Goal: Task Accomplishment & Management: Manage account settings

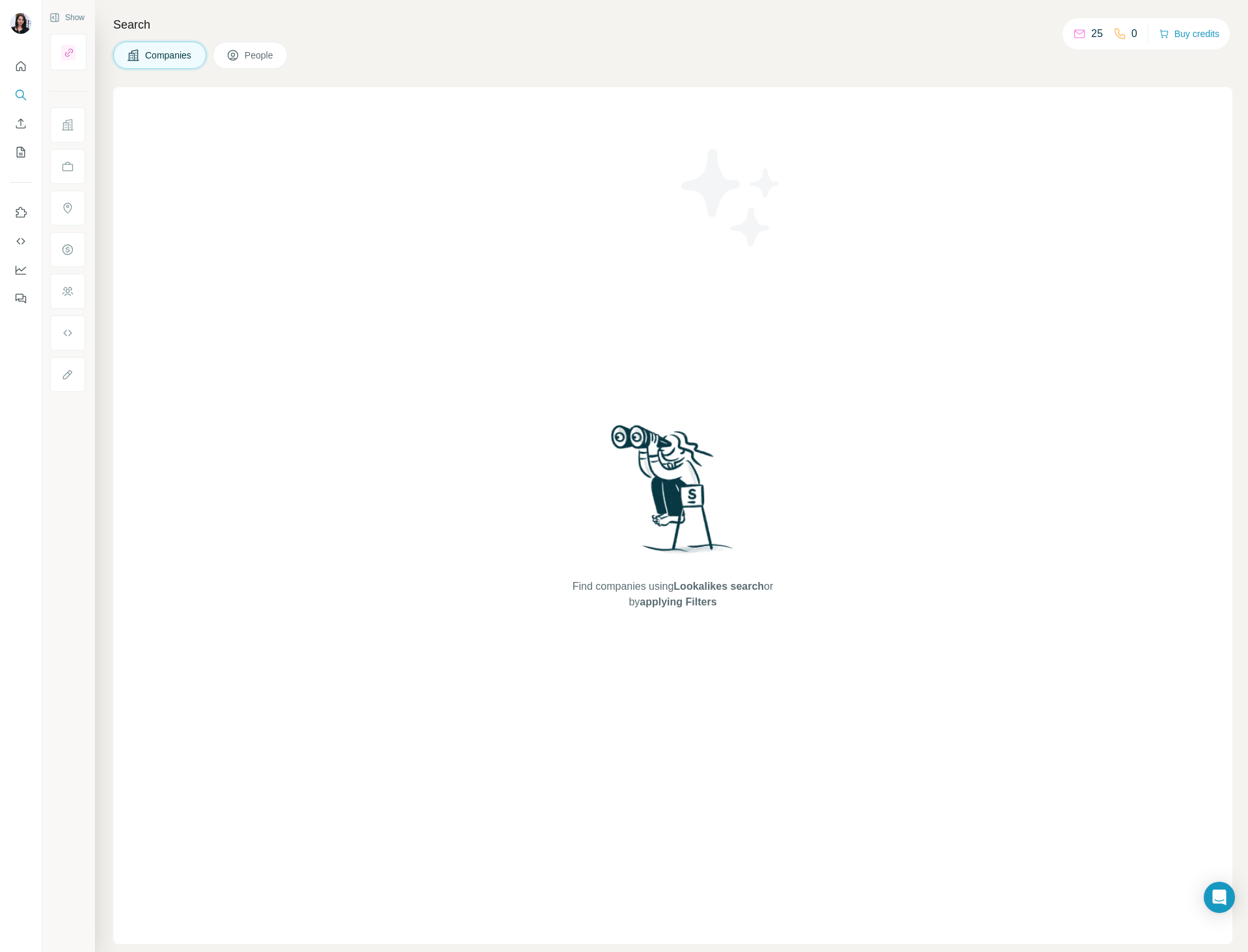
click at [965, 342] on div "Find companies using Lookalikes search or by applying Filters" at bounding box center [673, 515] width 1119 height 857
click at [21, 93] on icon "Search" at bounding box center [21, 95] width 13 height 13
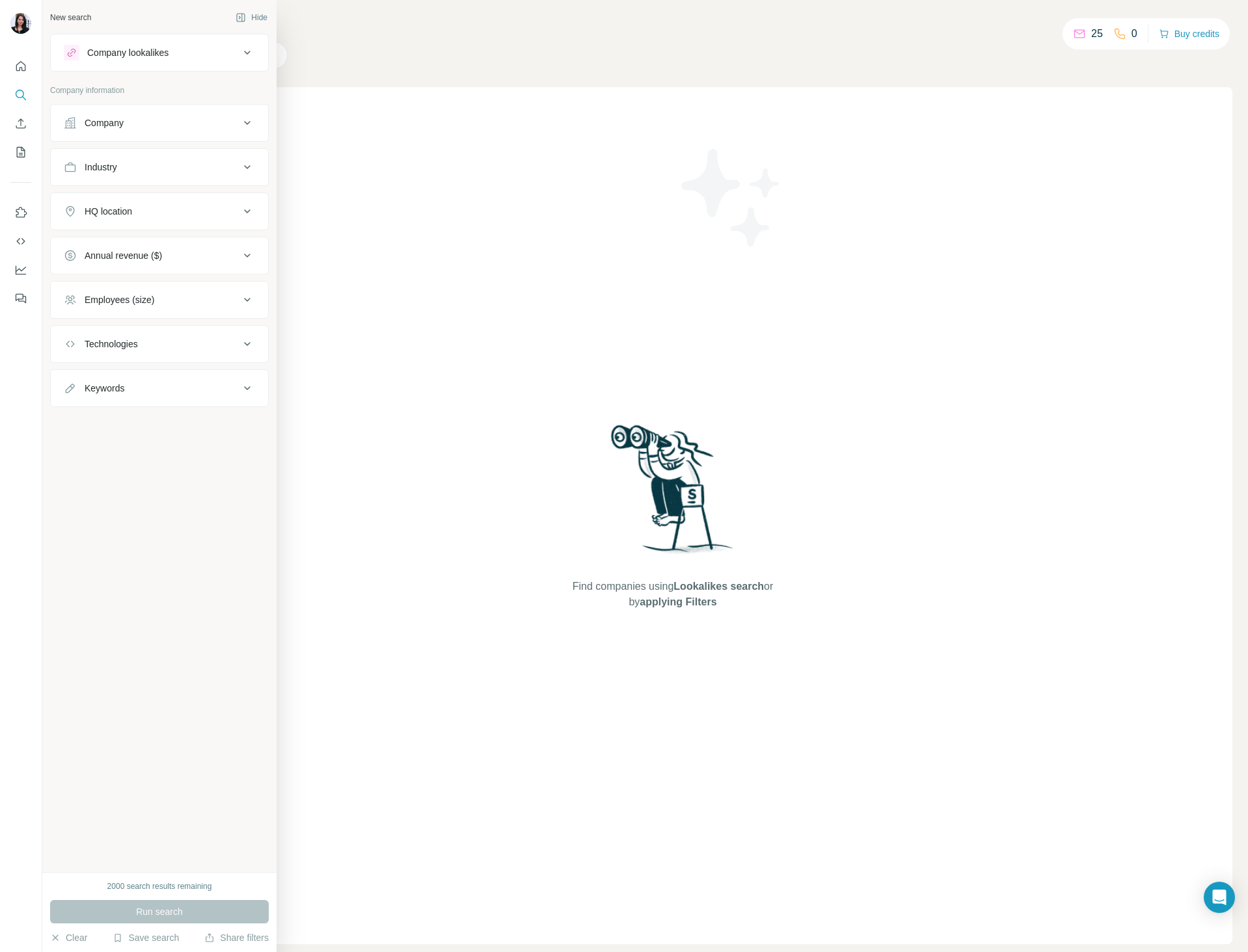
click at [251, 120] on icon at bounding box center [246, 122] width 16 height 16
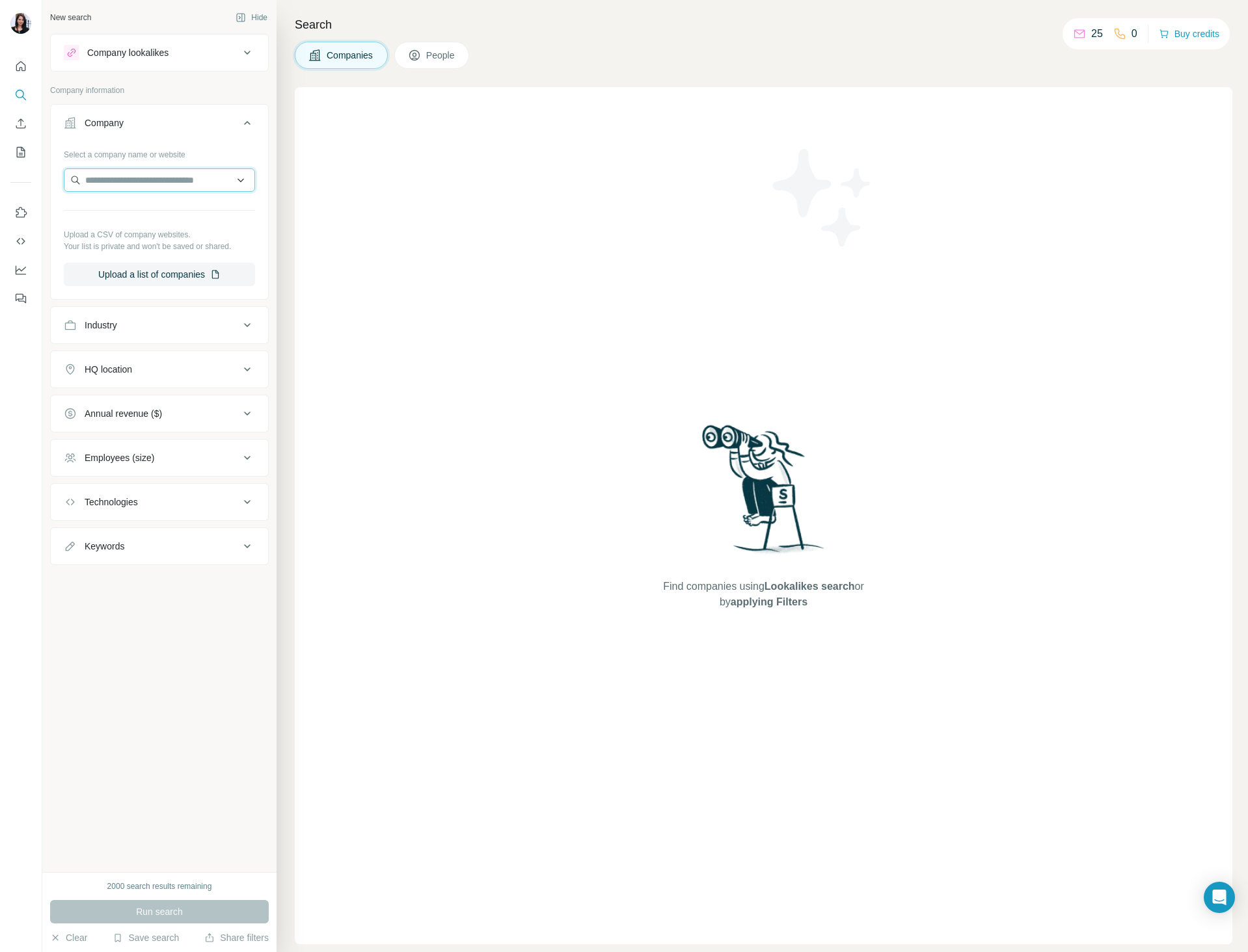
click at [205, 170] on input "text" at bounding box center [159, 180] width 191 height 24
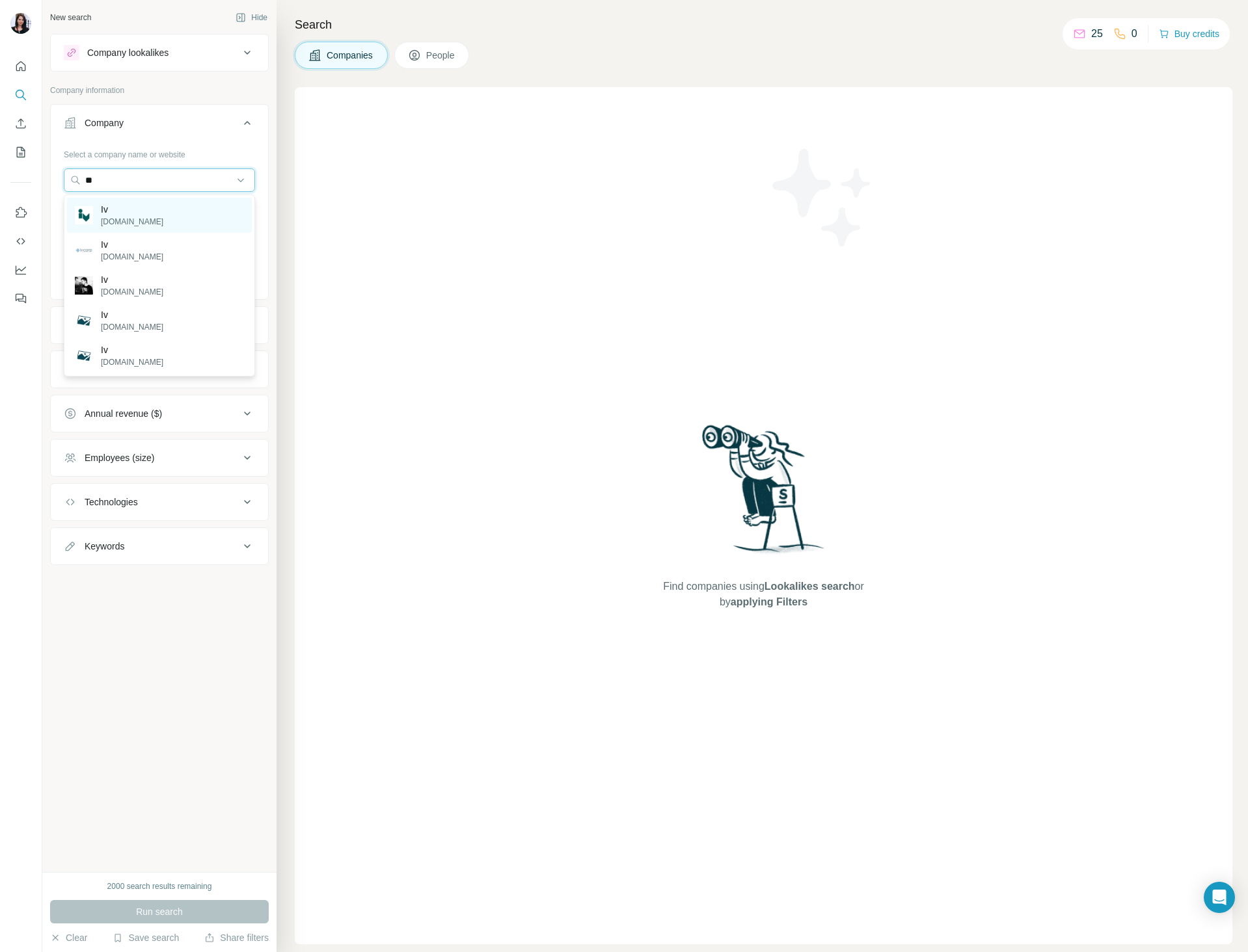
type input "**"
click at [196, 213] on div "Iv [DOMAIN_NAME]" at bounding box center [159, 215] width 185 height 35
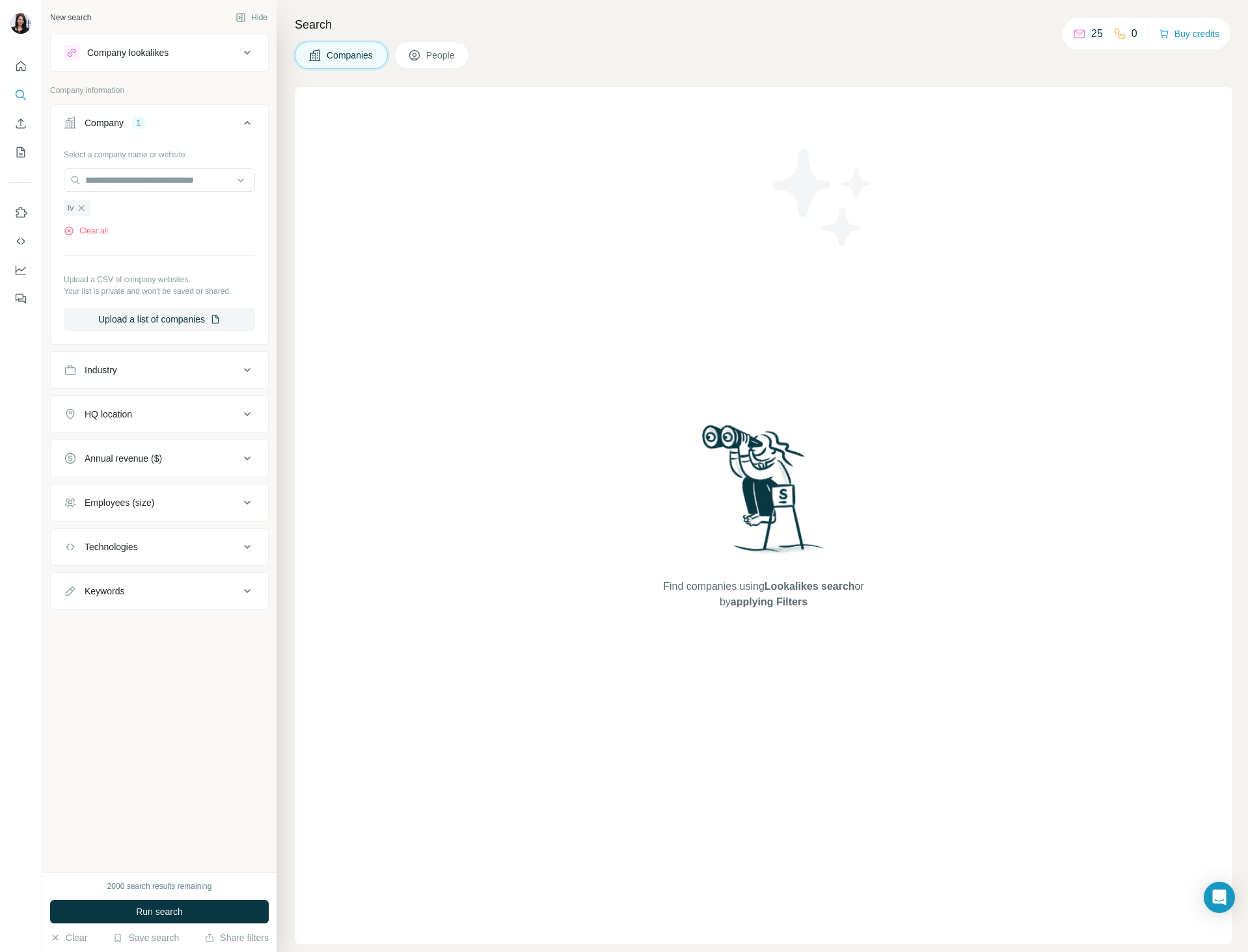
click at [198, 374] on div "Industry" at bounding box center [152, 370] width 176 height 13
click at [213, 400] on input at bounding box center [153, 402] width 161 height 14
click at [237, 452] on div "HQ location" at bounding box center [152, 453] width 176 height 13
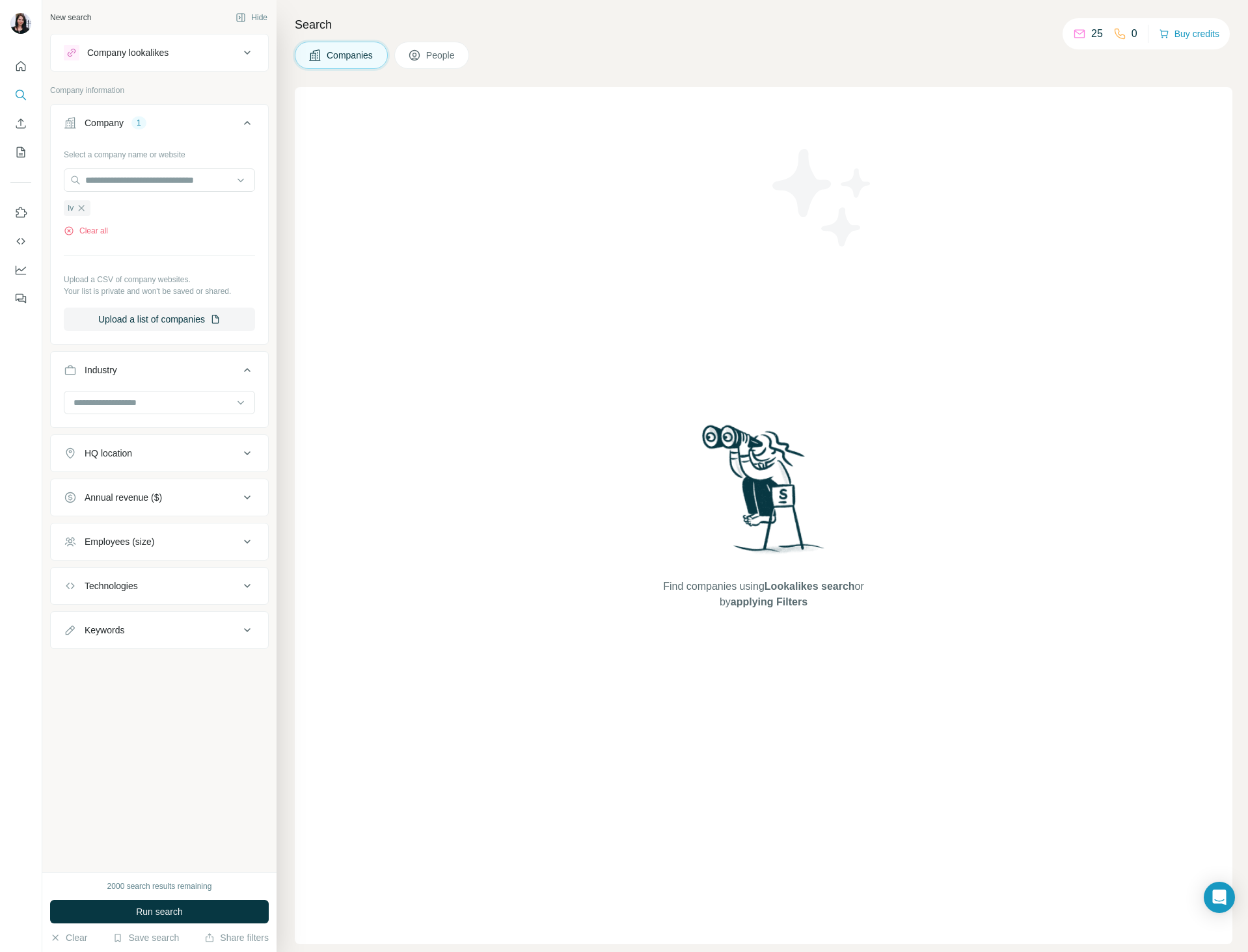
click at [222, 539] on div "Employees (size)" at bounding box center [152, 542] width 176 height 13
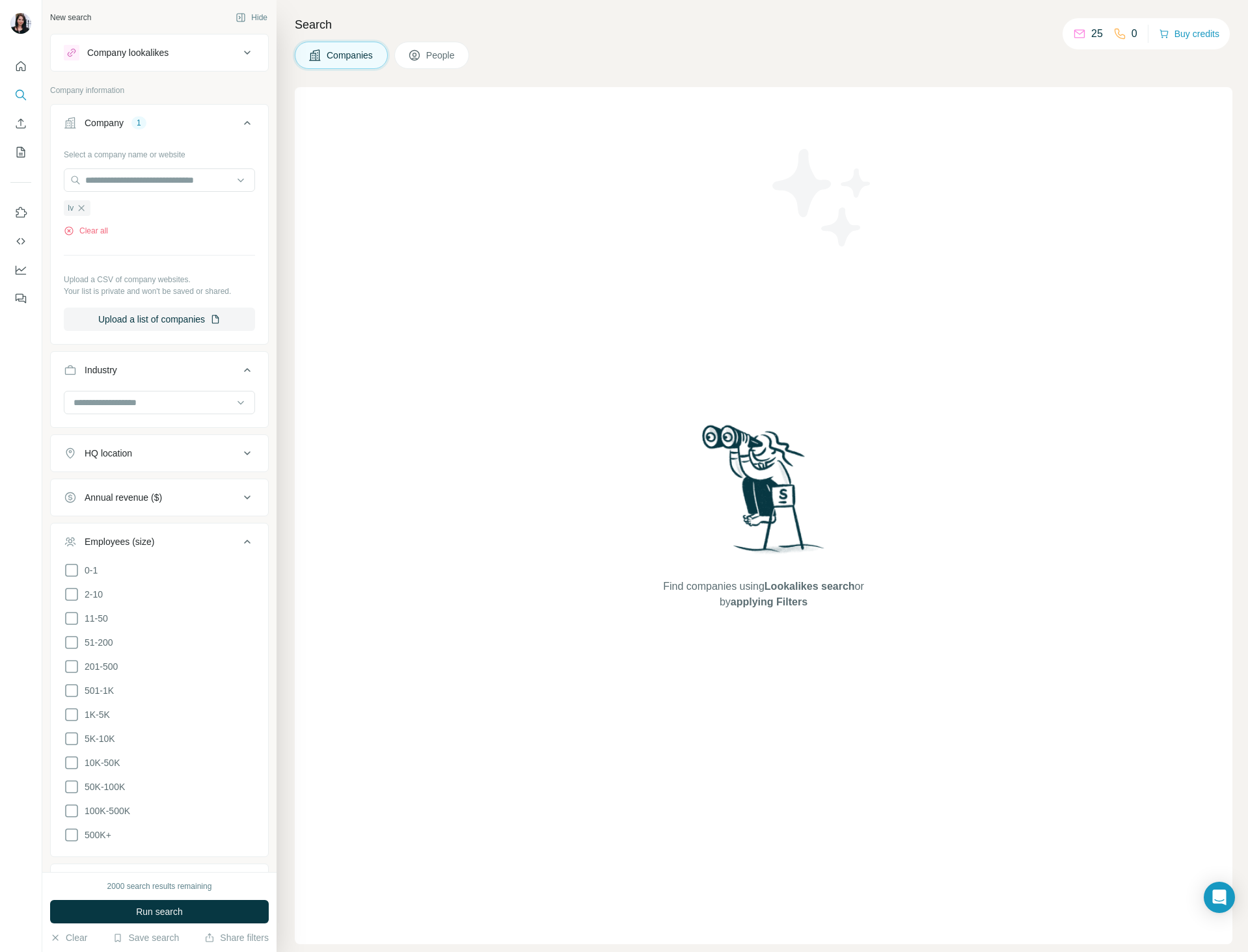
click at [204, 528] on button "Employees (size)" at bounding box center [159, 545] width 217 height 36
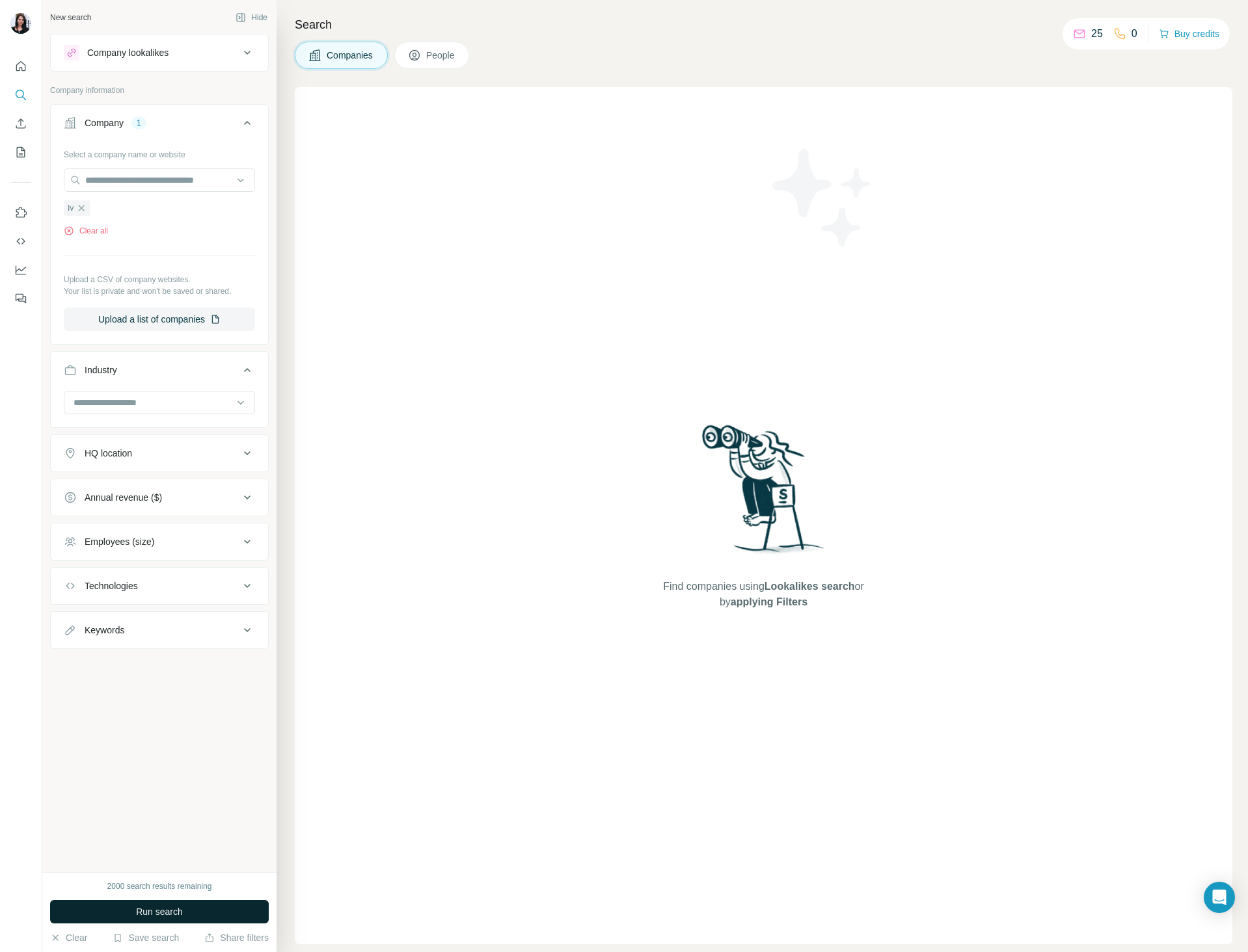
click at [186, 918] on button "Run search" at bounding box center [159, 912] width 219 height 24
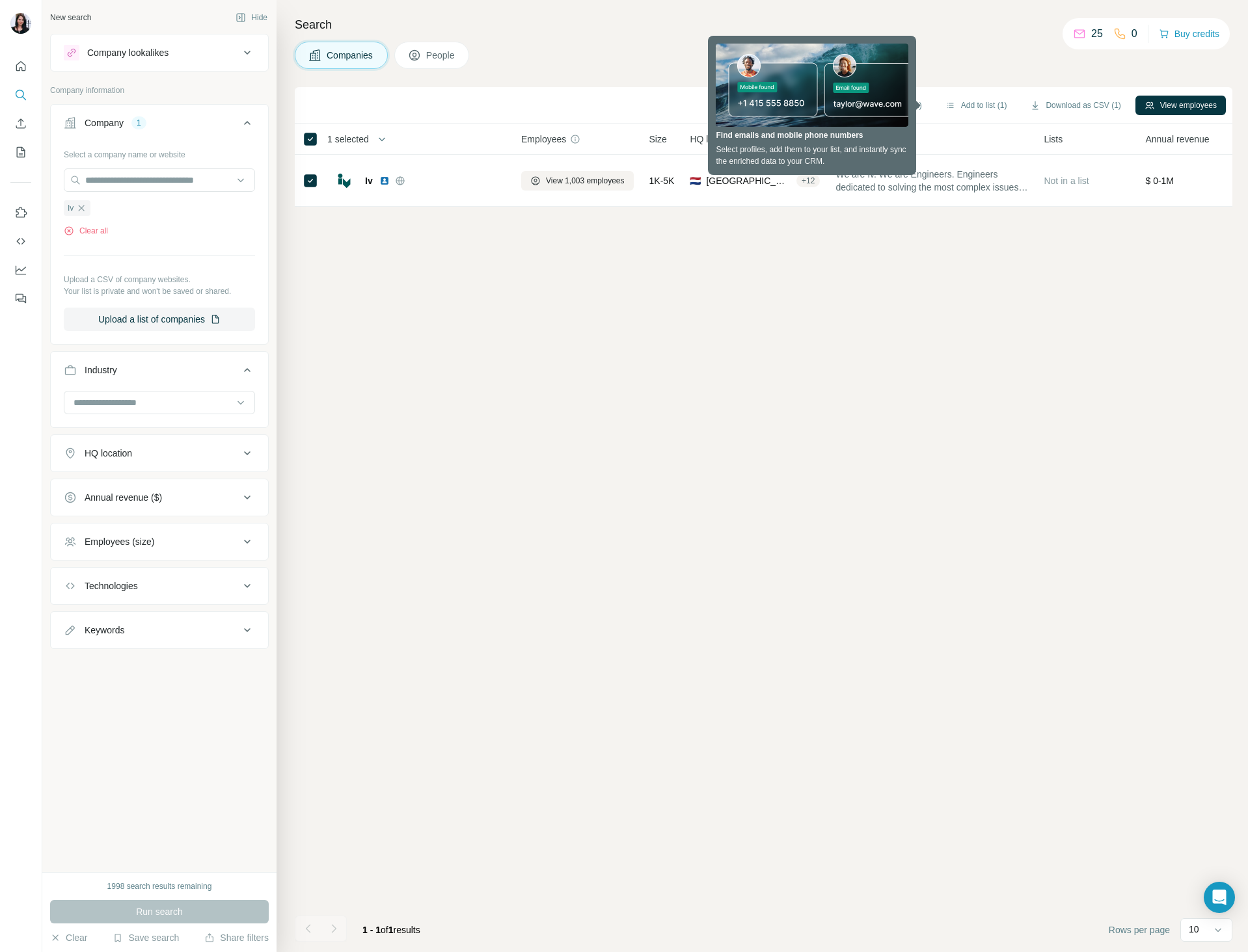
click at [601, 446] on div "Sync to HubSpot (1) Add to list (1) Download as CSV (1) View employees 1 select…" at bounding box center [763, 519] width 937 height 865
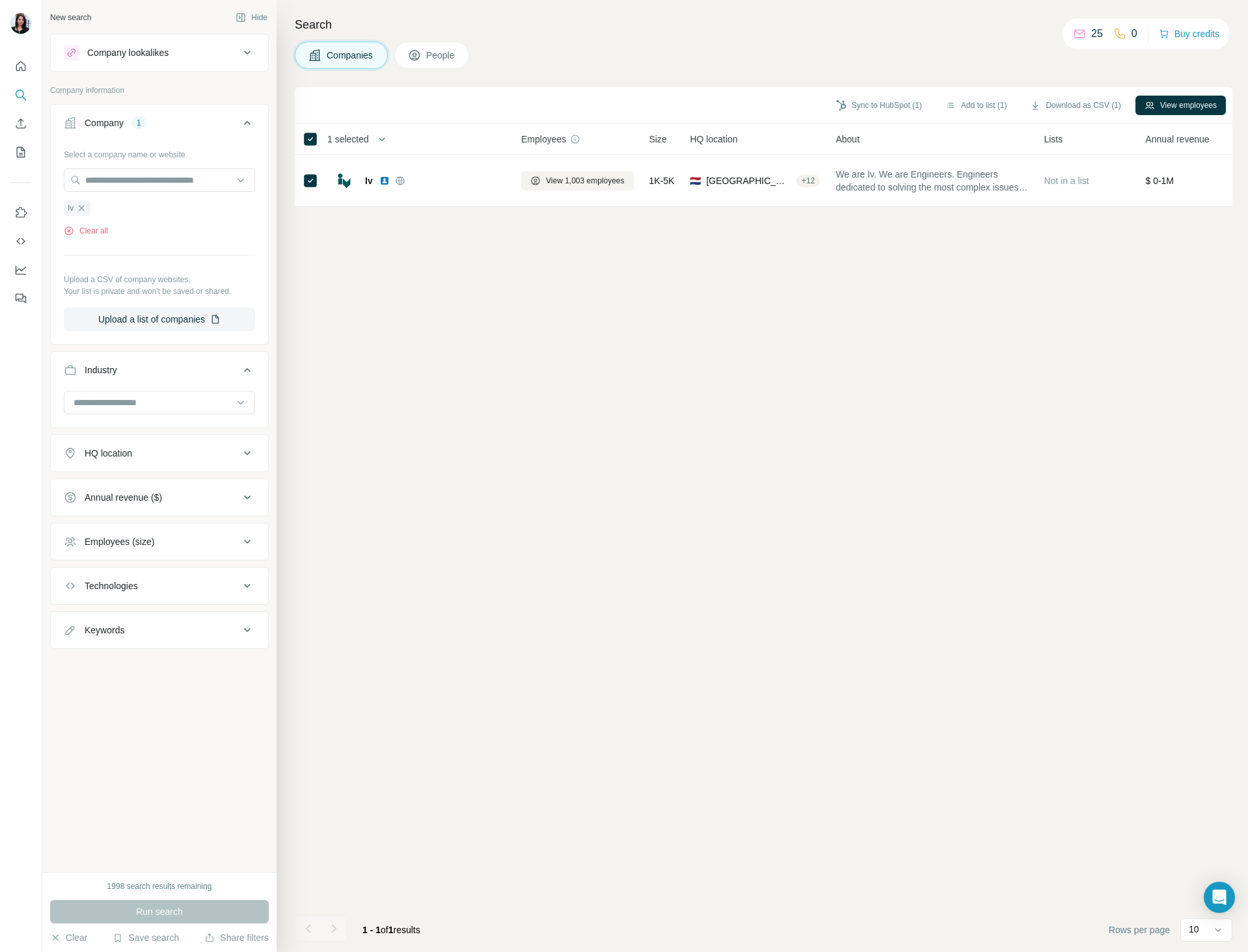
click at [601, 446] on div "Sync to HubSpot (1) Add to list (1) Download as CSV (1) View employees 1 select…" at bounding box center [763, 519] width 937 height 865
click at [961, 111] on button "Add to list (1)" at bounding box center [975, 105] width 80 height 20
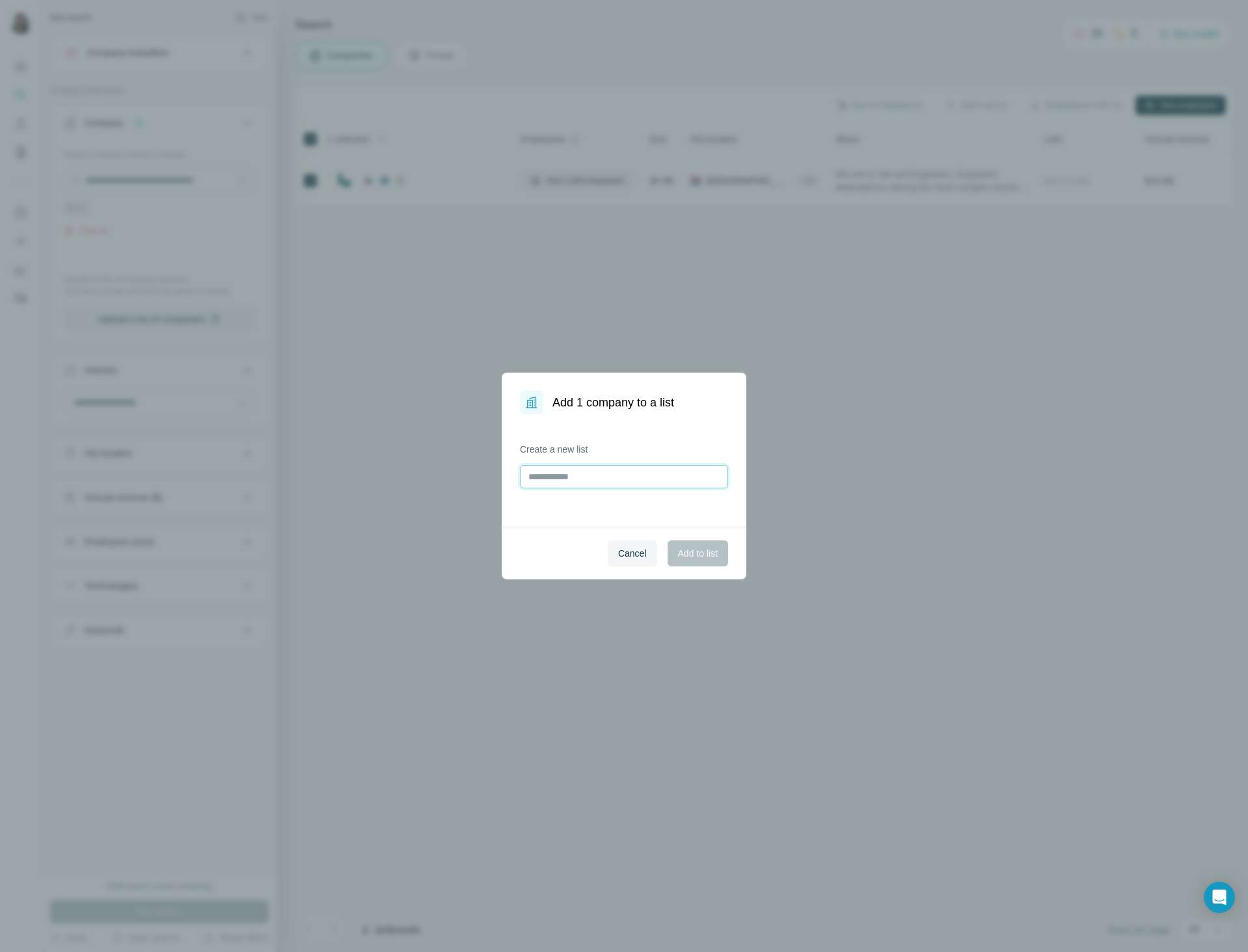
click at [688, 480] on input "text" at bounding box center [624, 476] width 208 height 24
type input "**********"
click at [634, 558] on span "Cancel" at bounding box center [632, 554] width 29 height 13
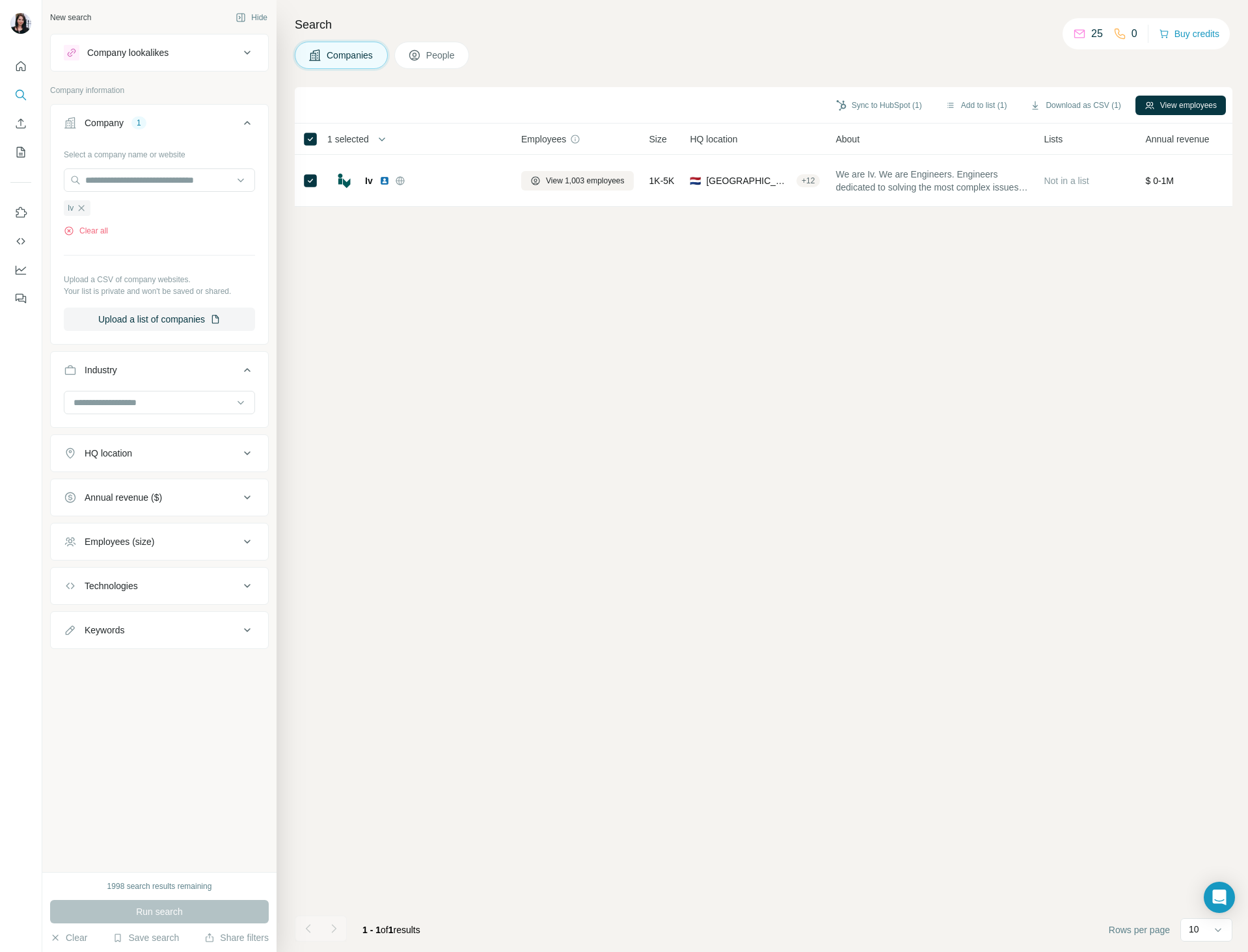
click at [634, 558] on div "Sync to HubSpot (1) Add to list (1) Download as CSV (1) View employees 1 select…" at bounding box center [763, 519] width 937 height 865
click at [191, 626] on div "Keywords" at bounding box center [152, 630] width 176 height 13
click at [150, 652] on input "text" at bounding box center [146, 663] width 165 height 24
type input "*"
click at [30, 95] on button "Search" at bounding box center [21, 94] width 21 height 24
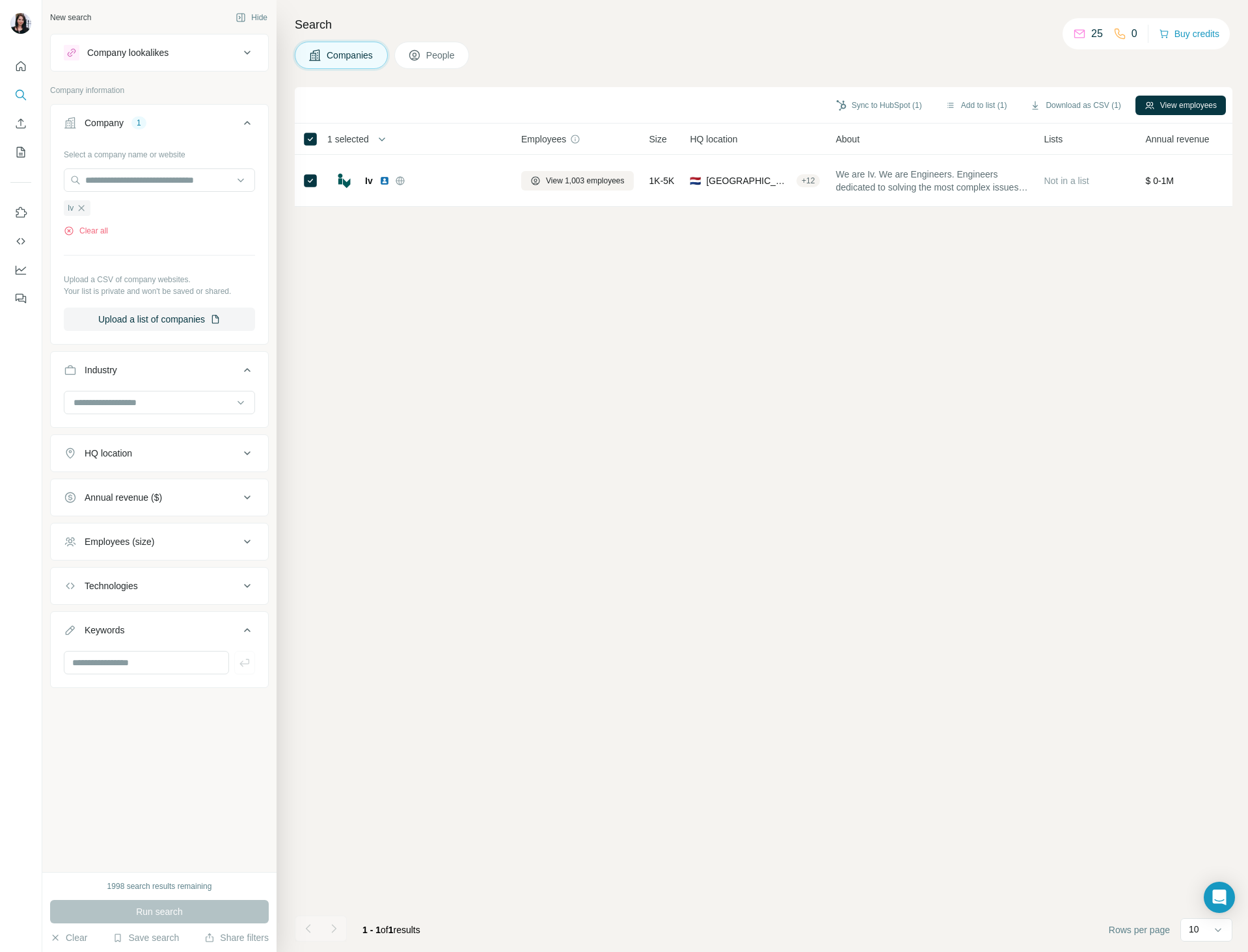
click at [240, 59] on icon at bounding box center [246, 53] width 16 height 16
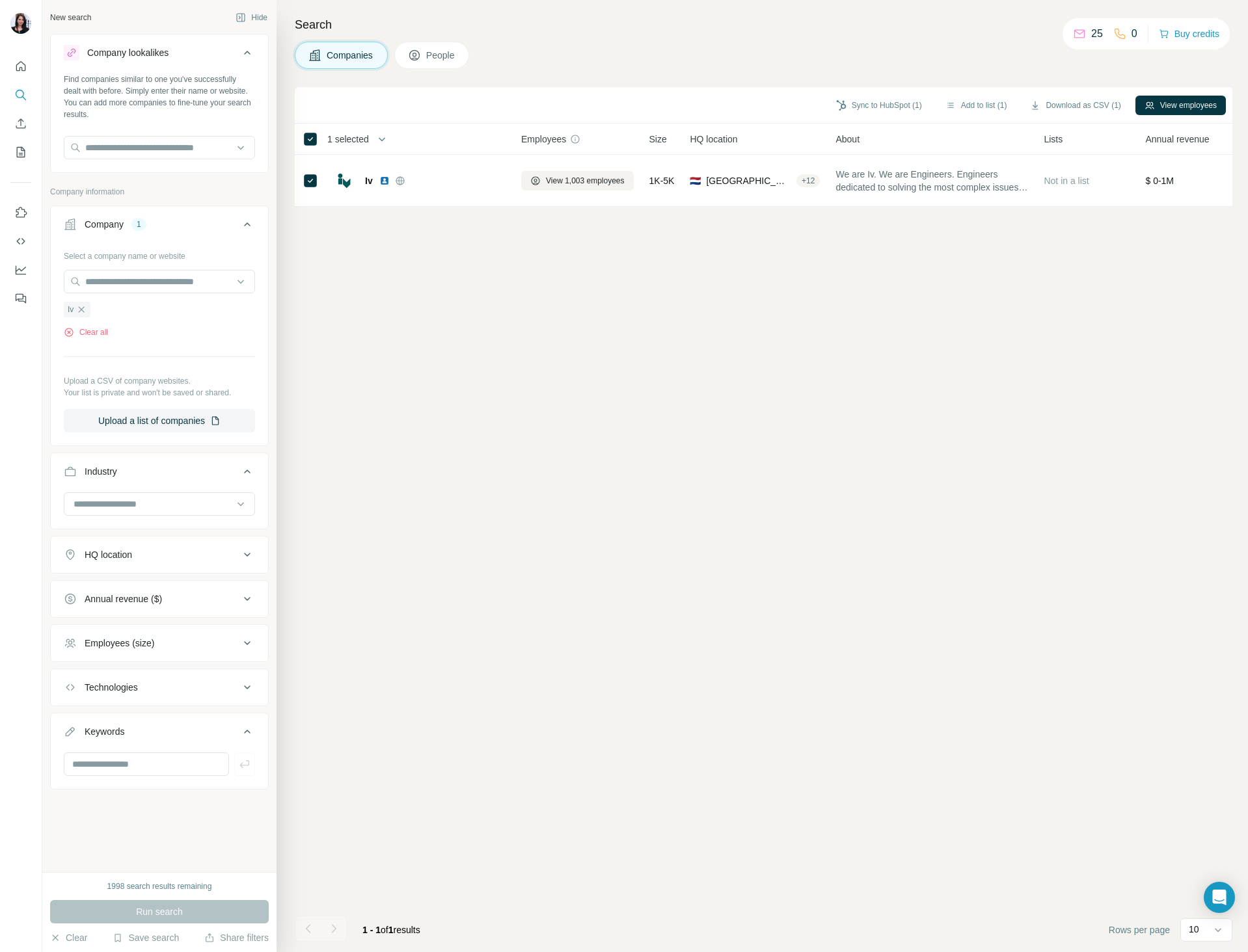
click at [240, 59] on icon at bounding box center [246, 53] width 16 height 16
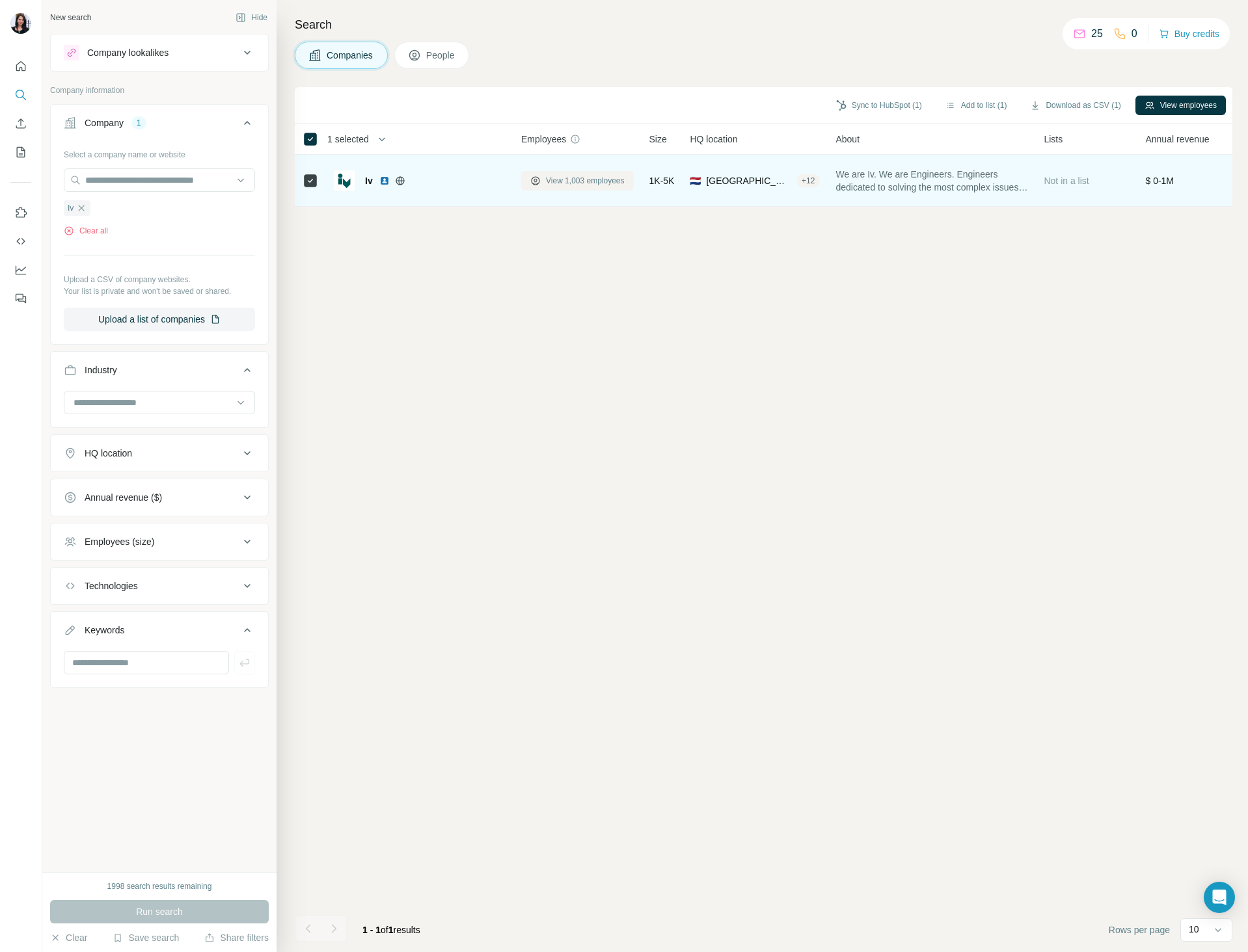
click at [557, 178] on span "View 1,003 employees" at bounding box center [585, 181] width 79 height 11
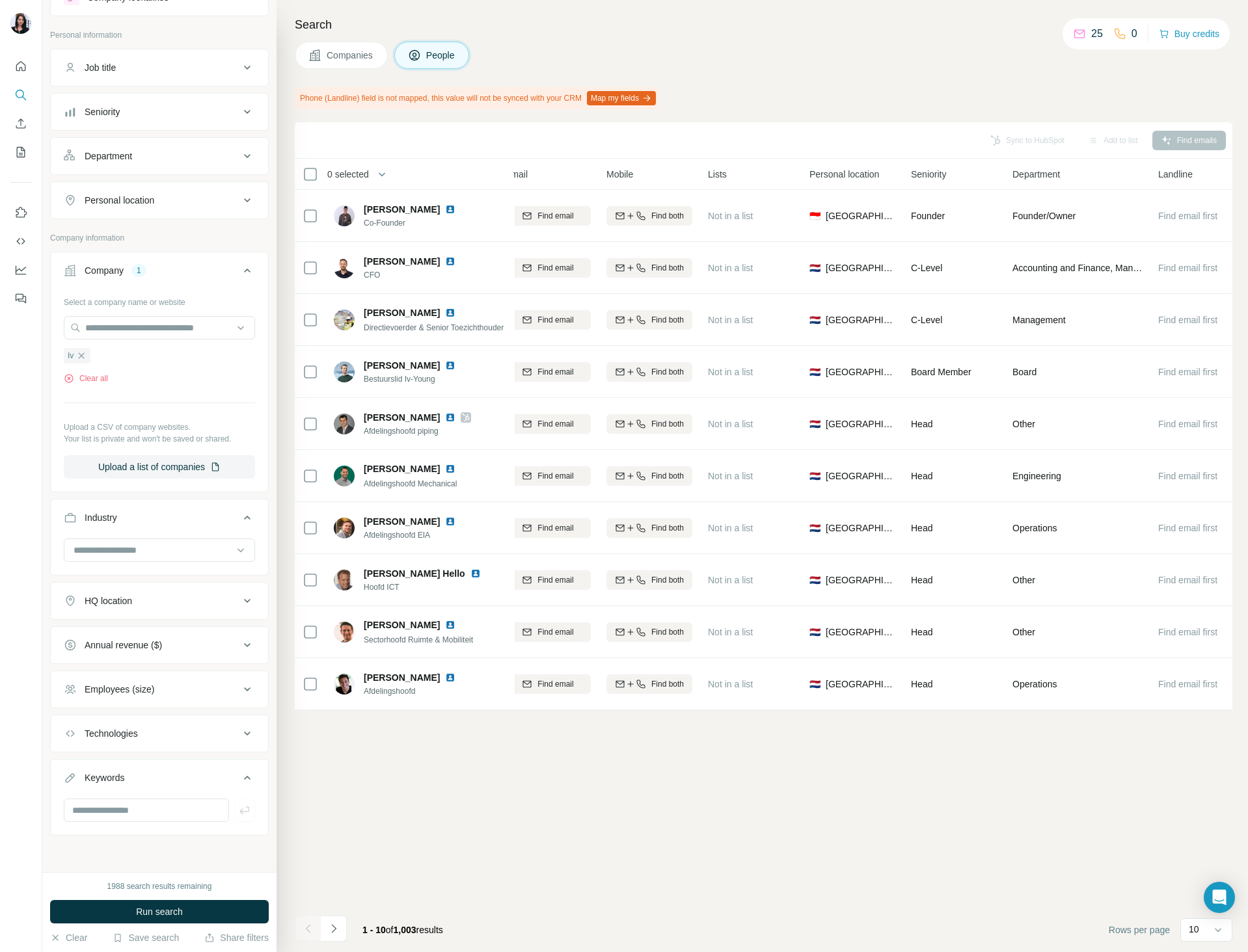
scroll to position [0, 188]
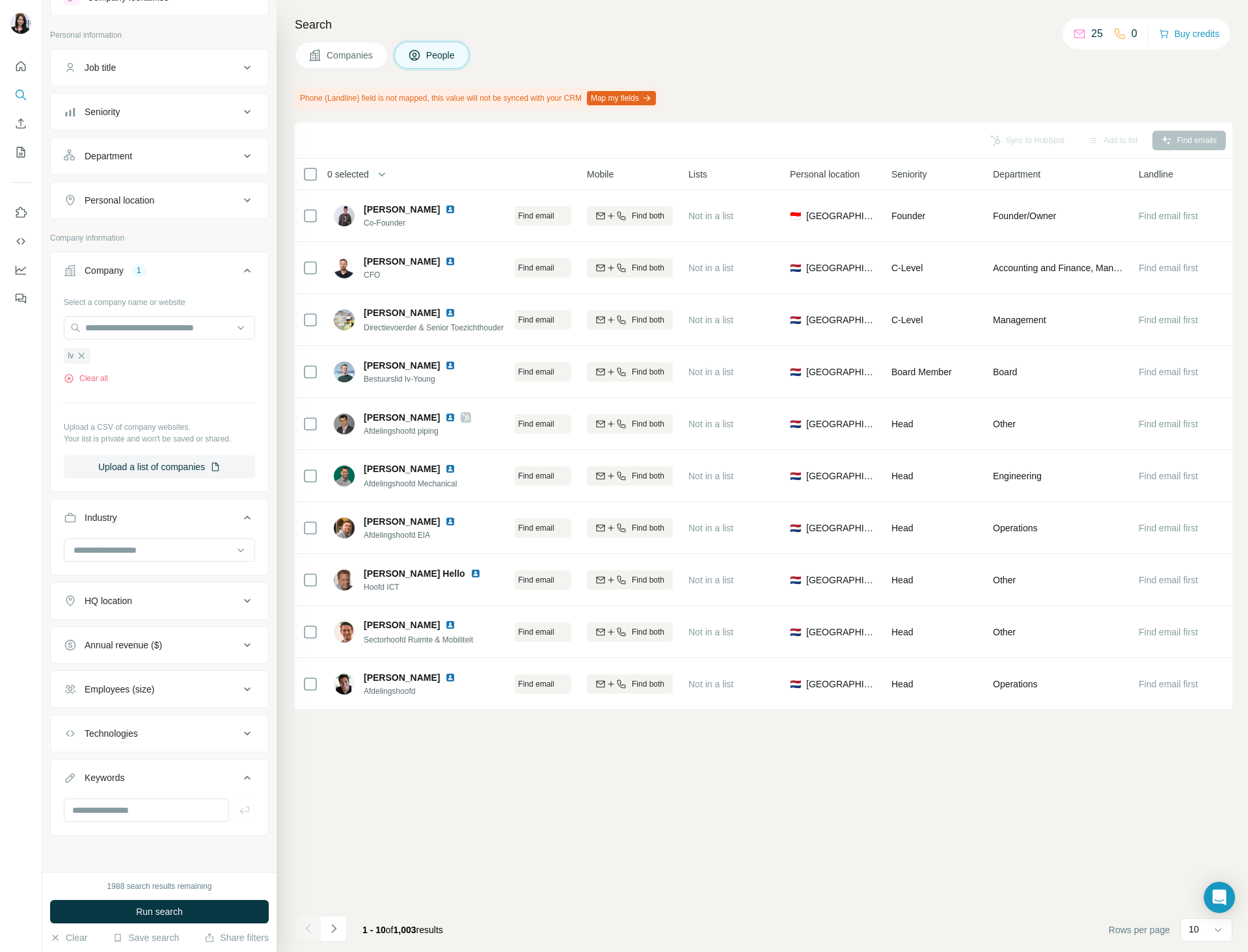
click at [143, 595] on div "HQ location" at bounding box center [152, 601] width 176 height 13
click at [143, 623] on input "text" at bounding box center [159, 632] width 191 height 24
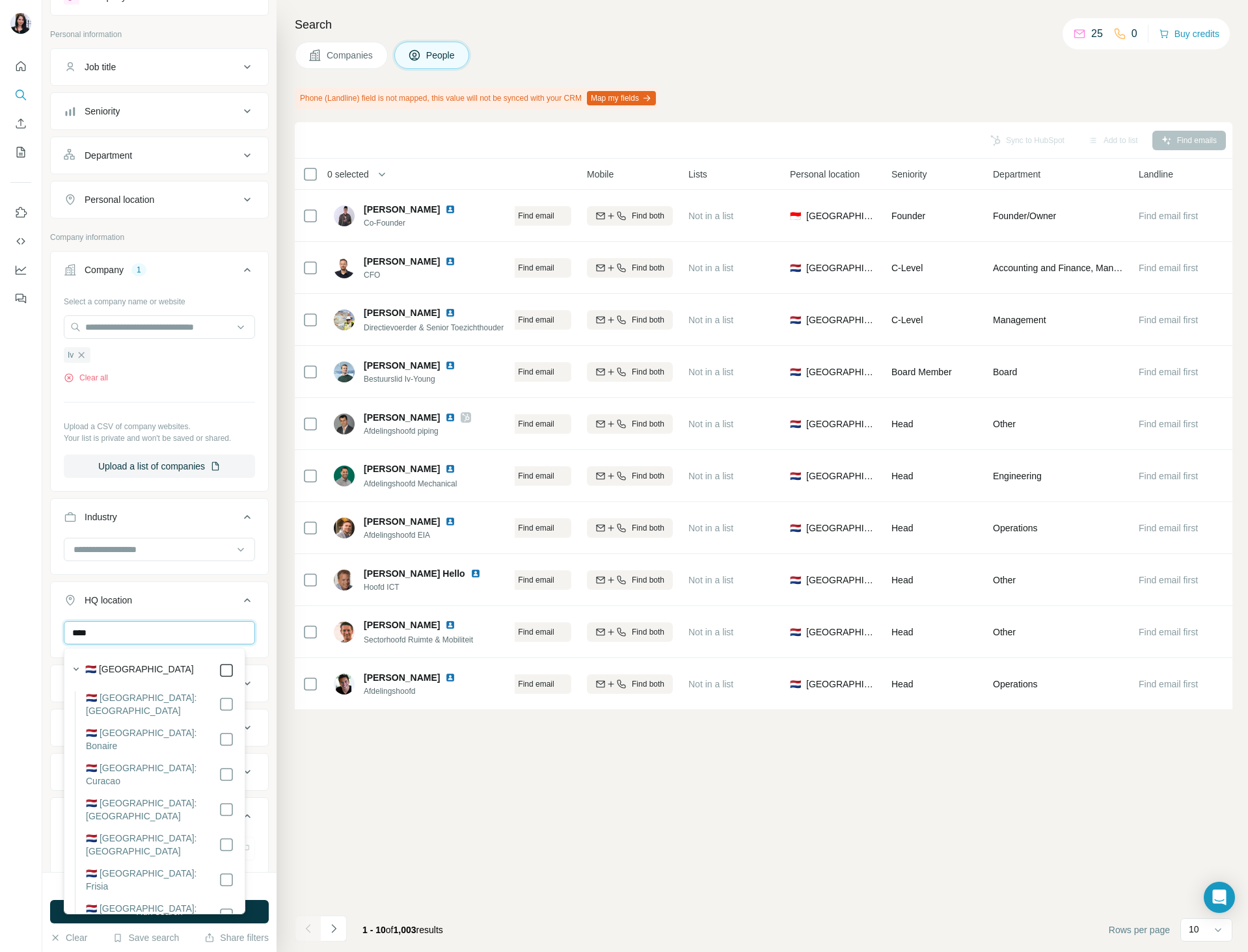
type input "****"
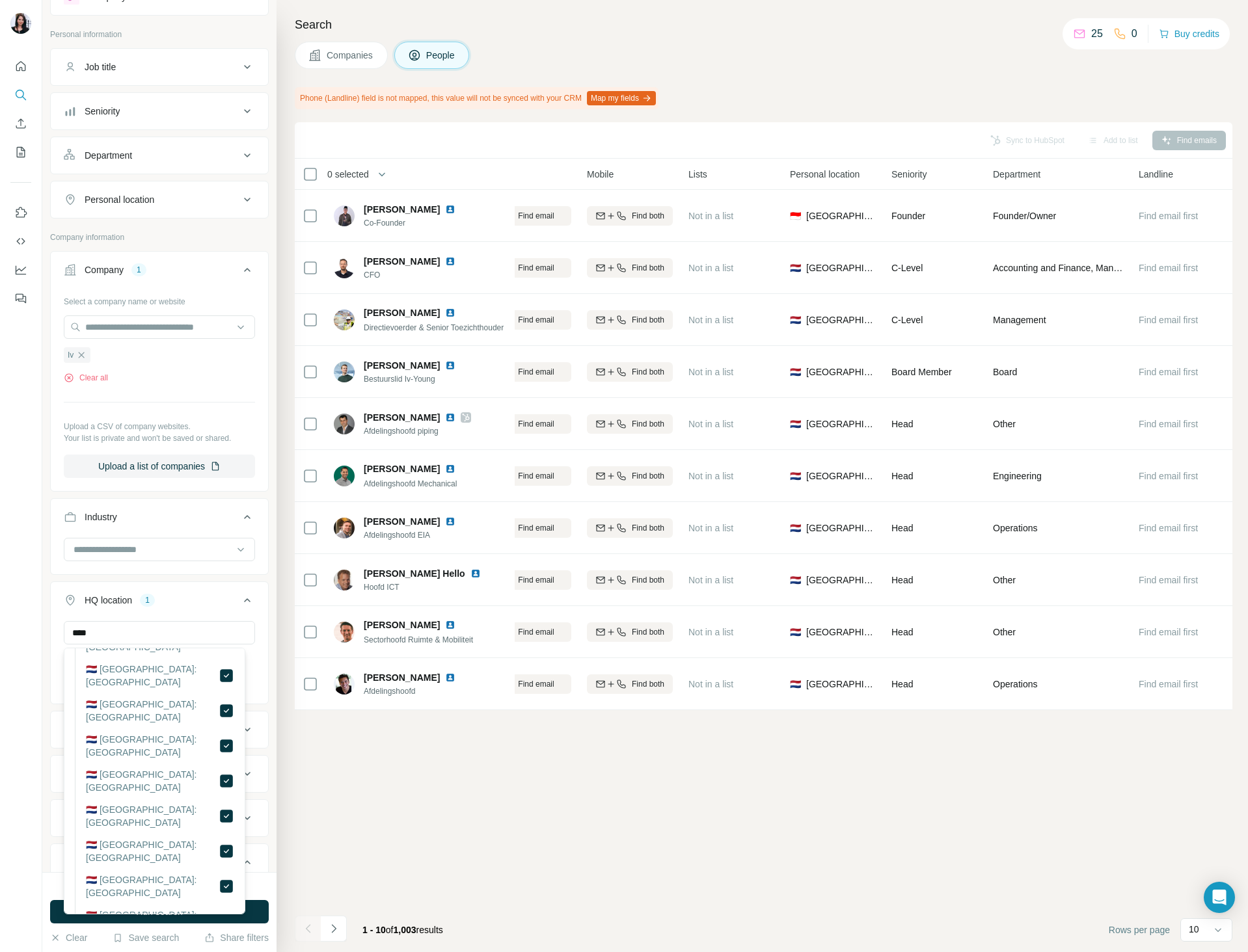
click at [348, 832] on div "Sync to HubSpot Add to list Find emails 0 selected People Company Email Mobile …" at bounding box center [763, 537] width 937 height 830
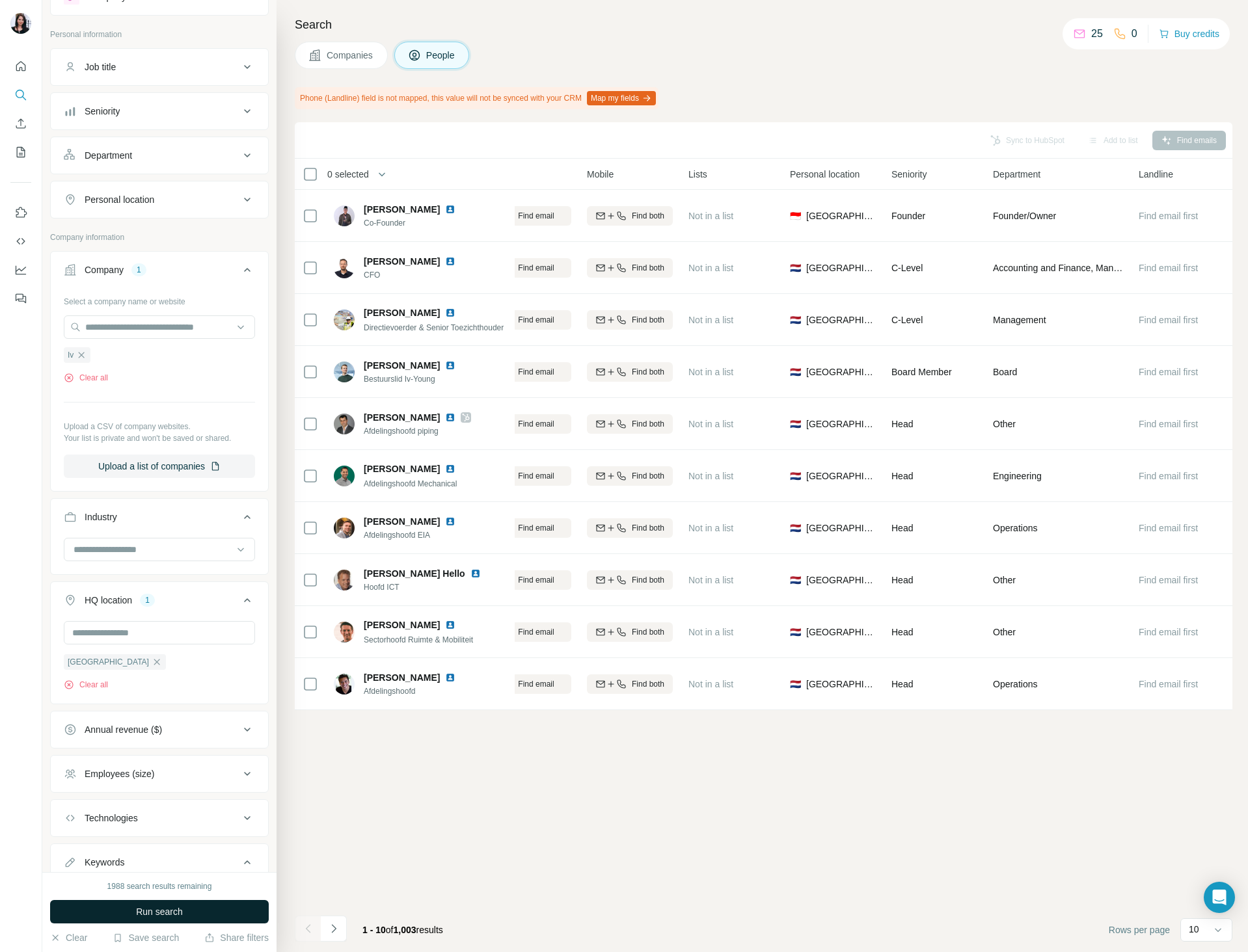
click at [151, 915] on span "Run search" at bounding box center [159, 912] width 47 height 13
click at [307, 932] on div at bounding box center [308, 929] width 26 height 26
click at [333, 932] on icon "Navigate to next page" at bounding box center [334, 929] width 13 height 13
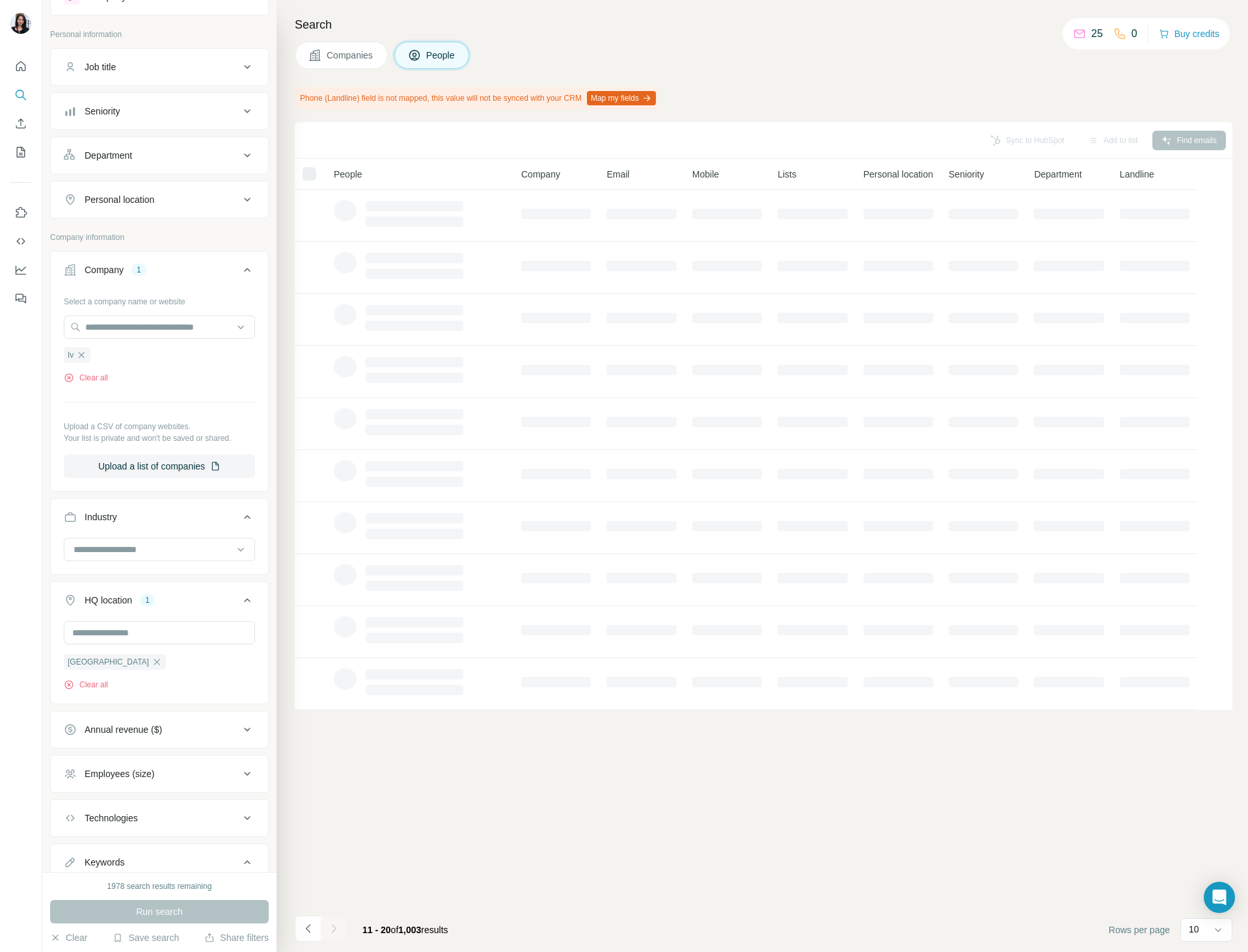
scroll to position [0, 0]
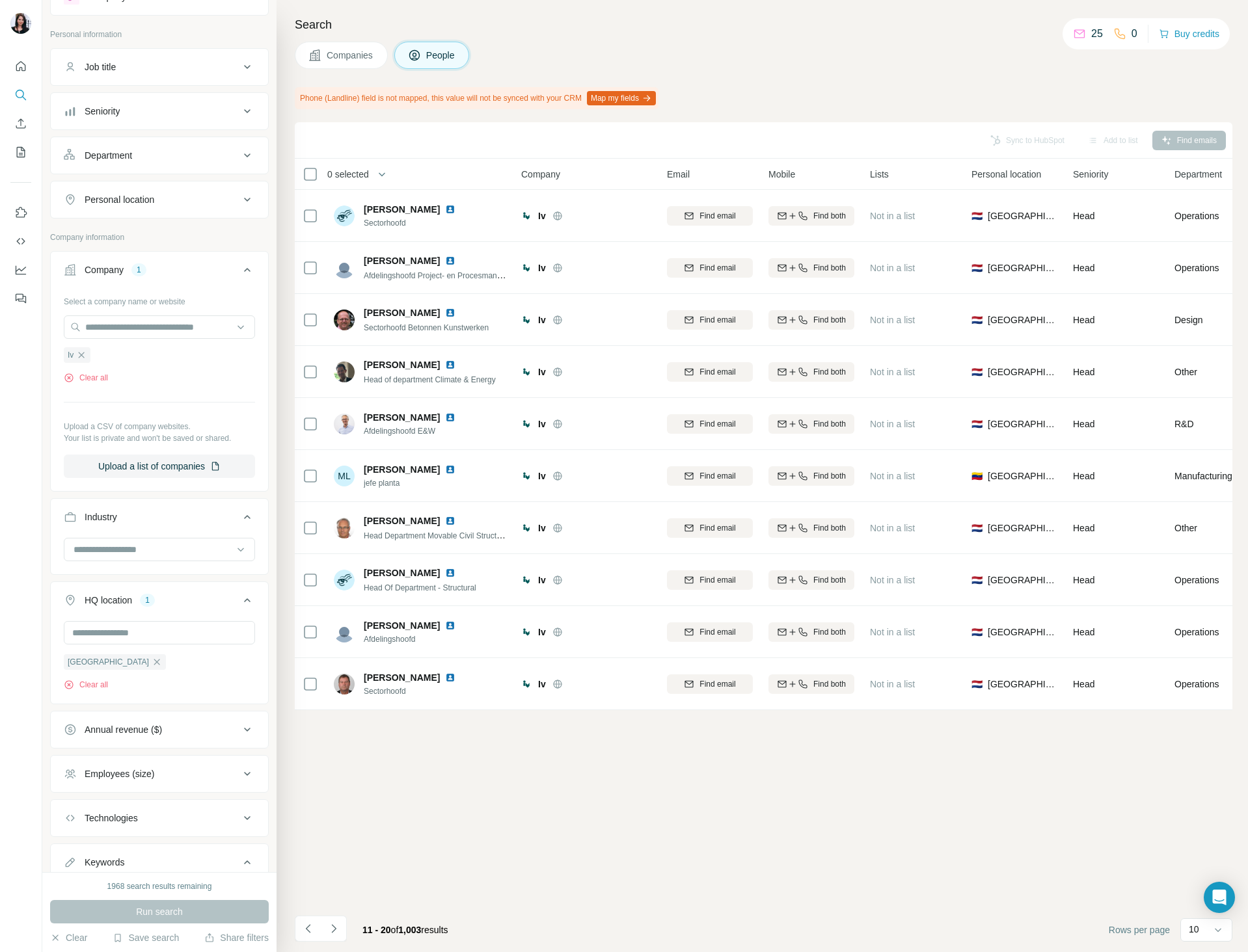
click at [341, 53] on span "Companies" at bounding box center [350, 55] width 48 height 13
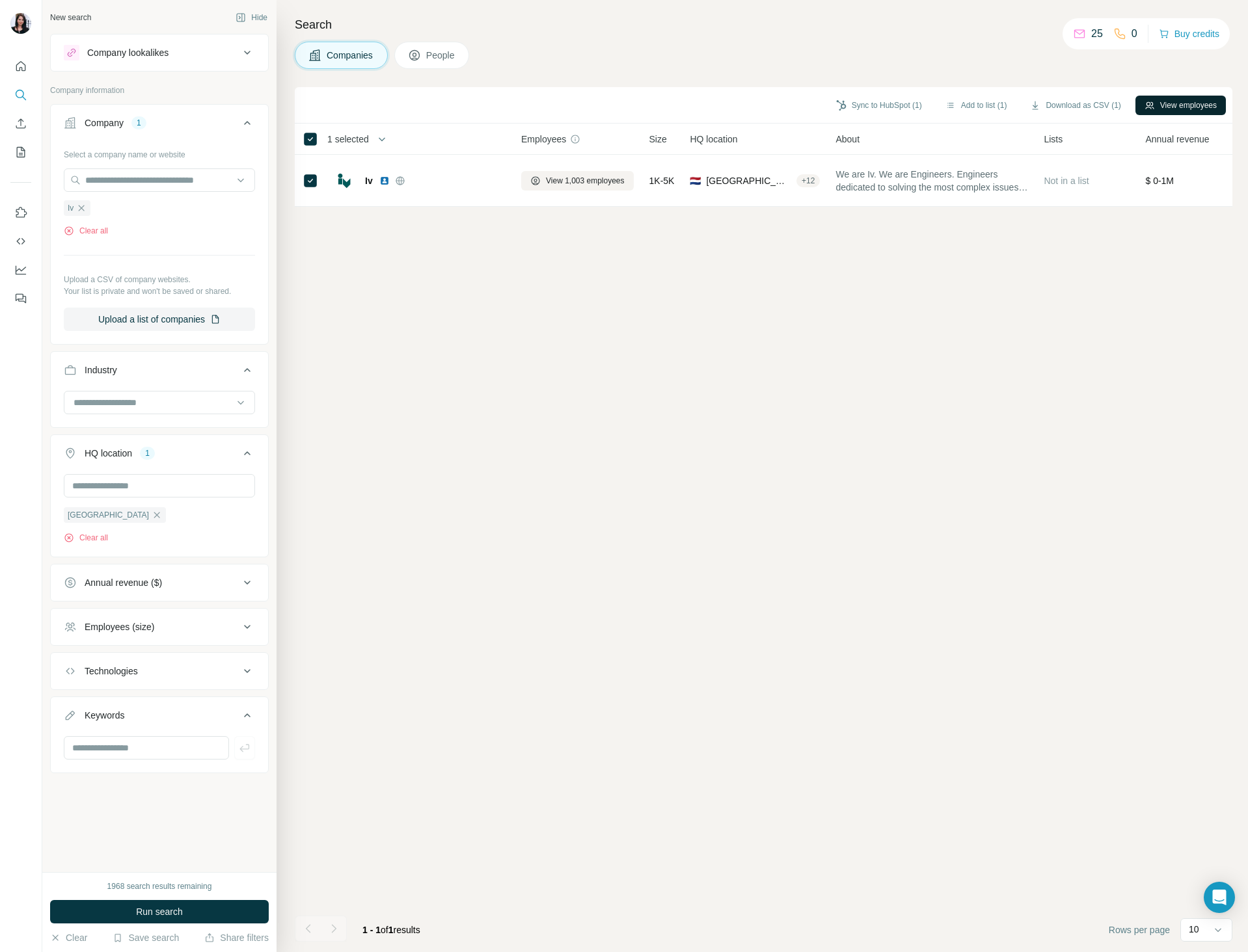
click at [1208, 106] on button "View employees" at bounding box center [1181, 105] width 90 height 20
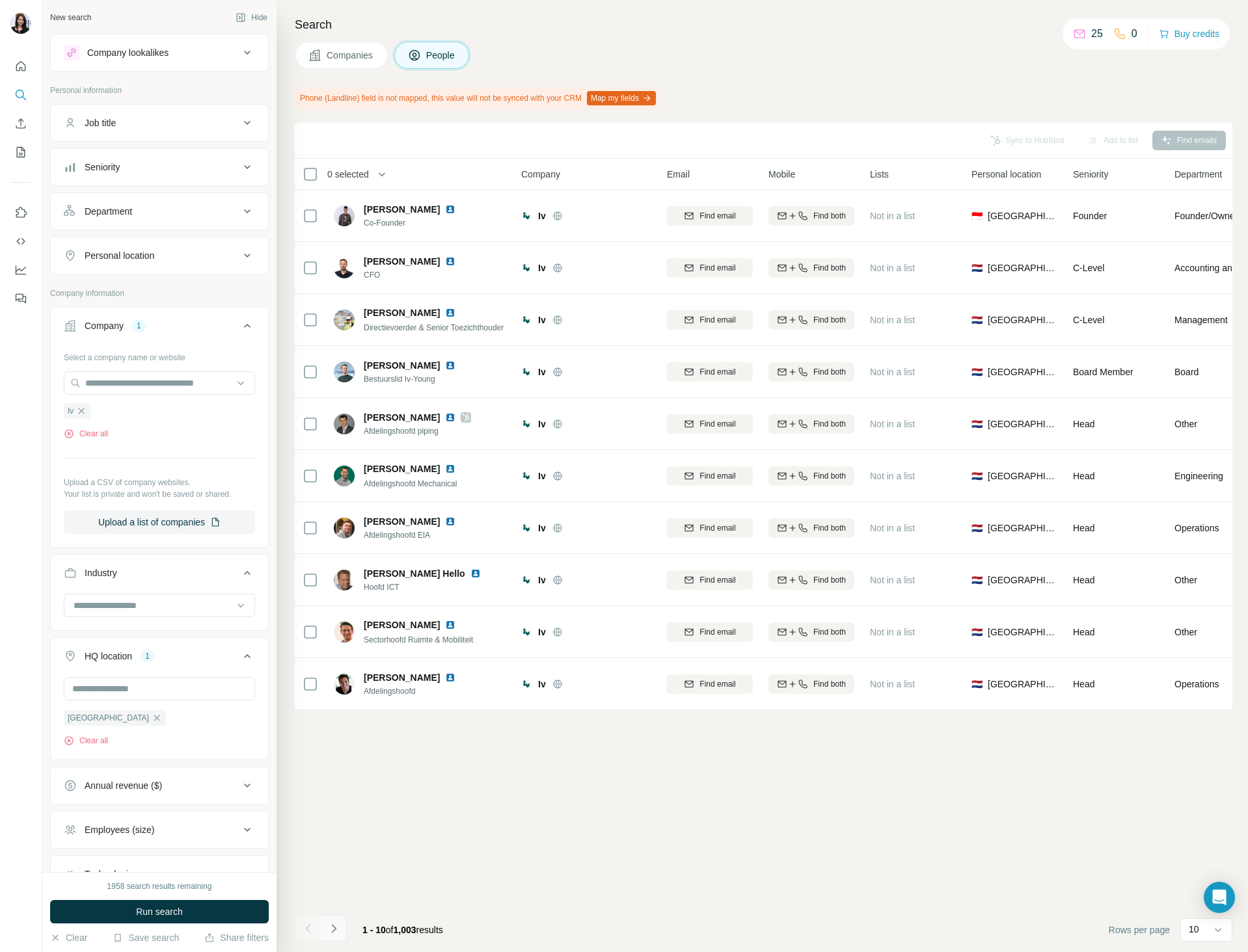
click at [328, 925] on icon "Navigate to next page" at bounding box center [334, 929] width 13 height 13
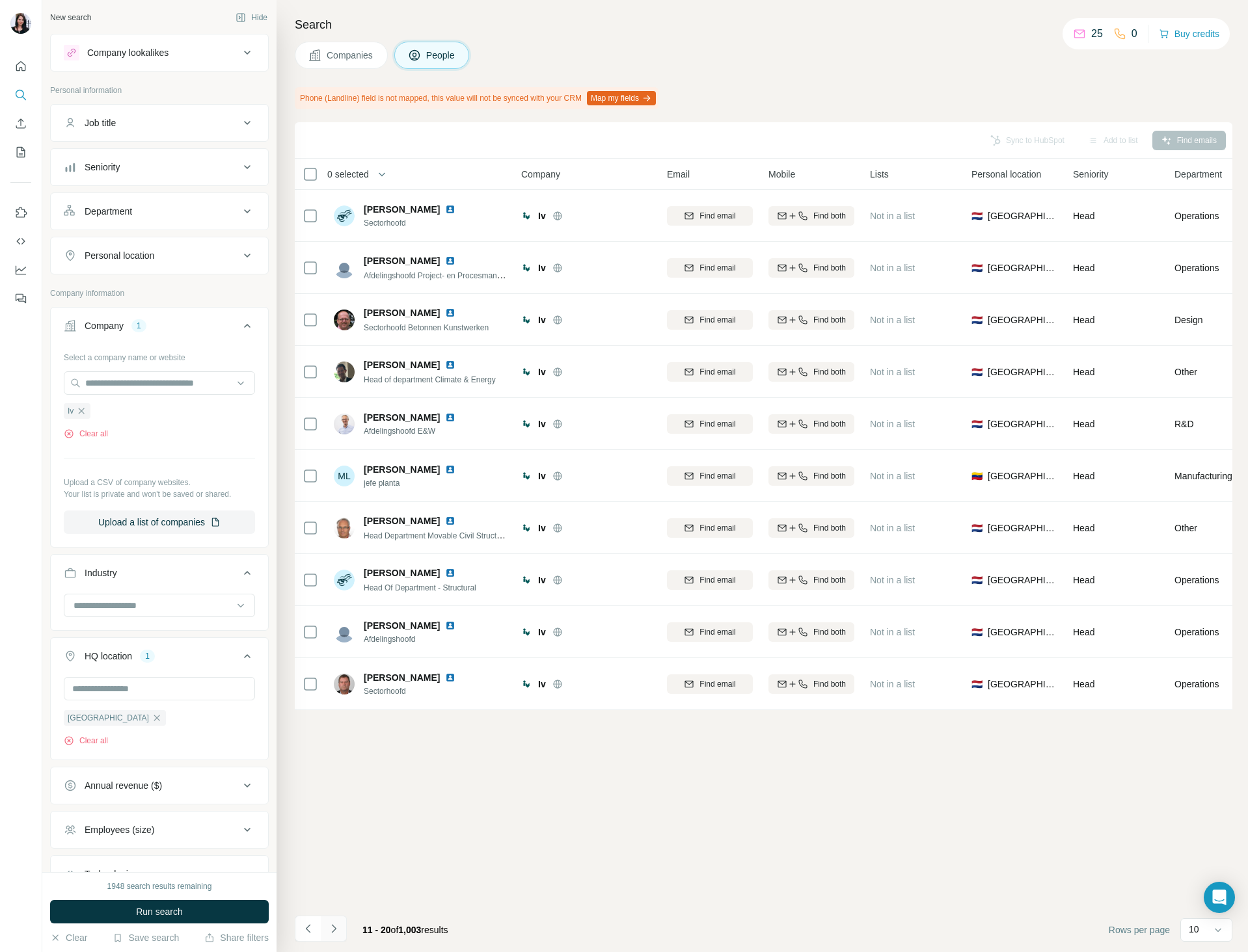
click at [328, 925] on icon "Navigate to next page" at bounding box center [334, 929] width 13 height 13
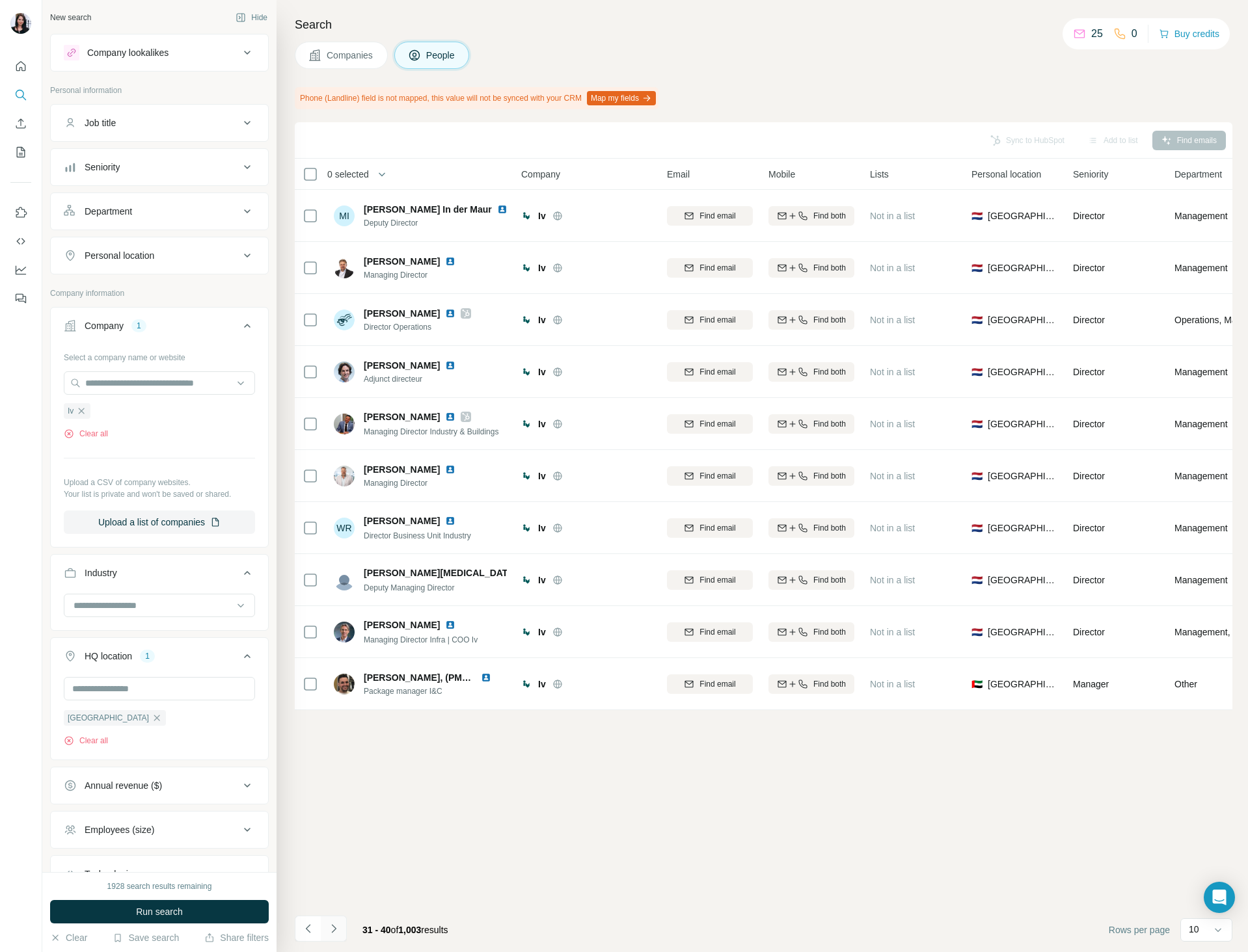
click at [328, 925] on icon "Navigate to next page" at bounding box center [334, 929] width 13 height 13
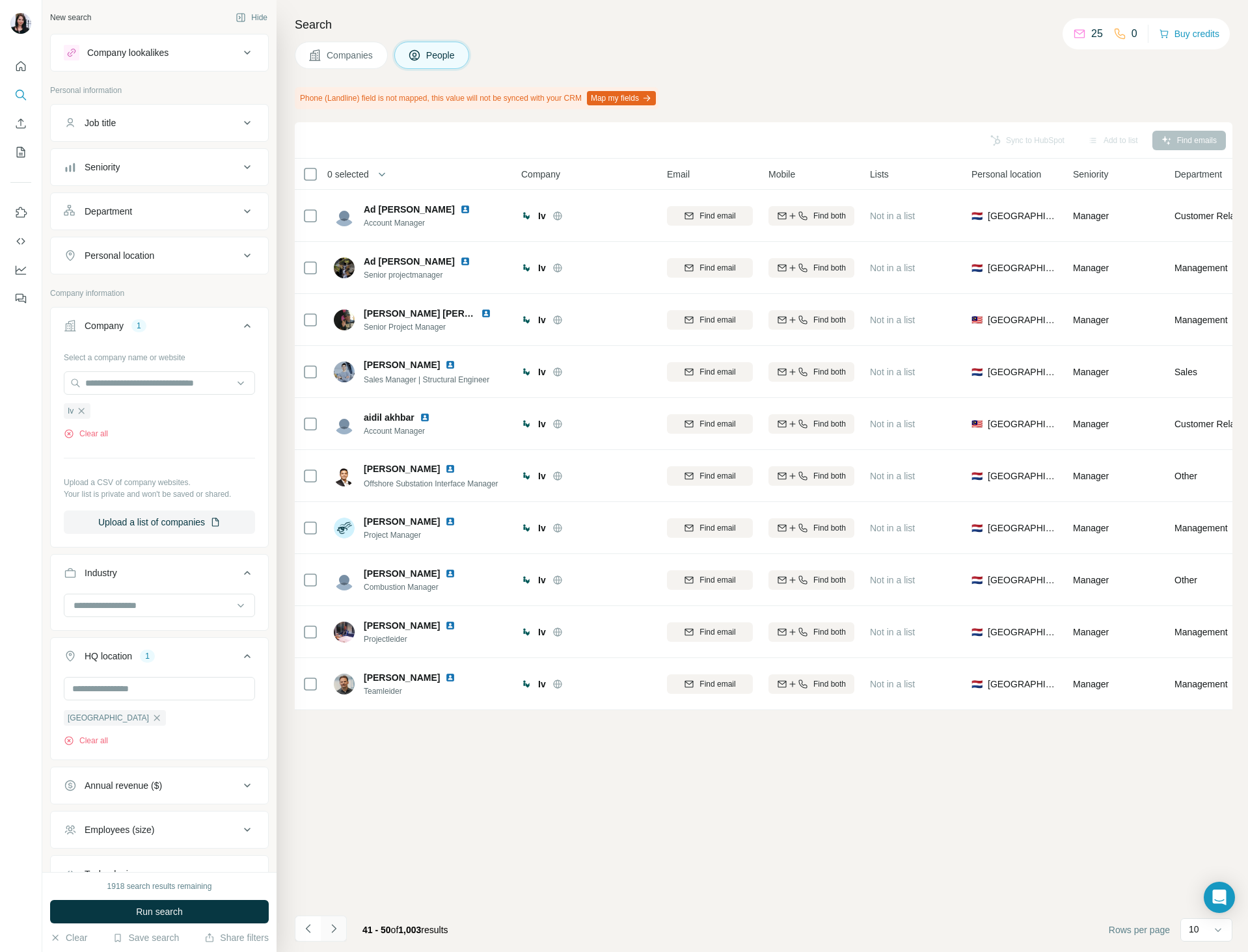
click at [328, 925] on icon "Navigate to next page" at bounding box center [334, 929] width 13 height 13
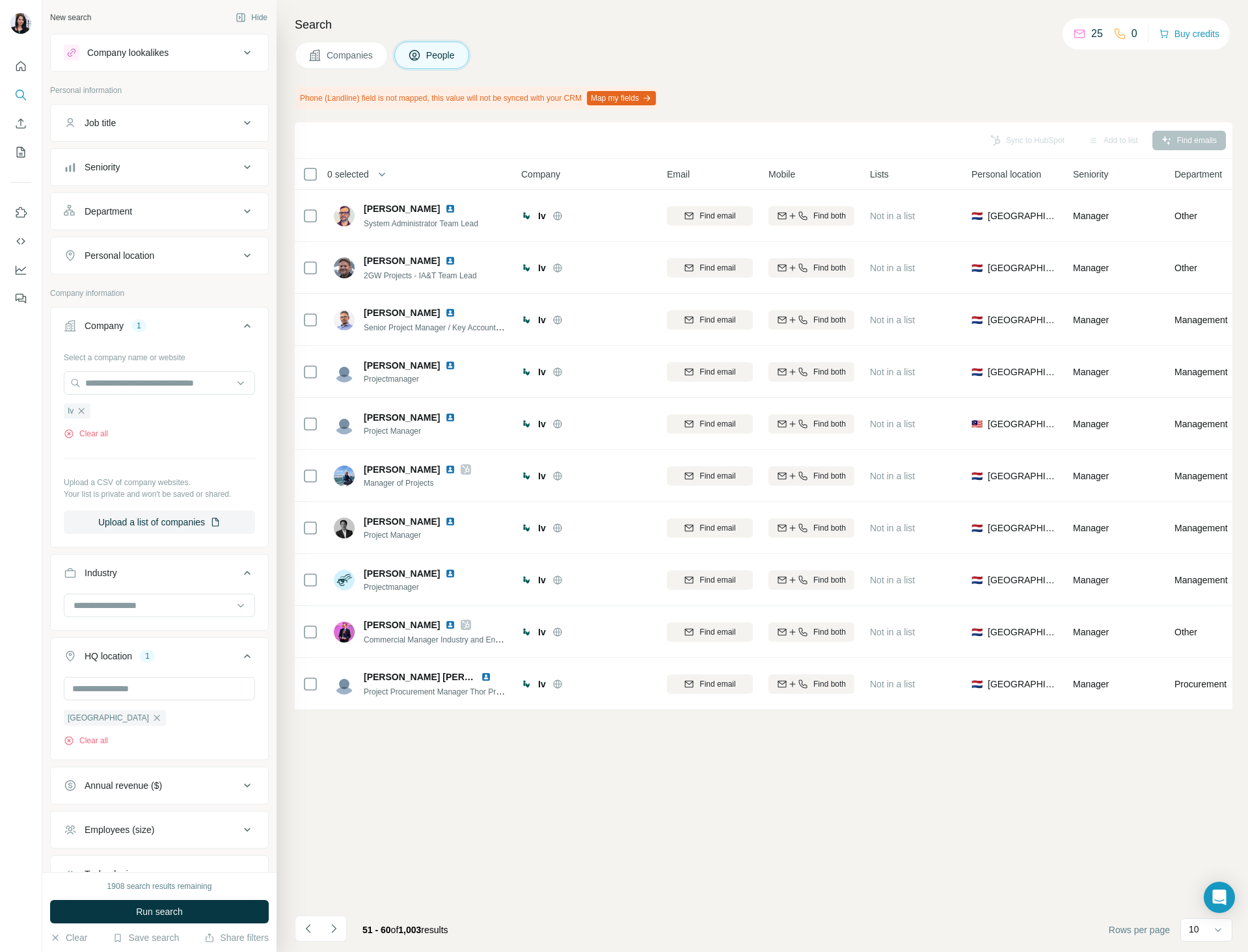
click at [458, 877] on div "Sync to HubSpot Add to list Find emails 0 selected People Company Email Mobile …" at bounding box center [763, 537] width 937 height 830
click at [901, 79] on div "Search Companies People Phone (Landline) field is not mapped, this value will n…" at bounding box center [762, 476] width 971 height 952
click at [338, 65] on button "Companies" at bounding box center [341, 55] width 93 height 27
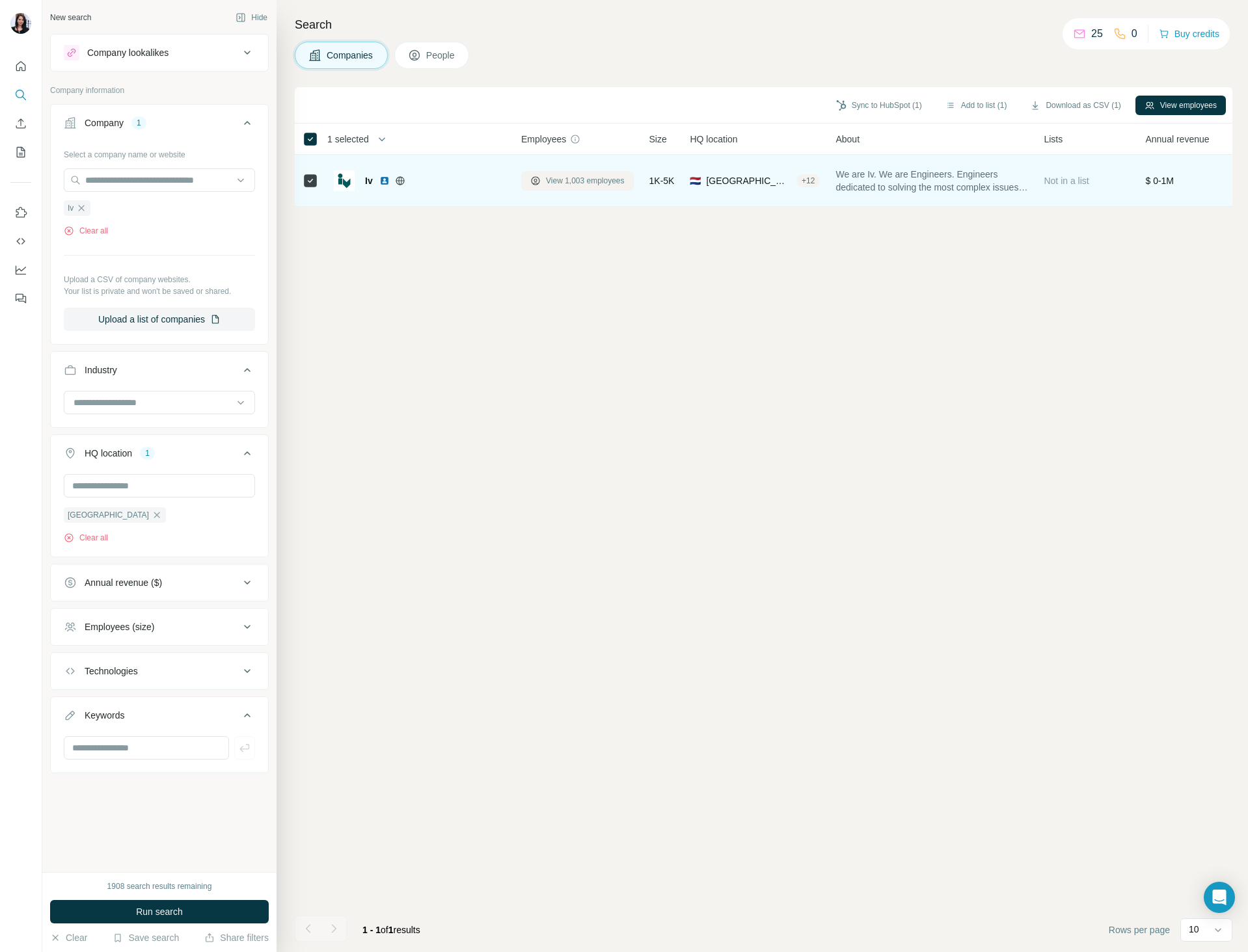
click at [588, 183] on span "View 1,003 employees" at bounding box center [585, 181] width 79 height 11
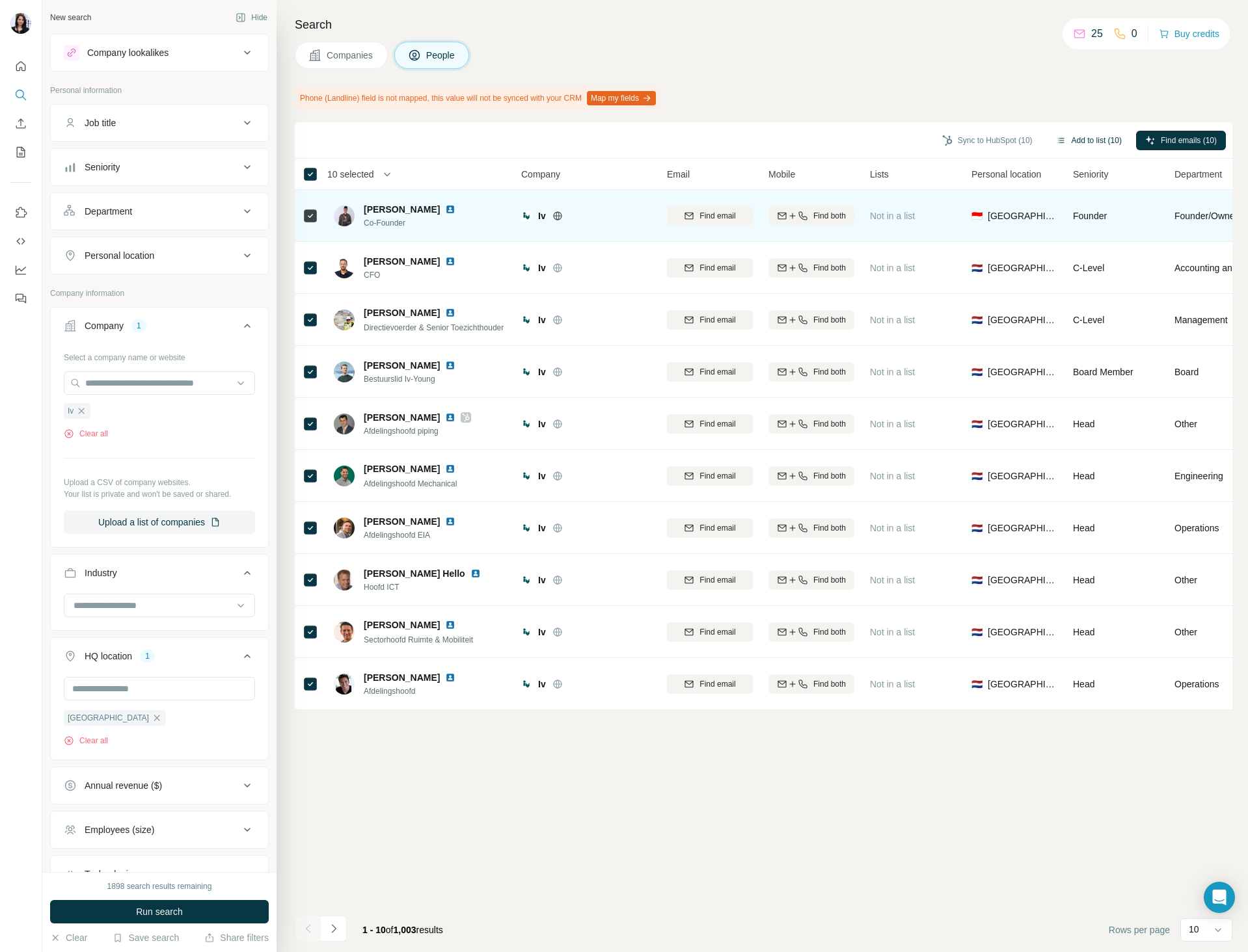
click at [1067, 136] on button "Add to list (10)" at bounding box center [1089, 140] width 84 height 20
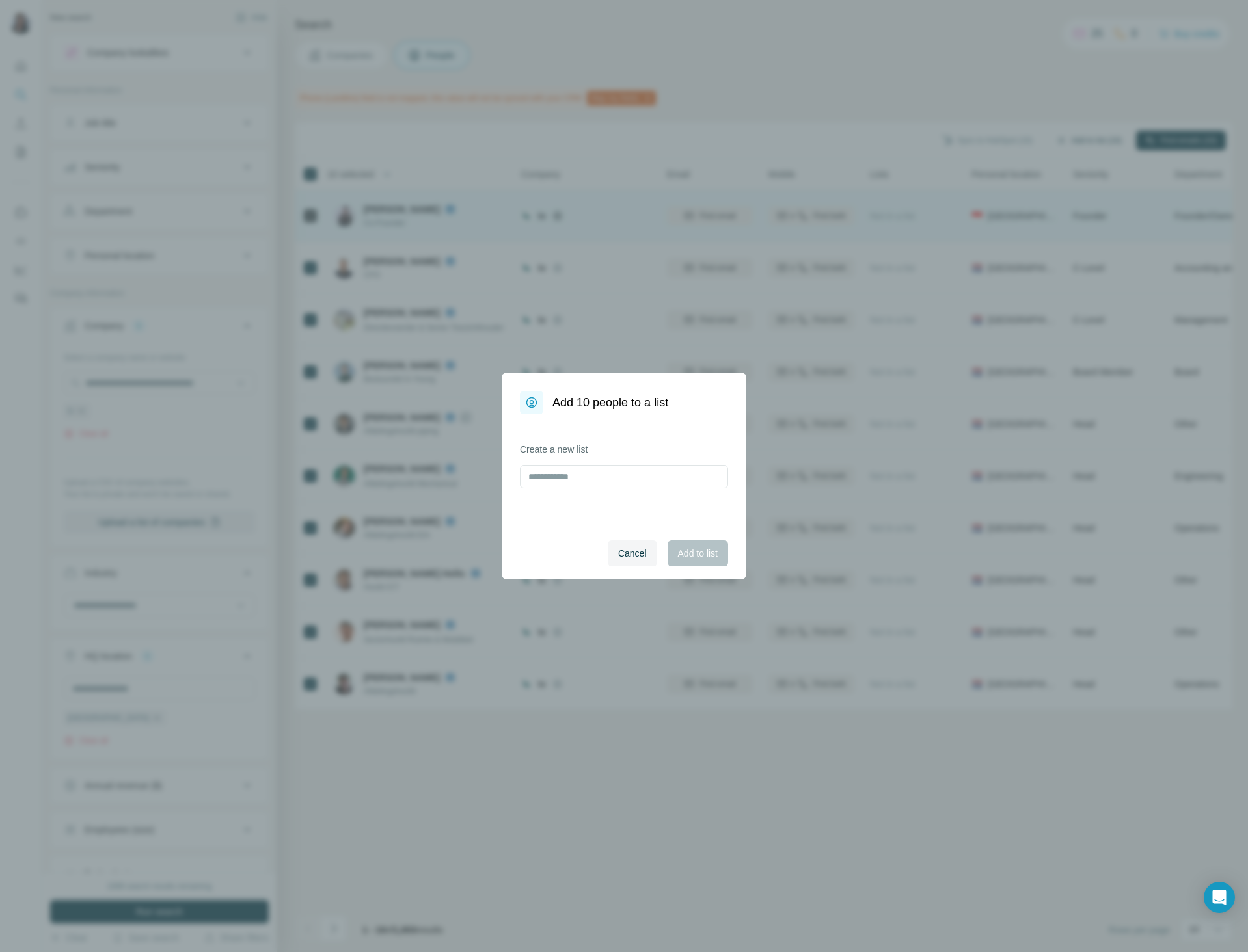
click at [1051, 140] on div "Add 10 people to a list Create a new list Cancel Add to list" at bounding box center [624, 476] width 1248 height 952
click at [536, 473] on input "text" at bounding box center [624, 476] width 208 height 24
type input "*"
type input "**********"
click at [705, 548] on span "Add to list" at bounding box center [698, 554] width 39 height 13
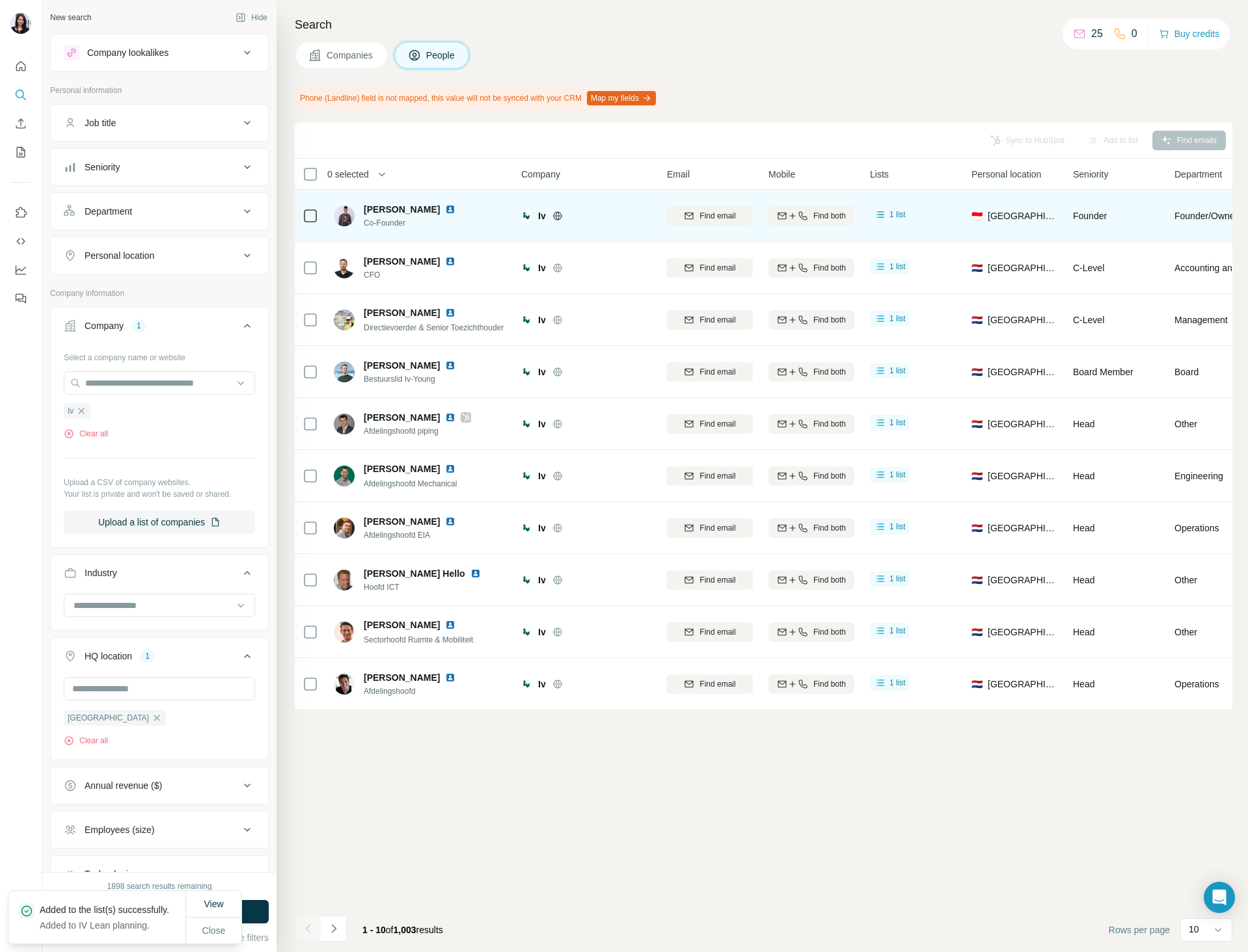
click at [66, 907] on p "Added to the list(s) successfully." at bounding box center [109, 910] width 140 height 13
click at [201, 895] on button "View" at bounding box center [214, 904] width 38 height 24
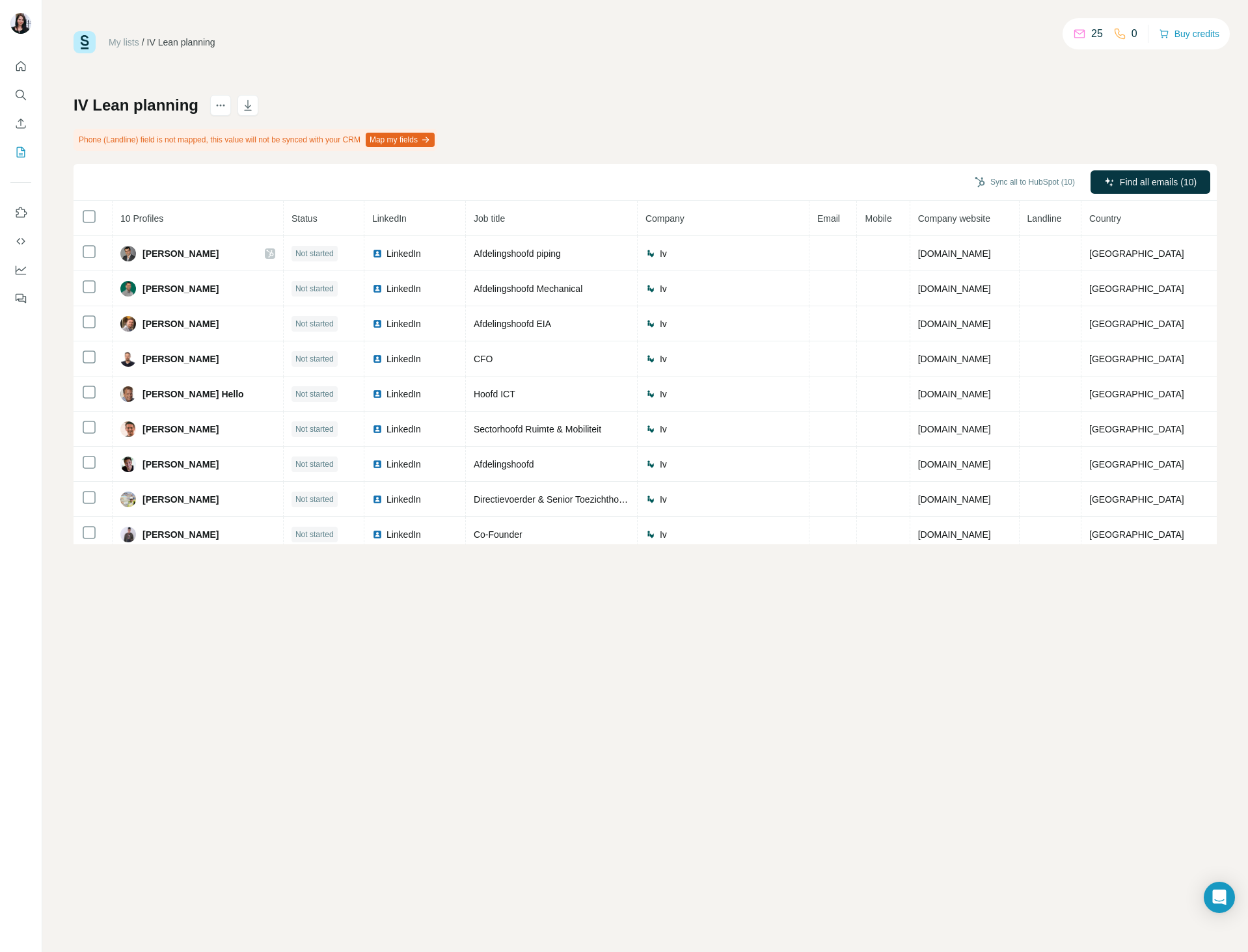
click at [592, 812] on div "My lists / IV Lean planning 25 0 Buy credits IV Lean planning Phone (Landline) …" at bounding box center [644, 476] width 1205 height 952
click at [624, 812] on div "My lists / IV Lean planning 25 0 Buy credits IV Lean planning Phone (Landline) …" at bounding box center [644, 476] width 1205 height 952
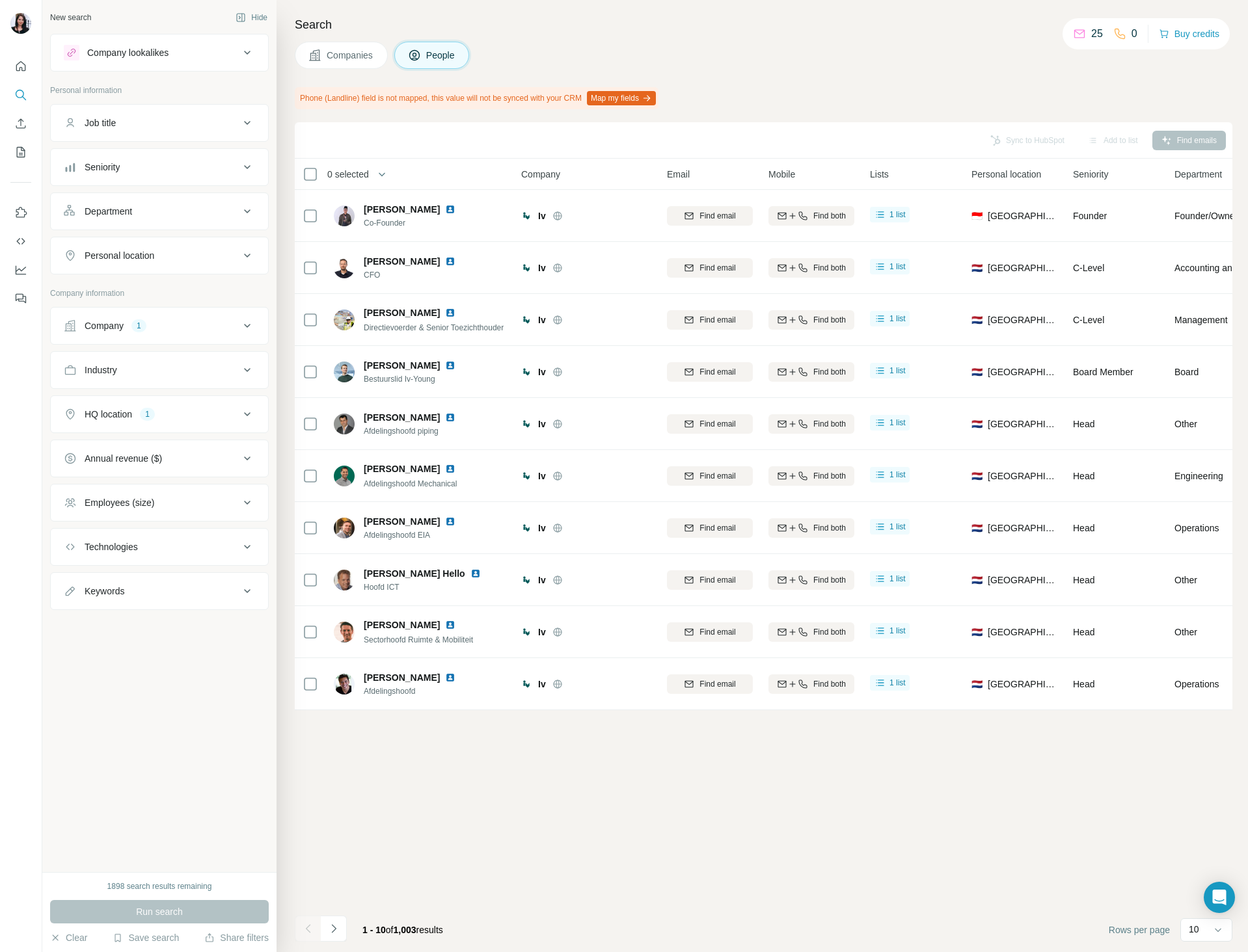
click at [451, 844] on div "Sync to HubSpot Add to list Find emails 0 selected People Company Email Mobile …" at bounding box center [763, 537] width 937 height 830
click at [189, 376] on button "Industry" at bounding box center [159, 370] width 217 height 31
click at [189, 376] on button "Industry" at bounding box center [159, 372] width 217 height 36
click at [187, 470] on button "Annual revenue ($)" at bounding box center [159, 458] width 217 height 31
click at [191, 462] on div "Annual revenue ($)" at bounding box center [152, 458] width 176 height 13
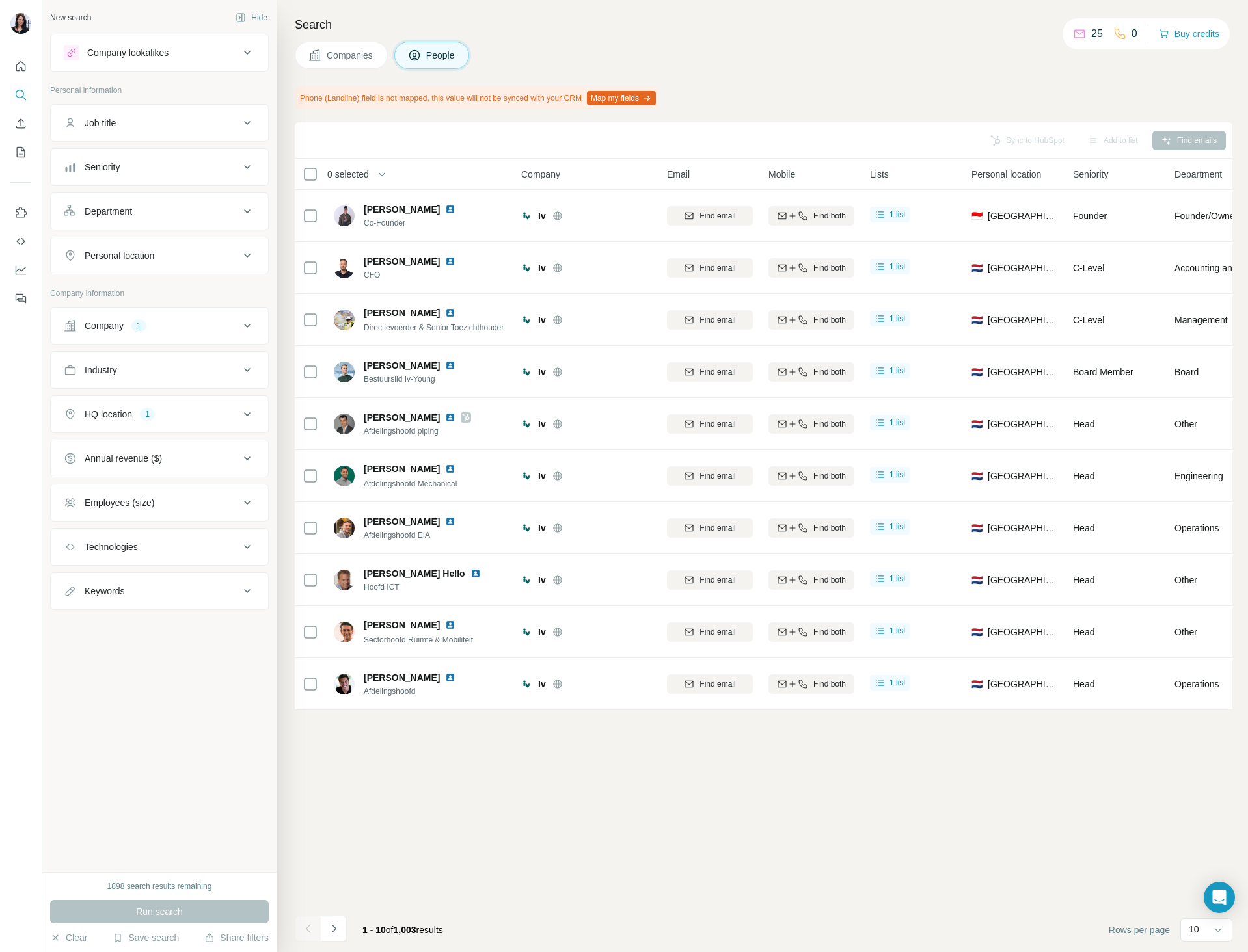
click at [161, 508] on div "Employees (size)" at bounding box center [152, 503] width 176 height 13
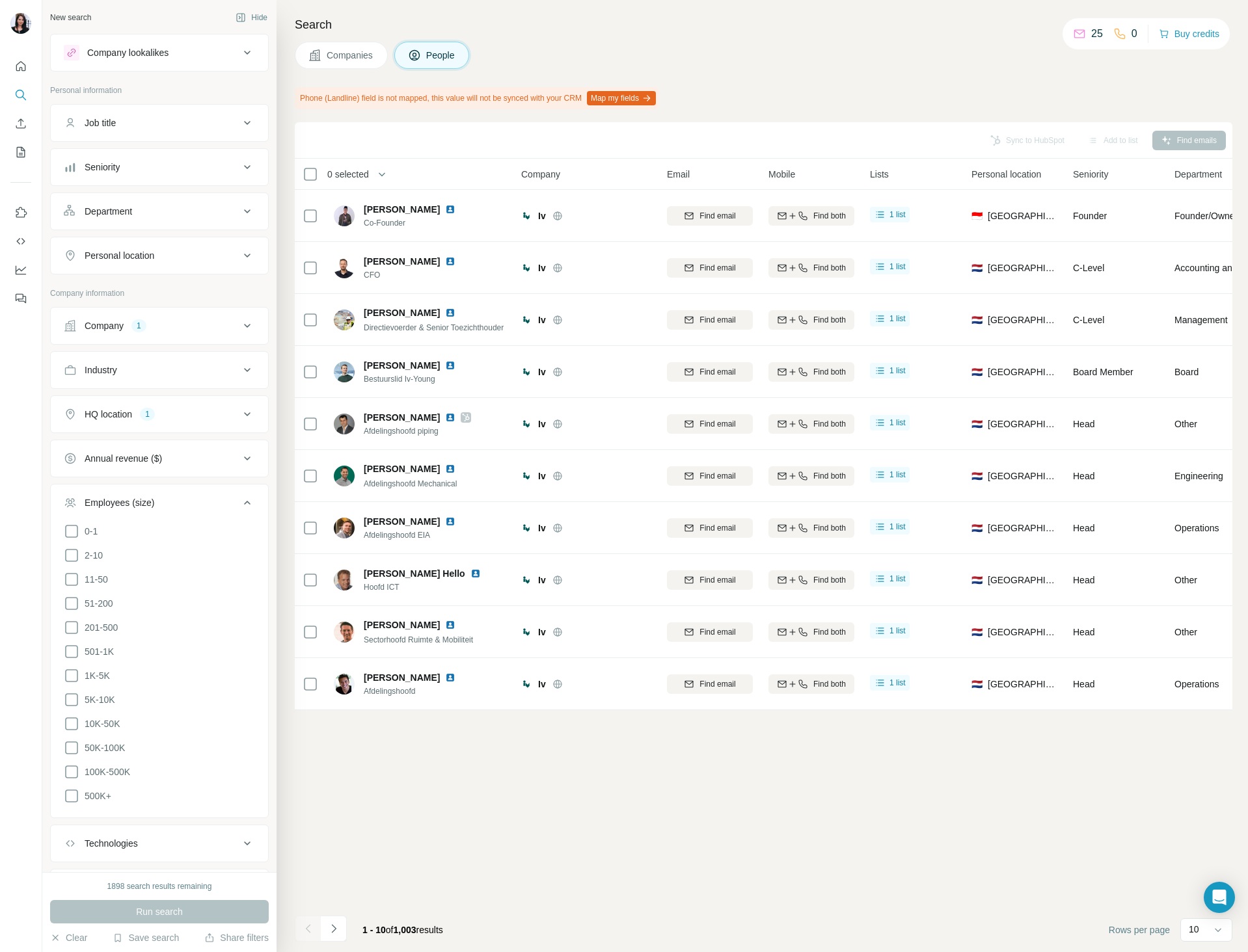
click at [164, 504] on div "Employees (size)" at bounding box center [152, 503] width 176 height 13
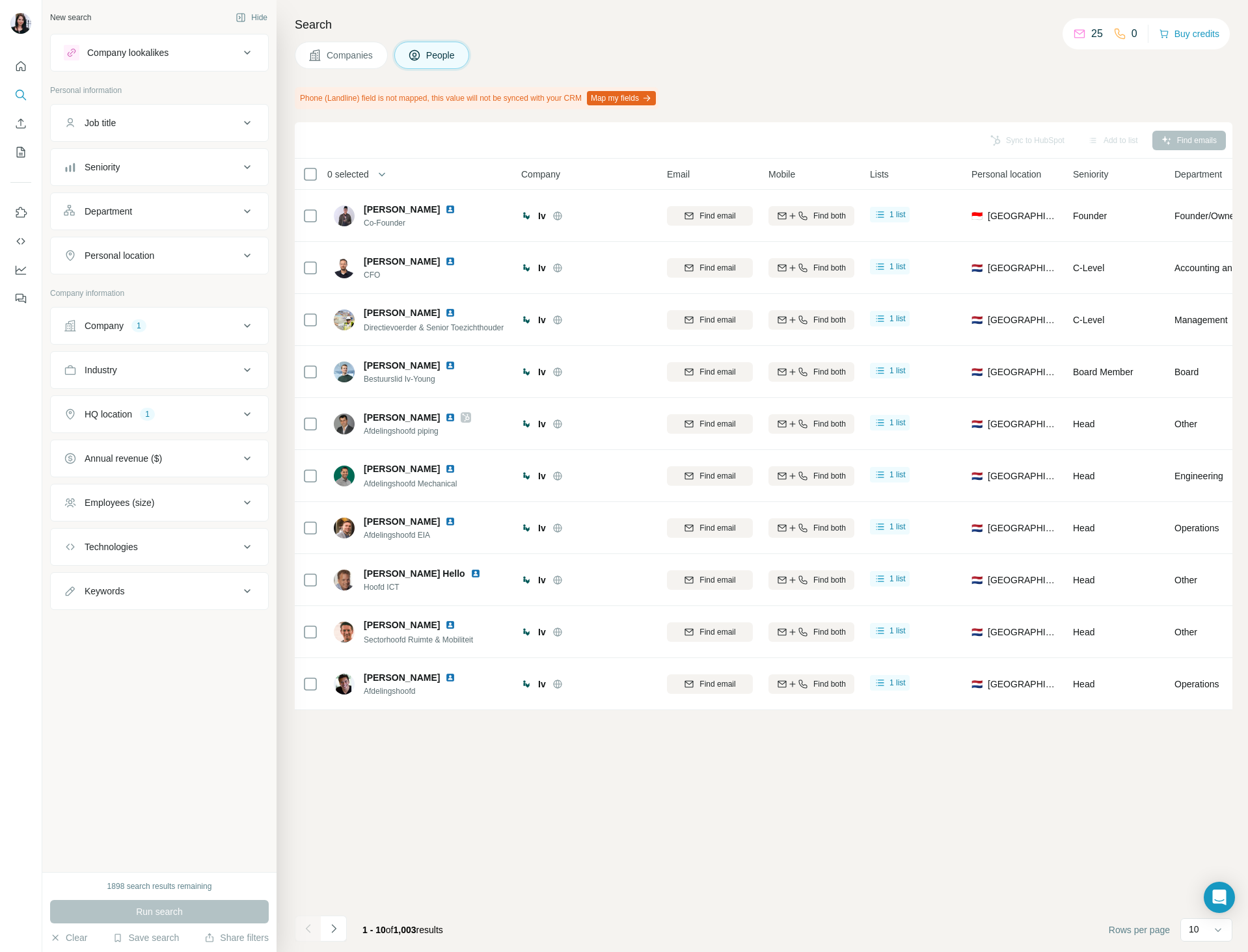
click at [162, 551] on div "Technologies" at bounding box center [152, 547] width 176 height 13
click at [189, 599] on button "Keywords" at bounding box center [159, 591] width 217 height 31
click at [189, 599] on button "Keywords" at bounding box center [159, 594] width 217 height 36
click at [688, 816] on div "Sync to HubSpot Add to list Find emails 0 selected People Company Email Mobile …" at bounding box center [763, 537] width 937 height 830
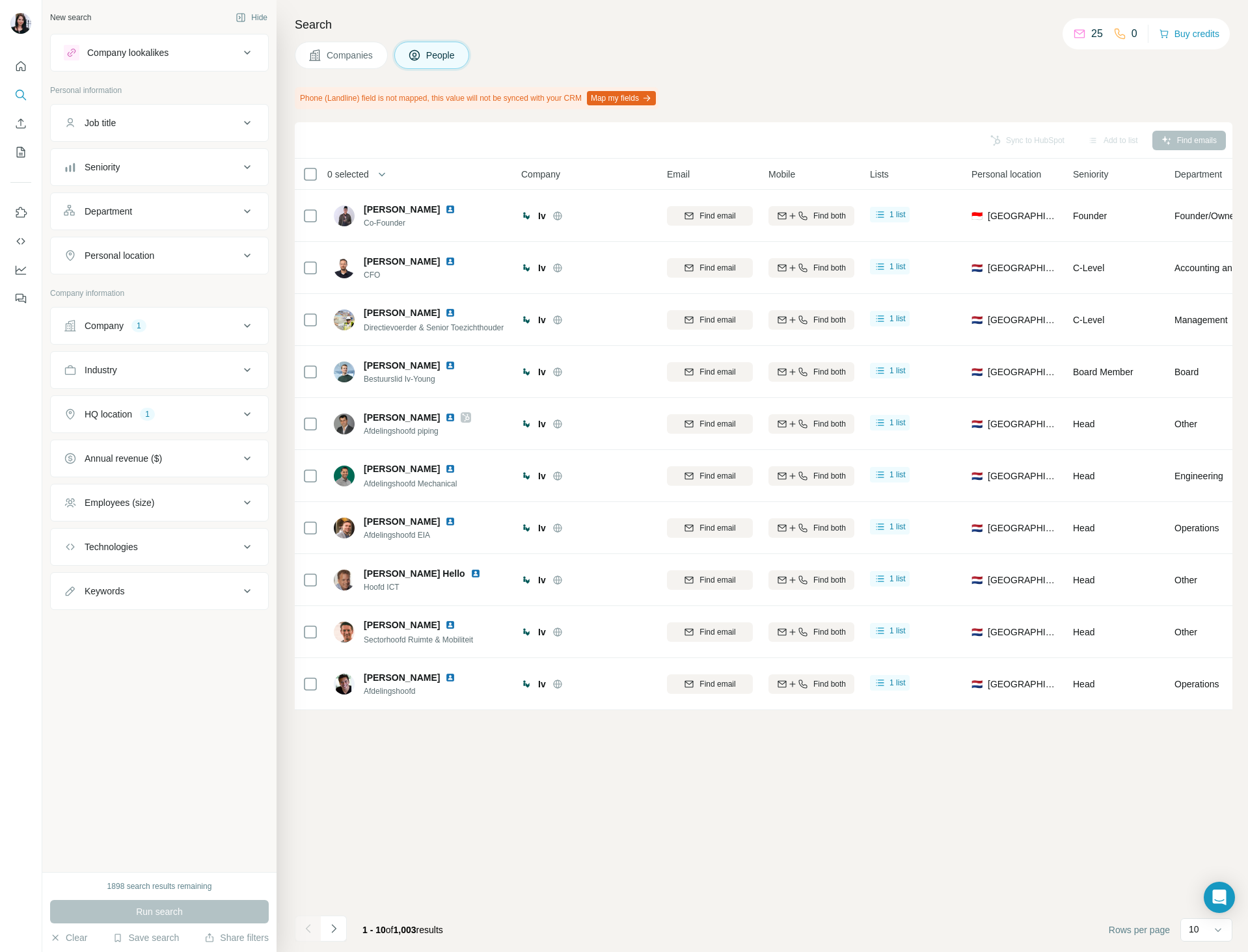
click at [31, 73] on div at bounding box center [21, 178] width 42 height 264
click at [25, 71] on icon "Quick start" at bounding box center [21, 67] width 13 height 13
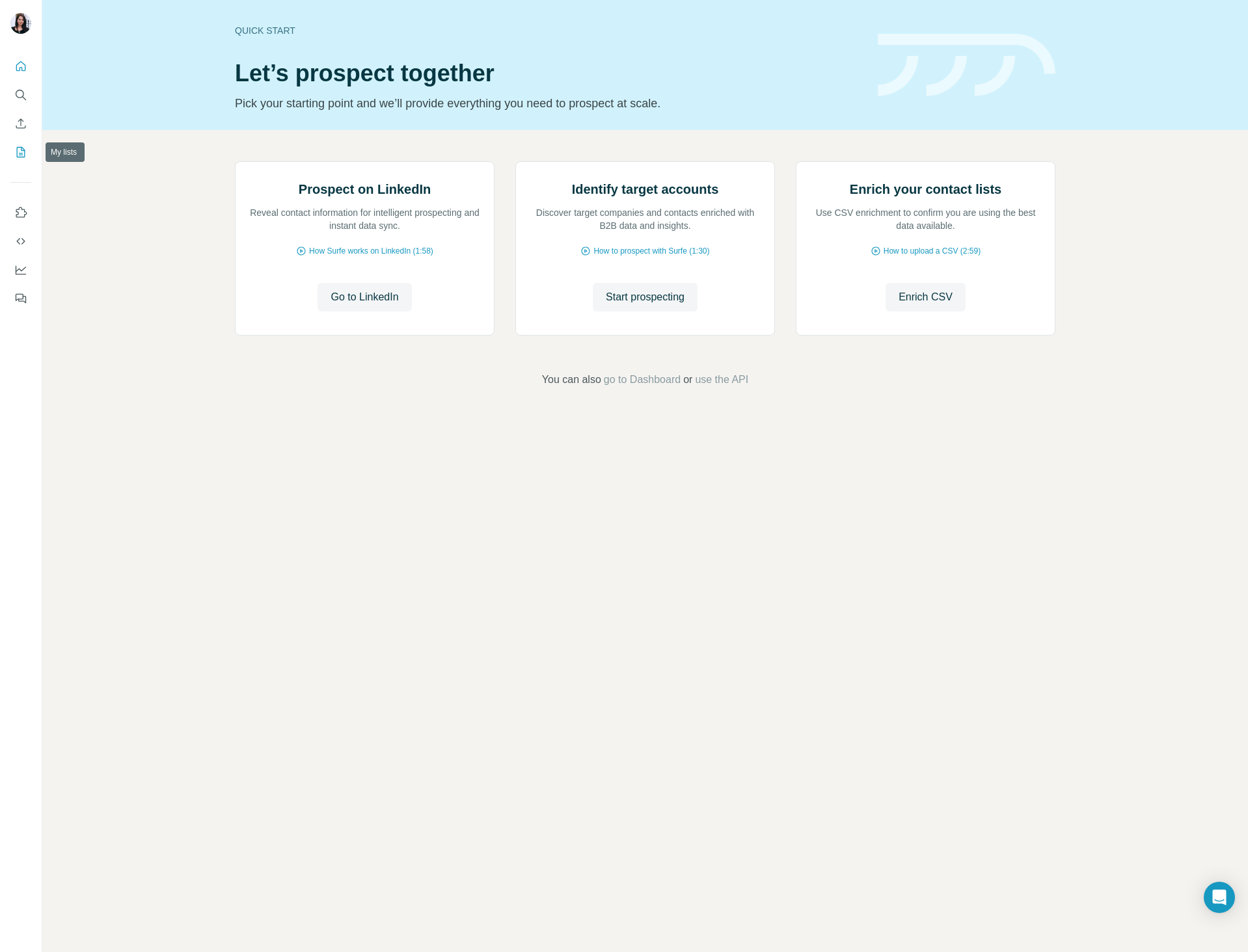
click at [18, 151] on icon "My lists" at bounding box center [21, 152] width 13 height 13
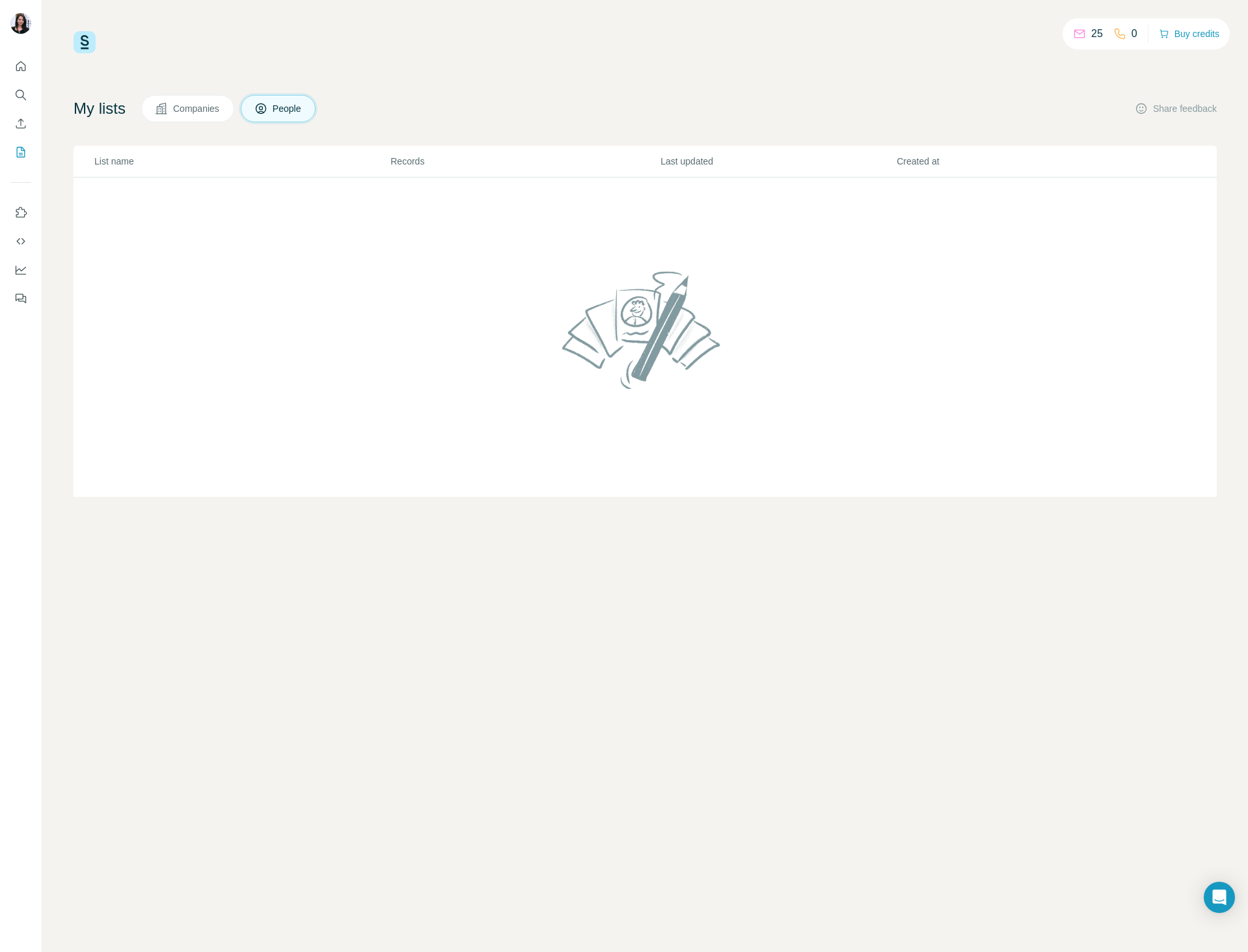
click at [126, 253] on td at bounding box center [644, 338] width 1143 height 320
click at [448, 573] on div "25 0 Buy credits My lists Companies People Share feedback List name Records Las…" at bounding box center [644, 476] width 1205 height 952
click at [659, 398] on div "List name Records Last updated Created at IV Lean planning 10 51 seconds ago 51…" at bounding box center [644, 321] width 1143 height 352
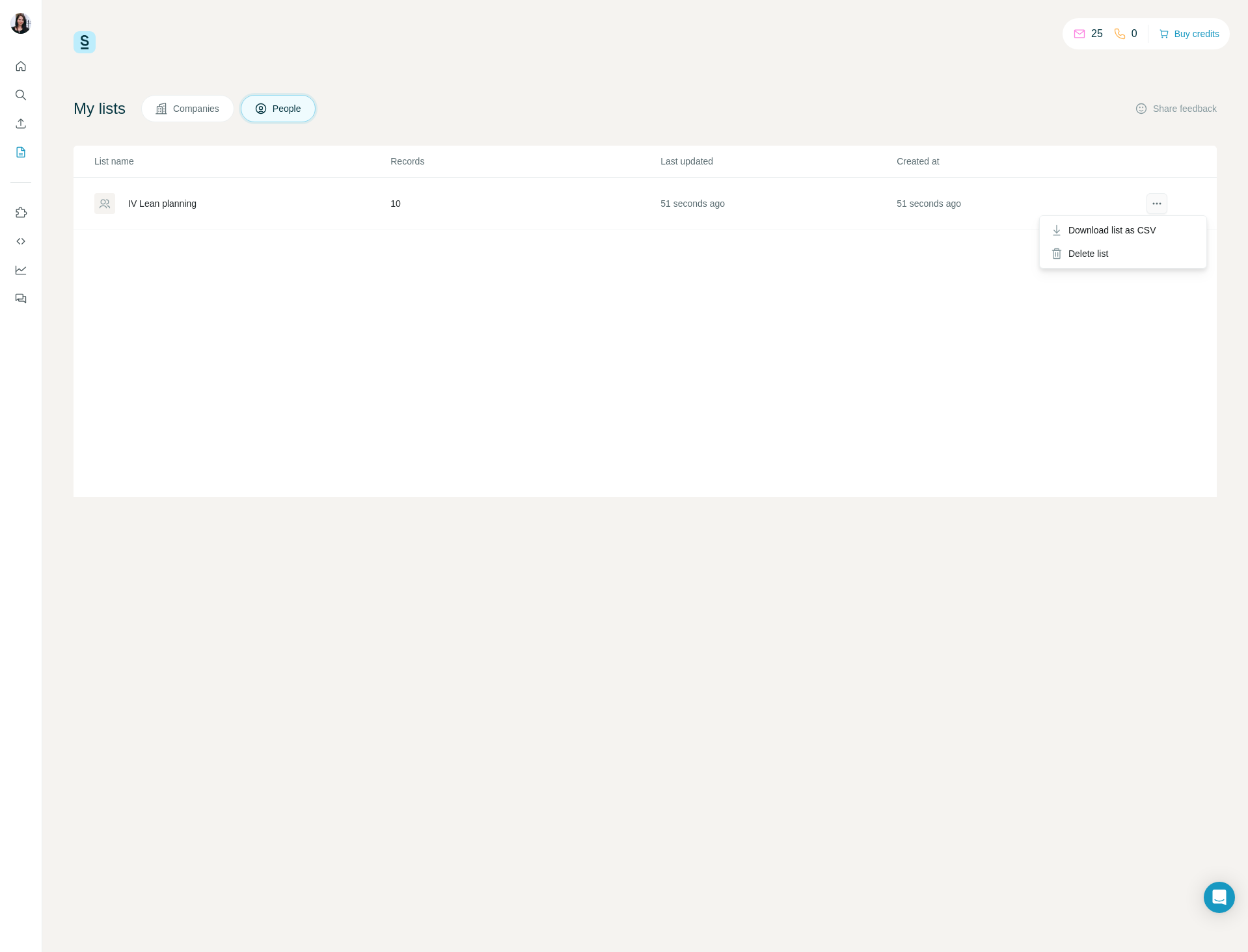
click at [1154, 201] on icon "actions" at bounding box center [1157, 204] width 13 height 13
click at [24, 65] on icon "Quick start" at bounding box center [21, 67] width 13 height 13
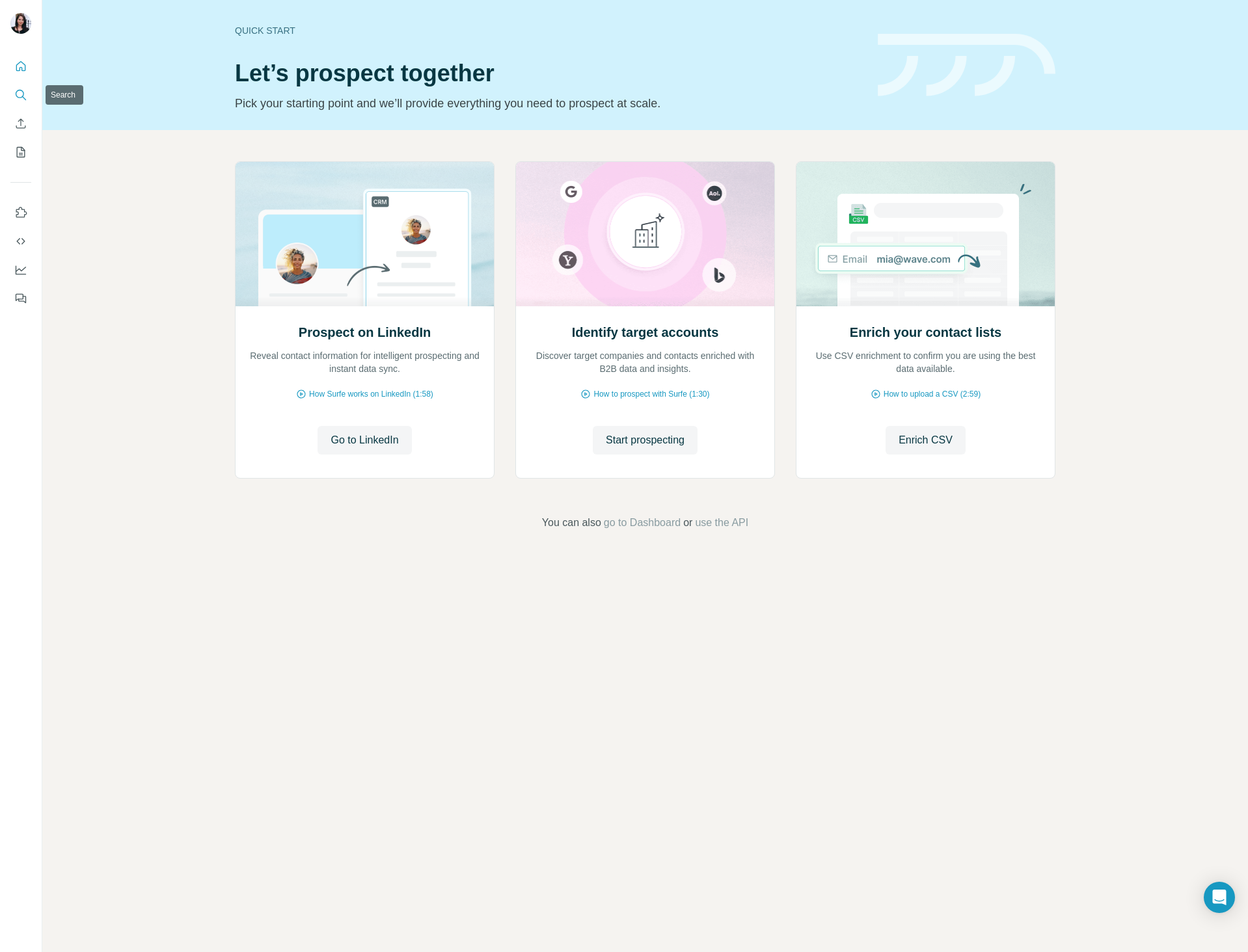
click at [16, 89] on icon "Search" at bounding box center [21, 95] width 13 height 13
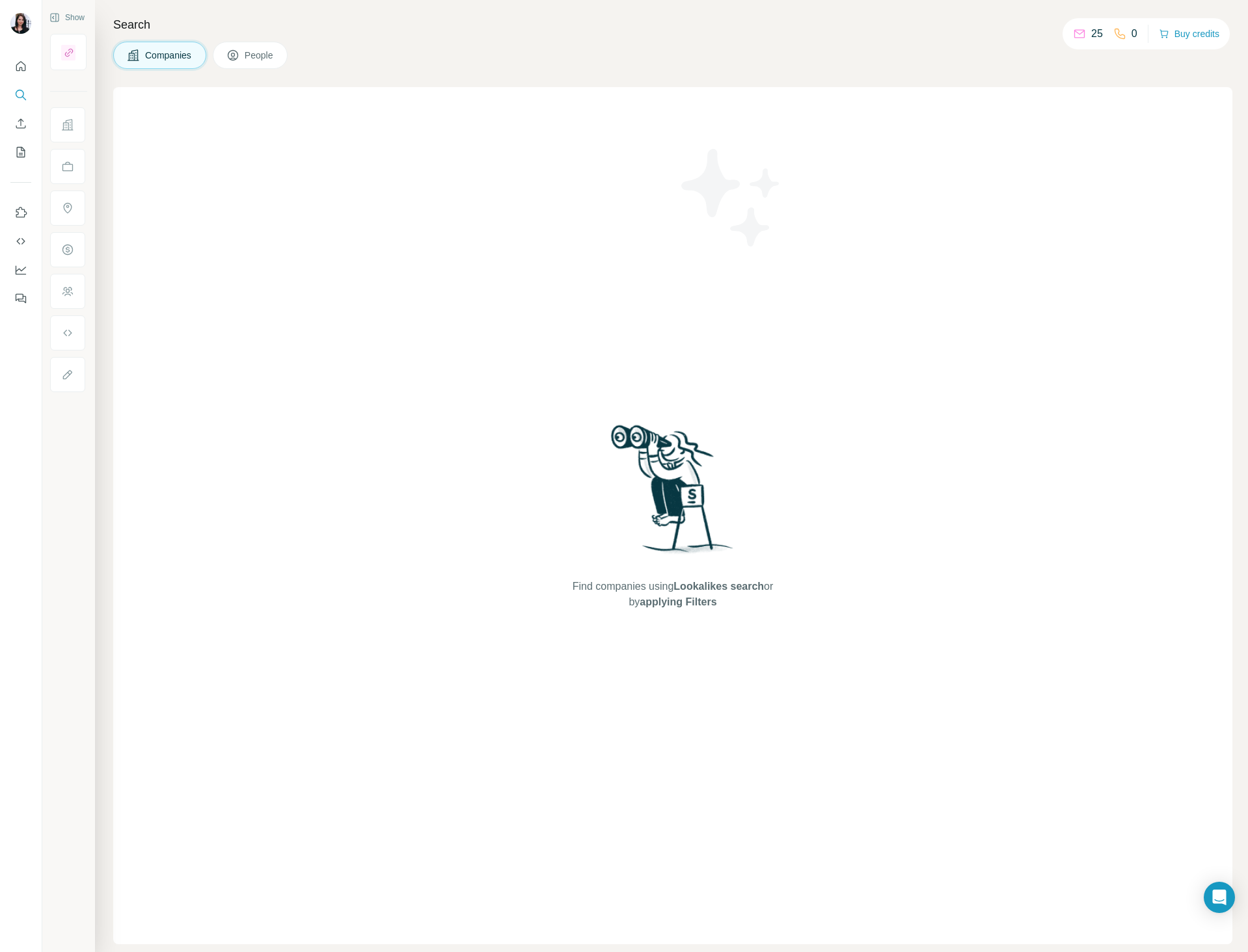
click at [133, 57] on icon at bounding box center [132, 54] width 11 height 11
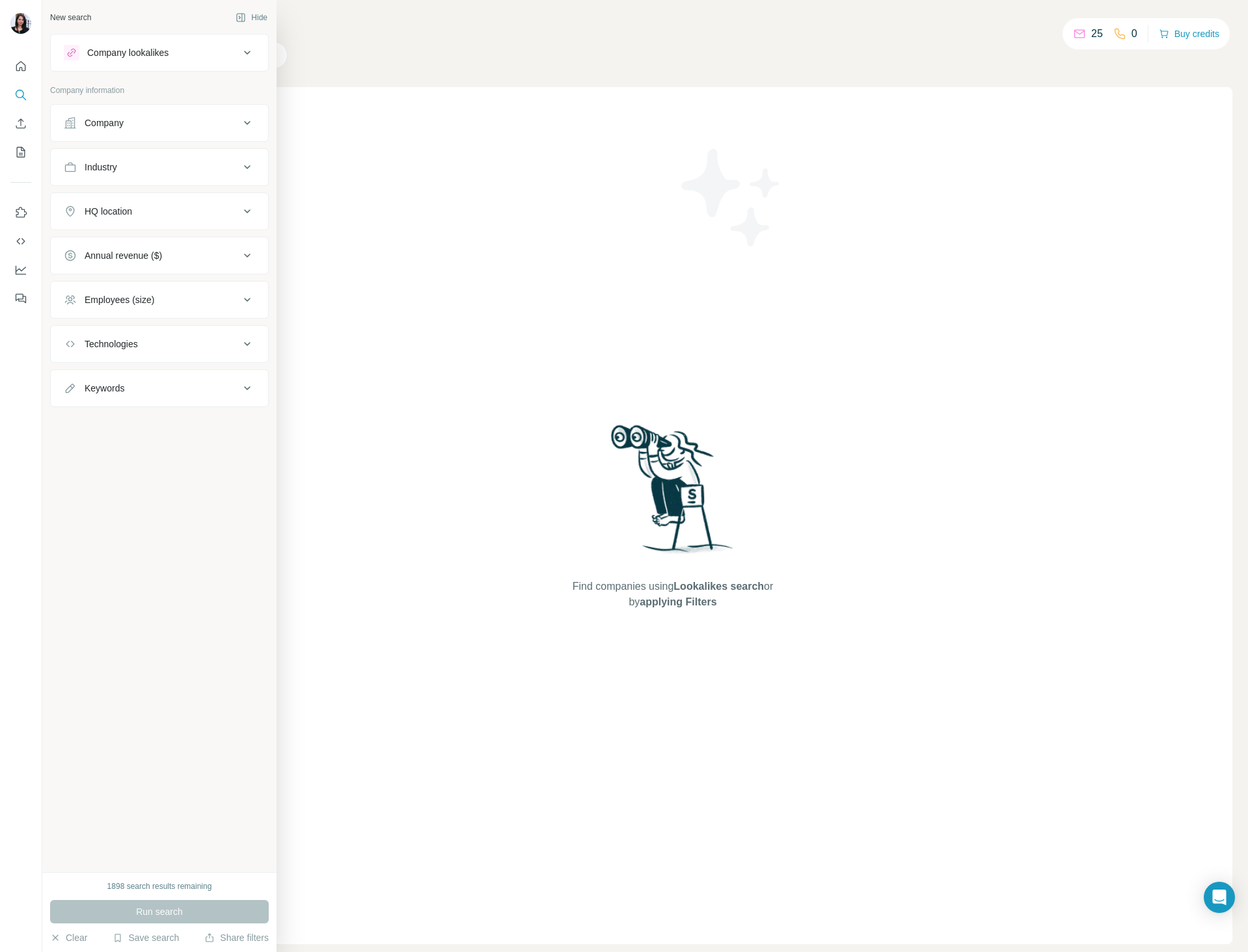
click at [160, 115] on button "Company" at bounding box center [159, 123] width 217 height 31
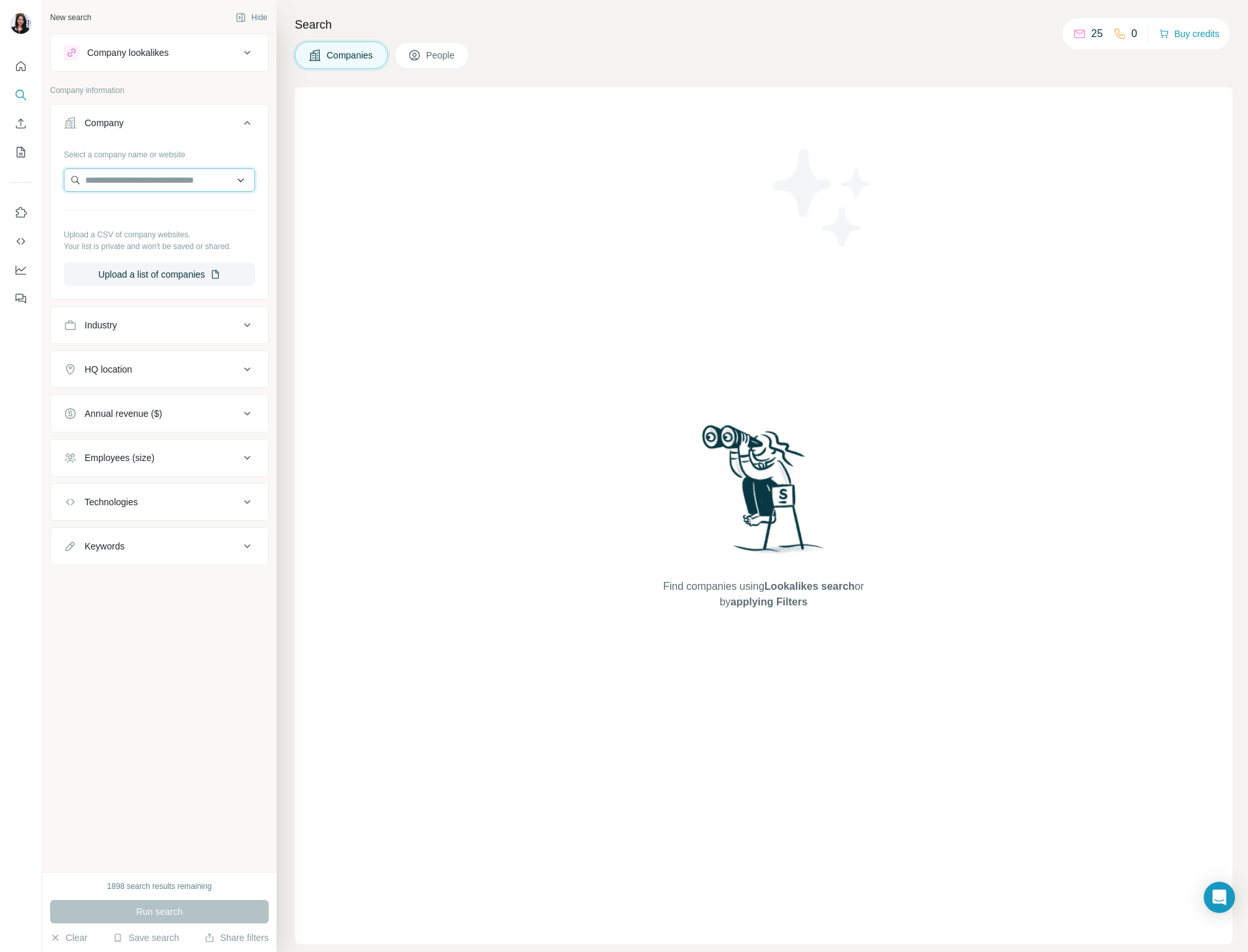
click at [168, 181] on input "text" at bounding box center [159, 180] width 191 height 24
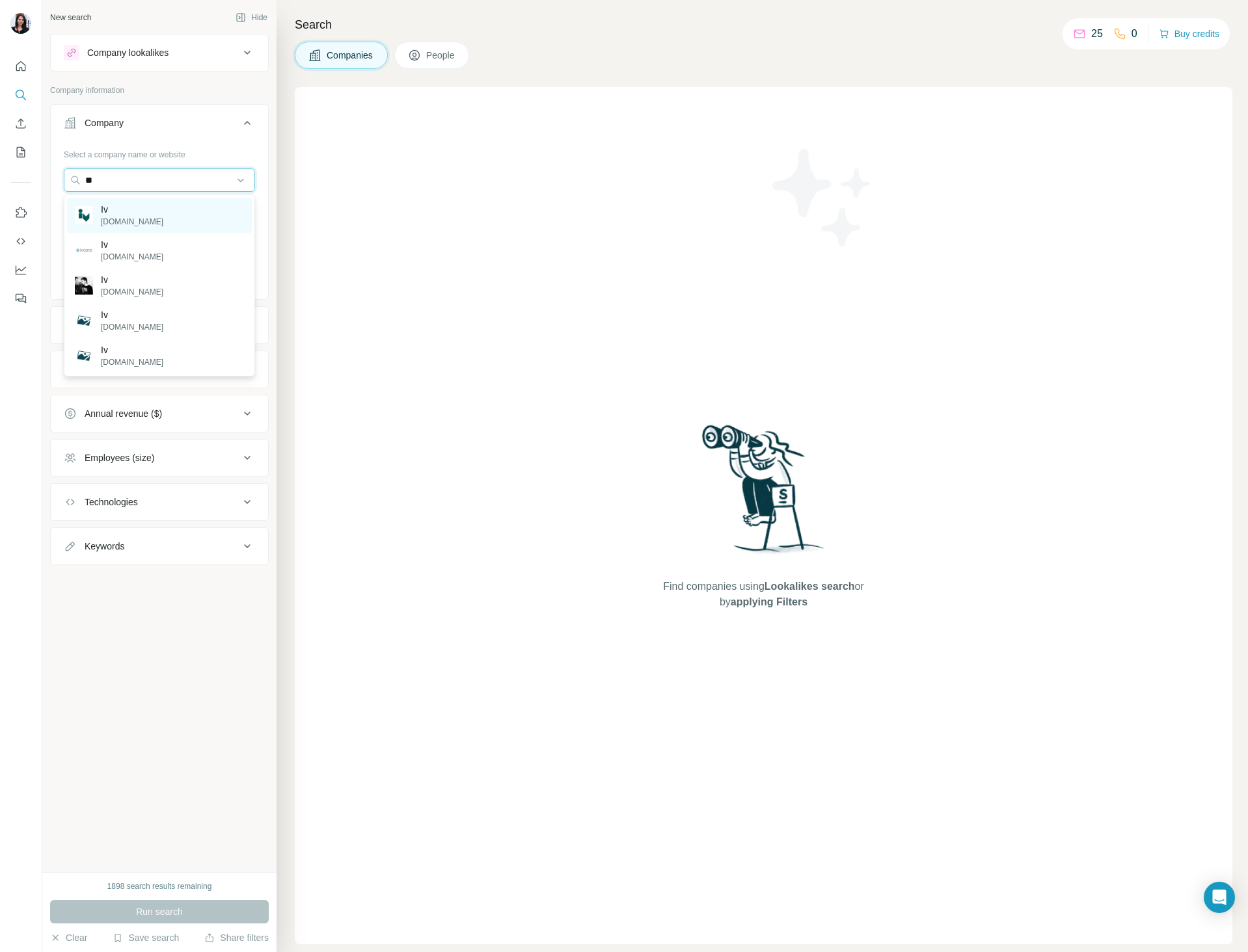
type input "**"
click at [158, 215] on div "Iv [DOMAIN_NAME]" at bounding box center [159, 215] width 185 height 35
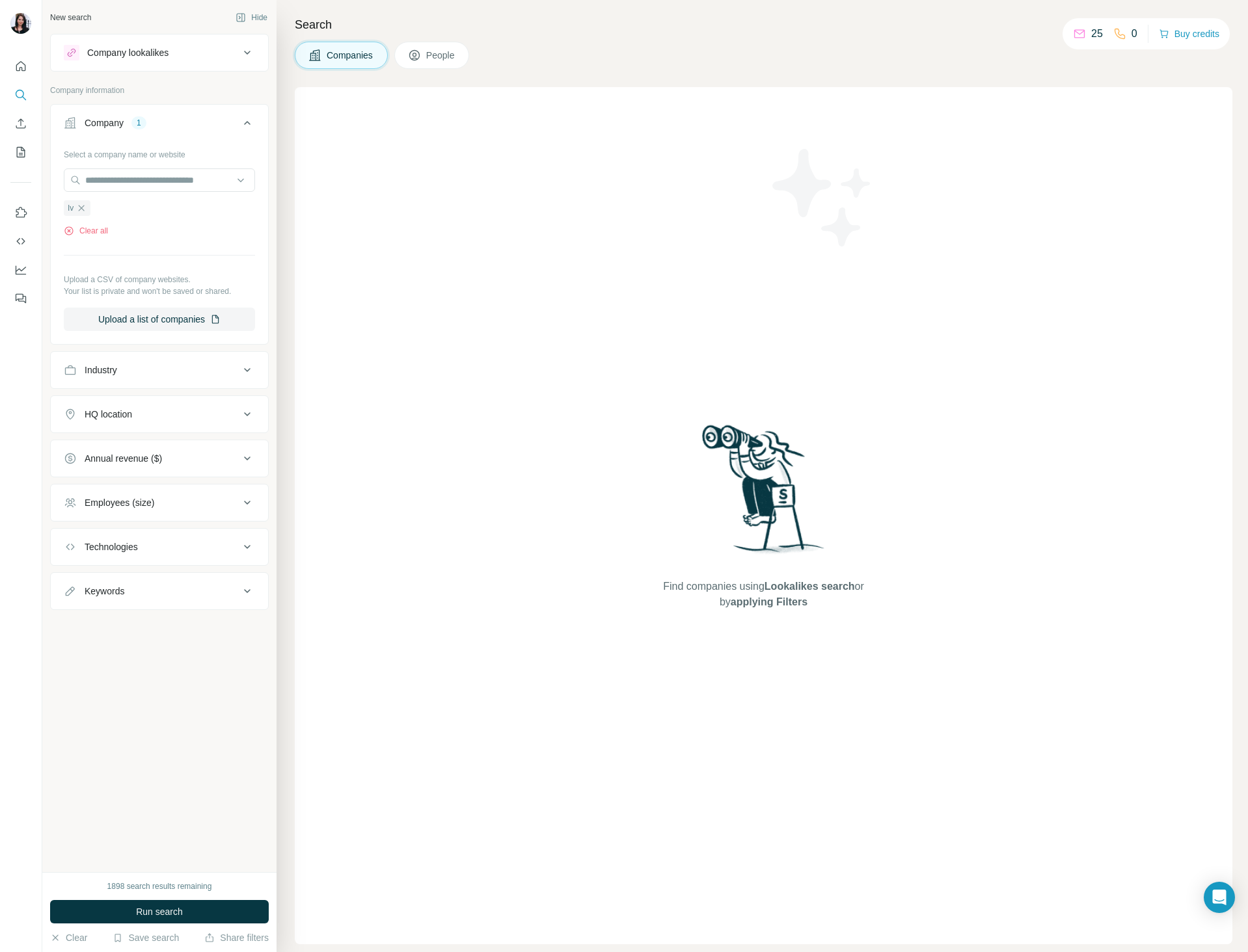
click at [127, 368] on div "Industry" at bounding box center [152, 370] width 176 height 13
click at [136, 416] on div "HQ location" at bounding box center [152, 414] width 176 height 13
click at [134, 454] on input "text" at bounding box center [159, 447] width 191 height 24
type input "*"
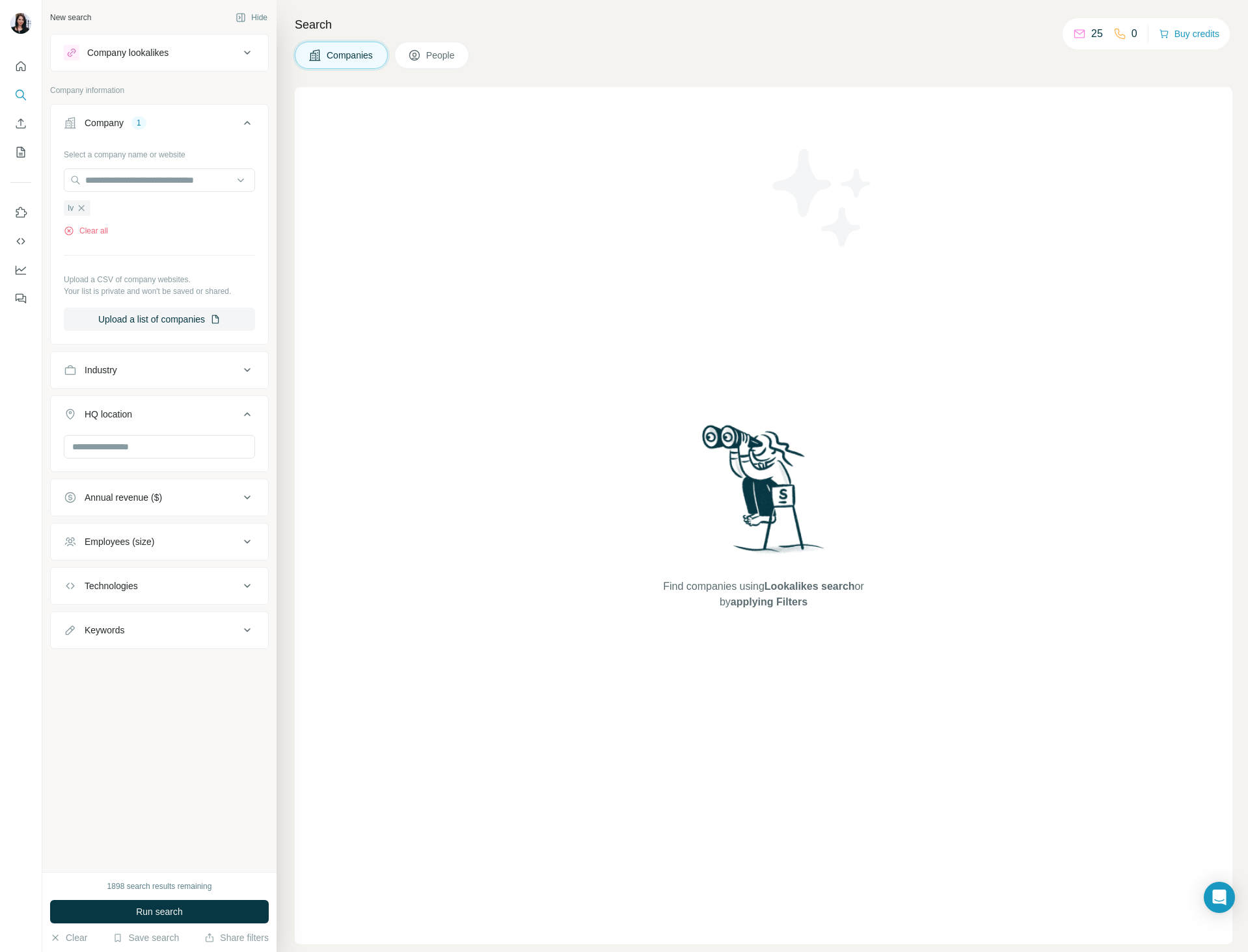
click at [123, 867] on div "New search Hide Company lookalikes Company information Company 1 Select a compa…" at bounding box center [159, 436] width 234 height 872
click at [166, 437] on input "text" at bounding box center [159, 447] width 191 height 24
type input "*****"
click at [149, 826] on div "New search Hide Company lookalikes Company information Company 1 Select a compa…" at bounding box center [159, 436] width 234 height 872
click at [195, 906] on button "Run search" at bounding box center [159, 912] width 219 height 24
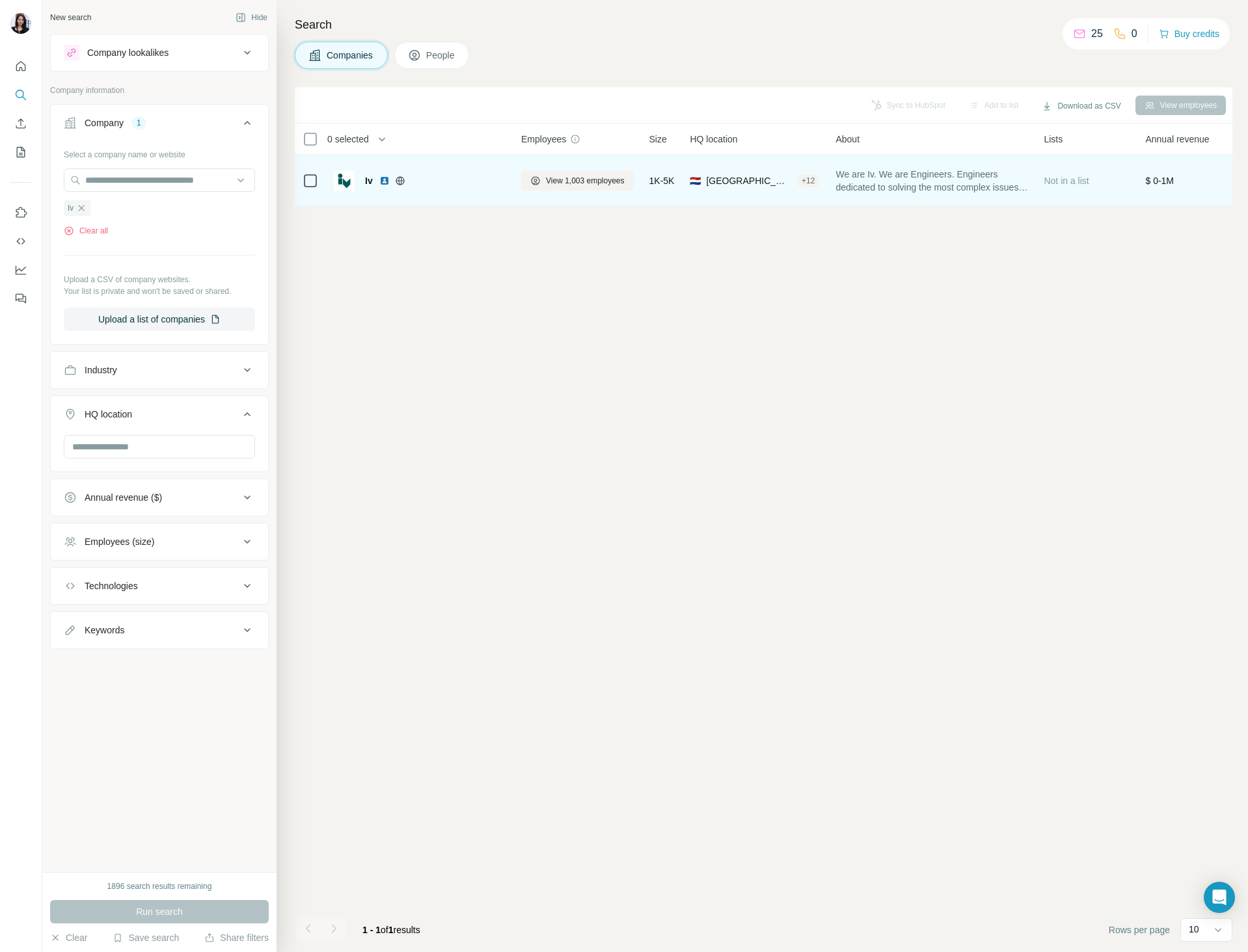
click at [373, 182] on div "Iv" at bounding box center [435, 181] width 140 height 13
click at [344, 182] on img at bounding box center [343, 180] width 21 height 21
click at [370, 182] on span "Iv" at bounding box center [369, 181] width 8 height 13
click at [601, 186] on button "View 1,003 employees" at bounding box center [577, 181] width 113 height 20
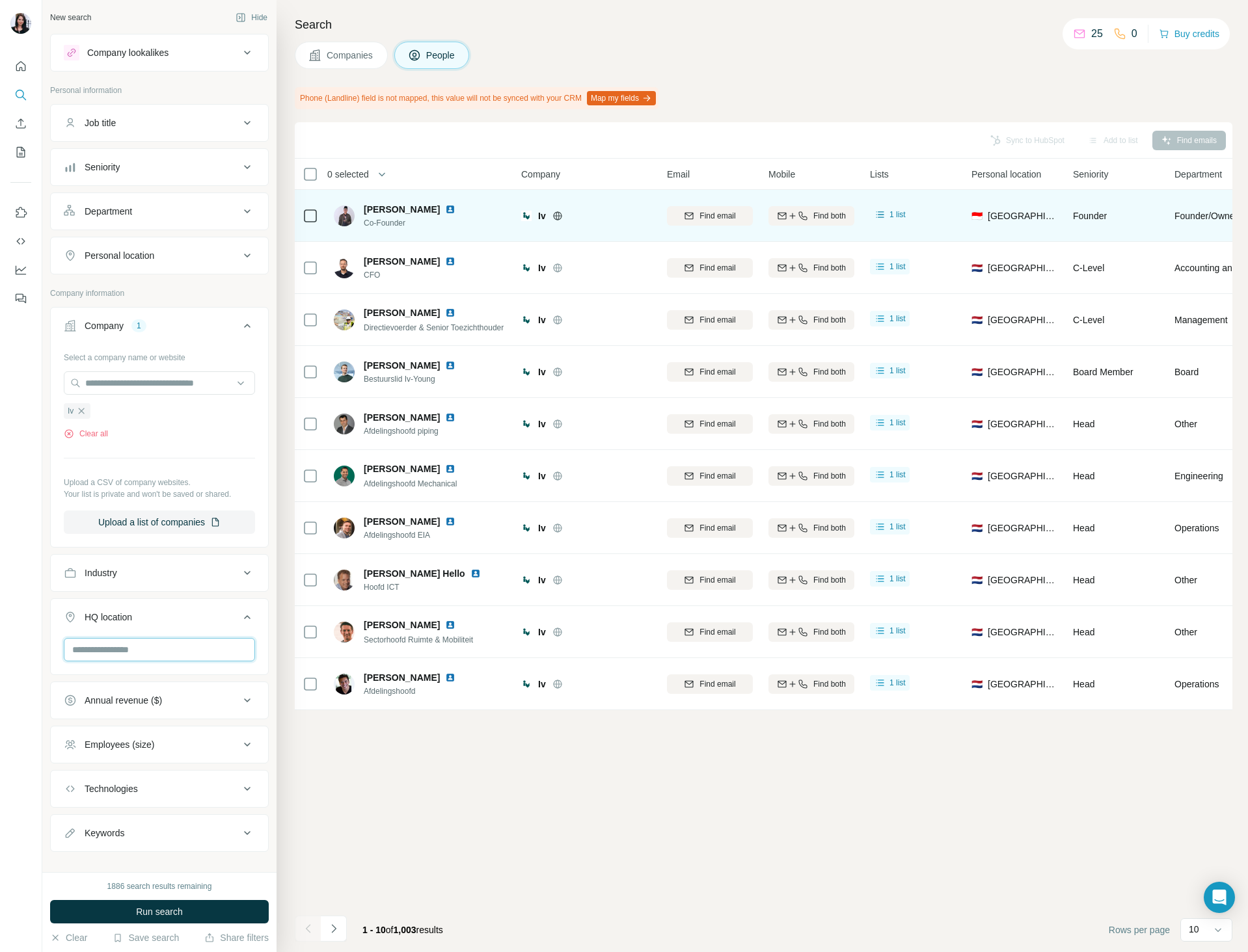
click at [139, 644] on input "text" at bounding box center [159, 650] width 191 height 24
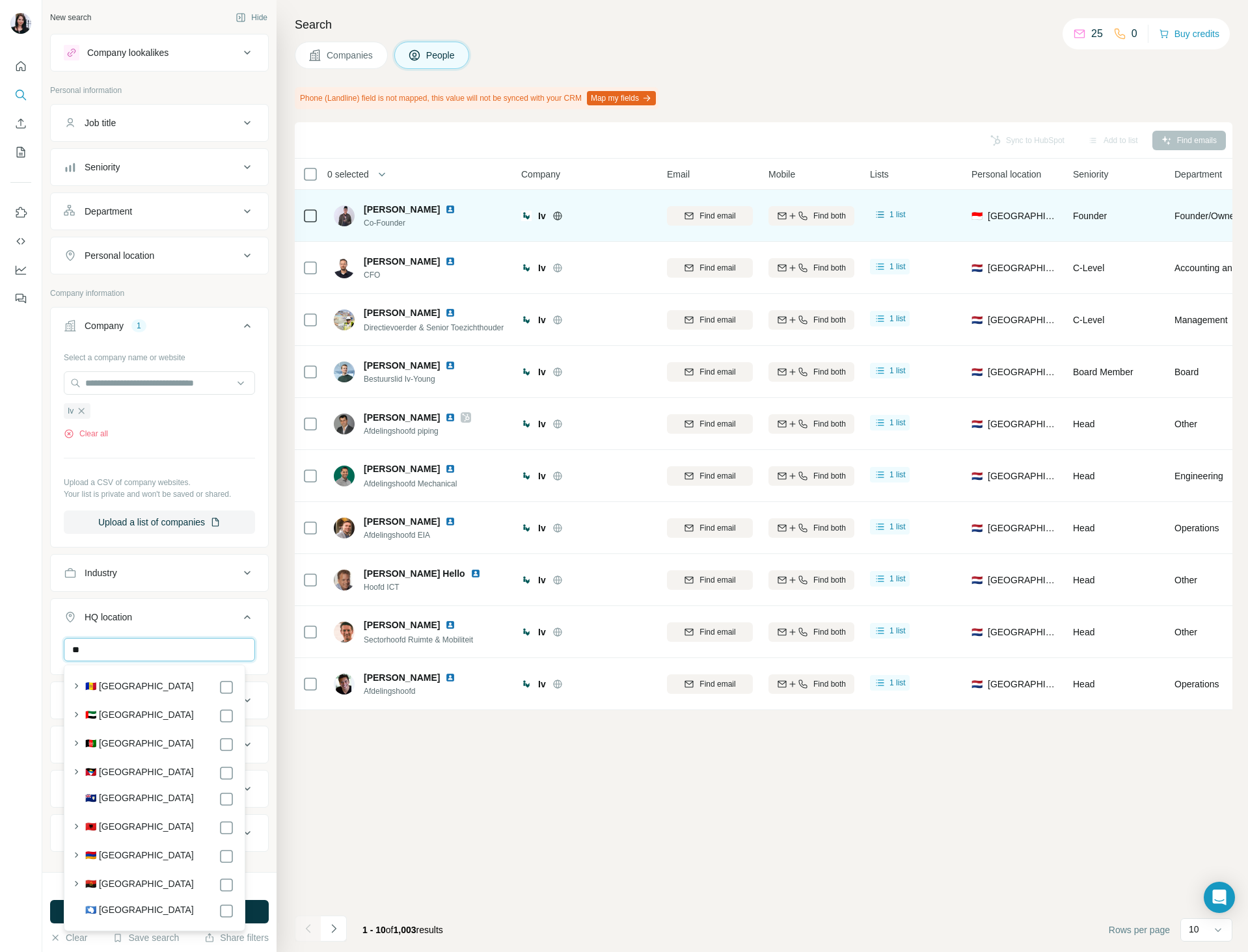
type input "*"
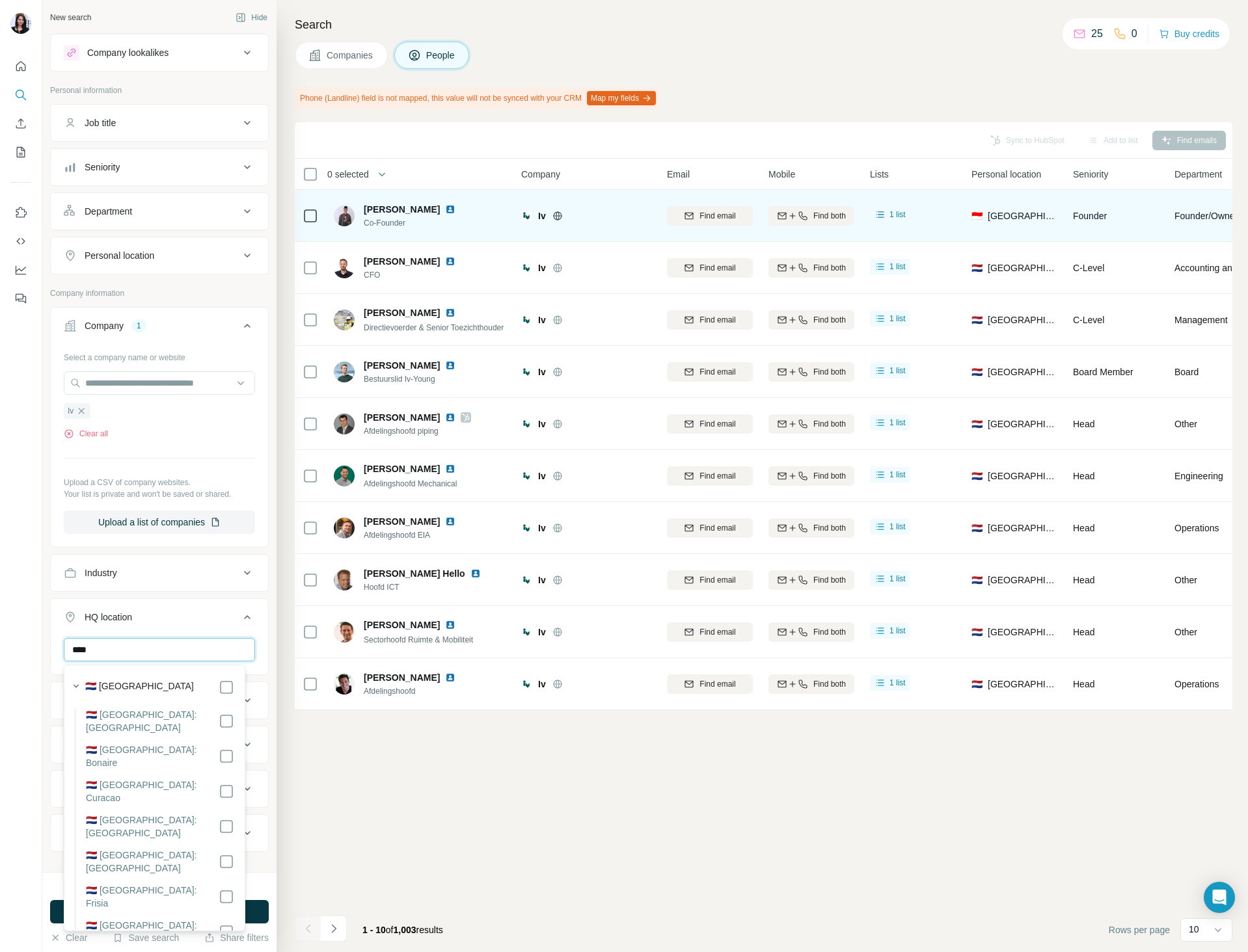
type input "****"
click at [154, 692] on div "🇳🇱 [GEOGRAPHIC_DATA]" at bounding box center [159, 687] width 149 height 16
click at [380, 875] on div "Sync to HubSpot Add to list Find emails 0 selected People Company Email Mobile …" at bounding box center [763, 537] width 937 height 830
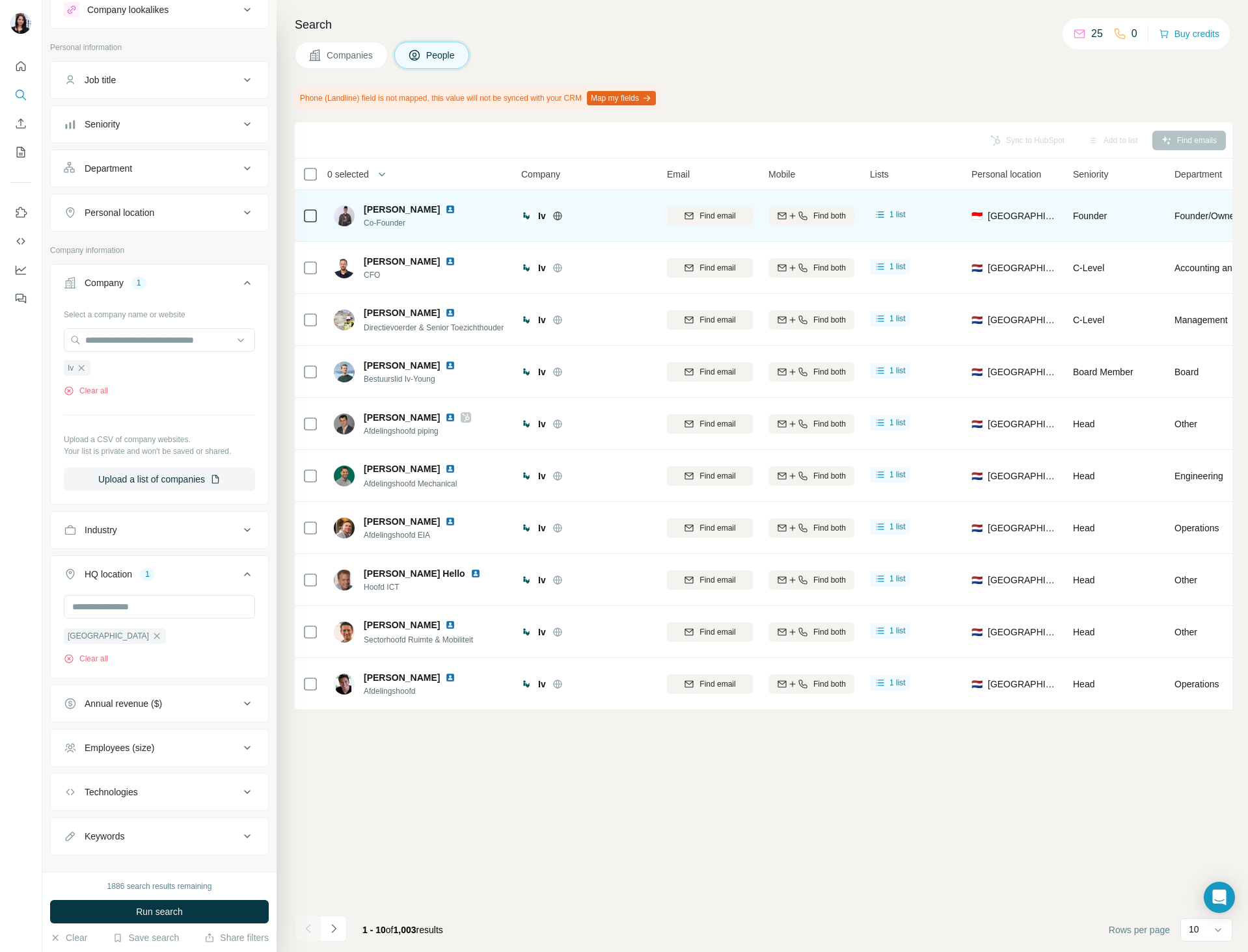
scroll to position [64, 0]
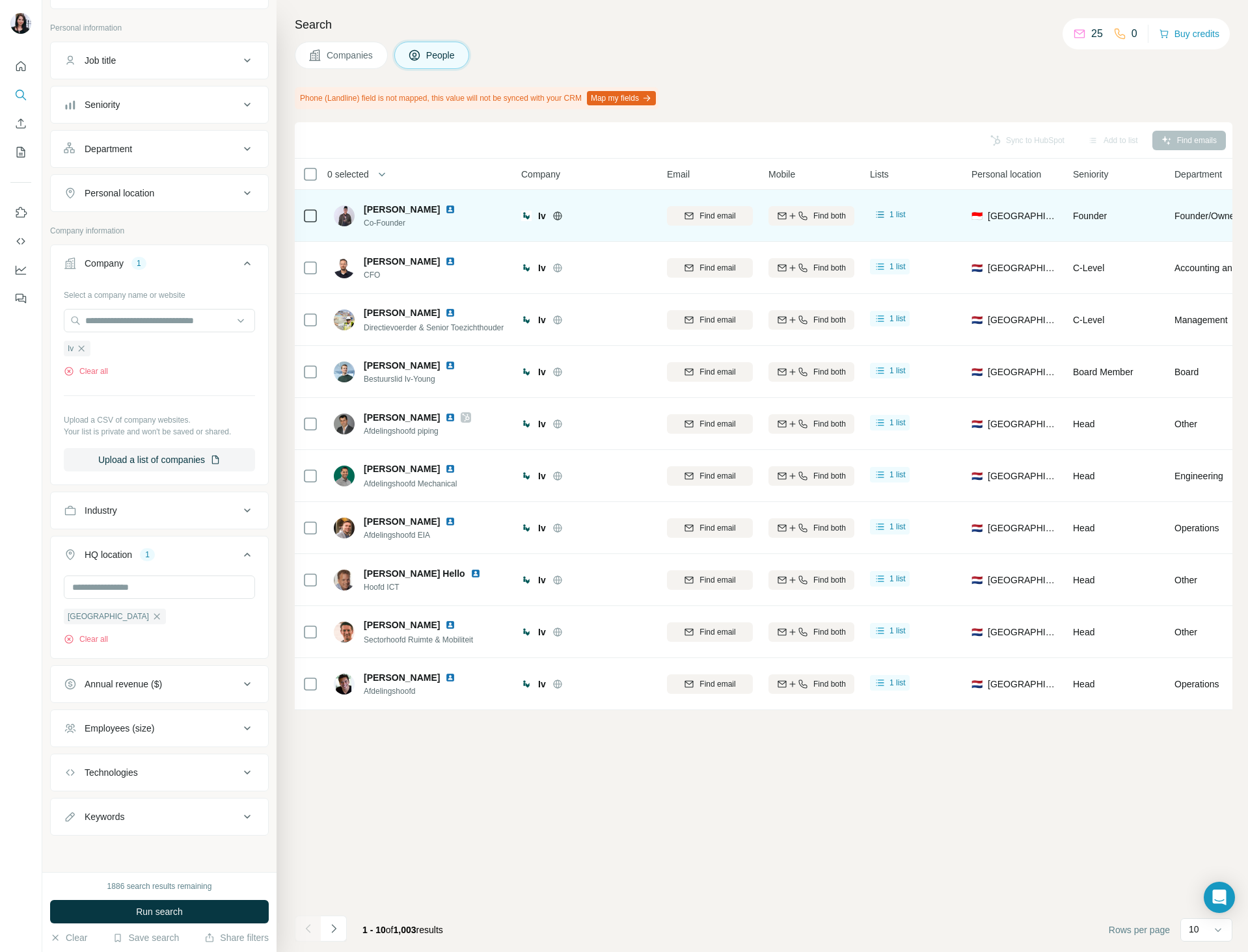
click at [171, 727] on div "Employees (size)" at bounding box center [152, 729] width 176 height 13
click at [171, 727] on div "Employees (size)" at bounding box center [152, 727] width 176 height 13
click at [597, 847] on div "Sync to HubSpot Add to list Find emails 0 selected People Company Email Mobile …" at bounding box center [763, 537] width 937 height 830
click at [1220, 898] on icon "Open Intercom Messenger" at bounding box center [1218, 897] width 15 height 17
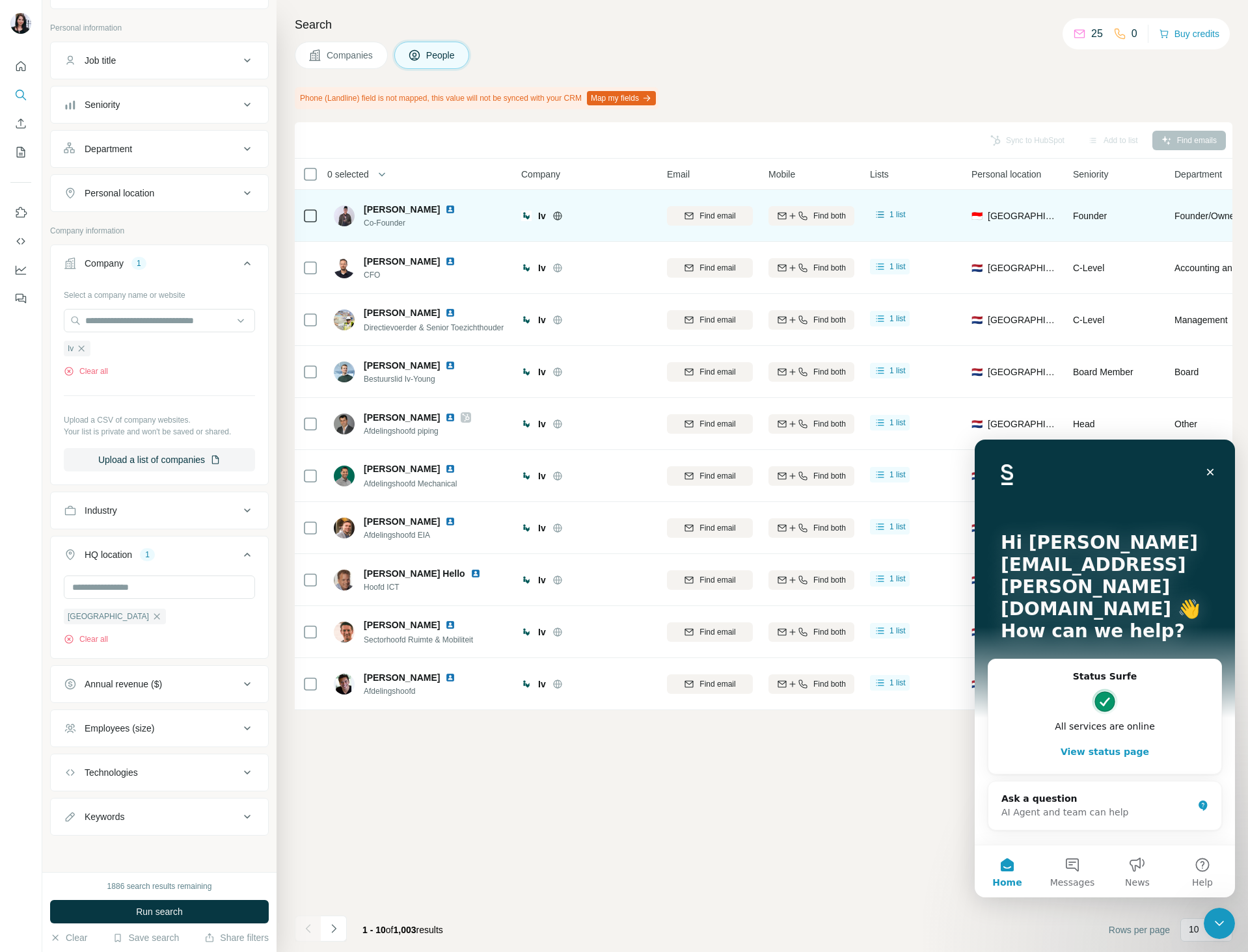
scroll to position [0, 0]
click at [1108, 792] on div "Ask a question" at bounding box center [1096, 798] width 191 height 14
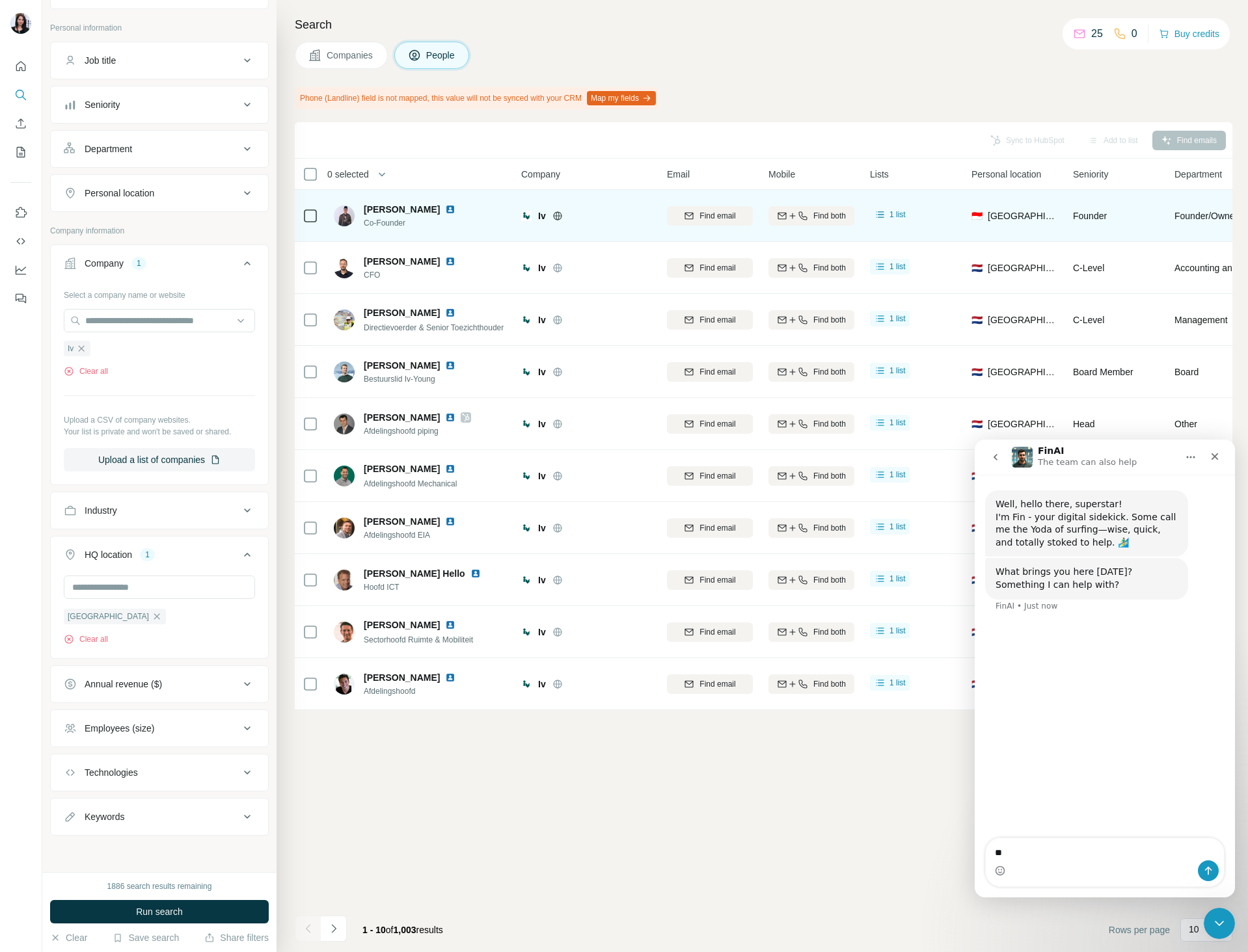
type textarea "*"
type textarea "**********"
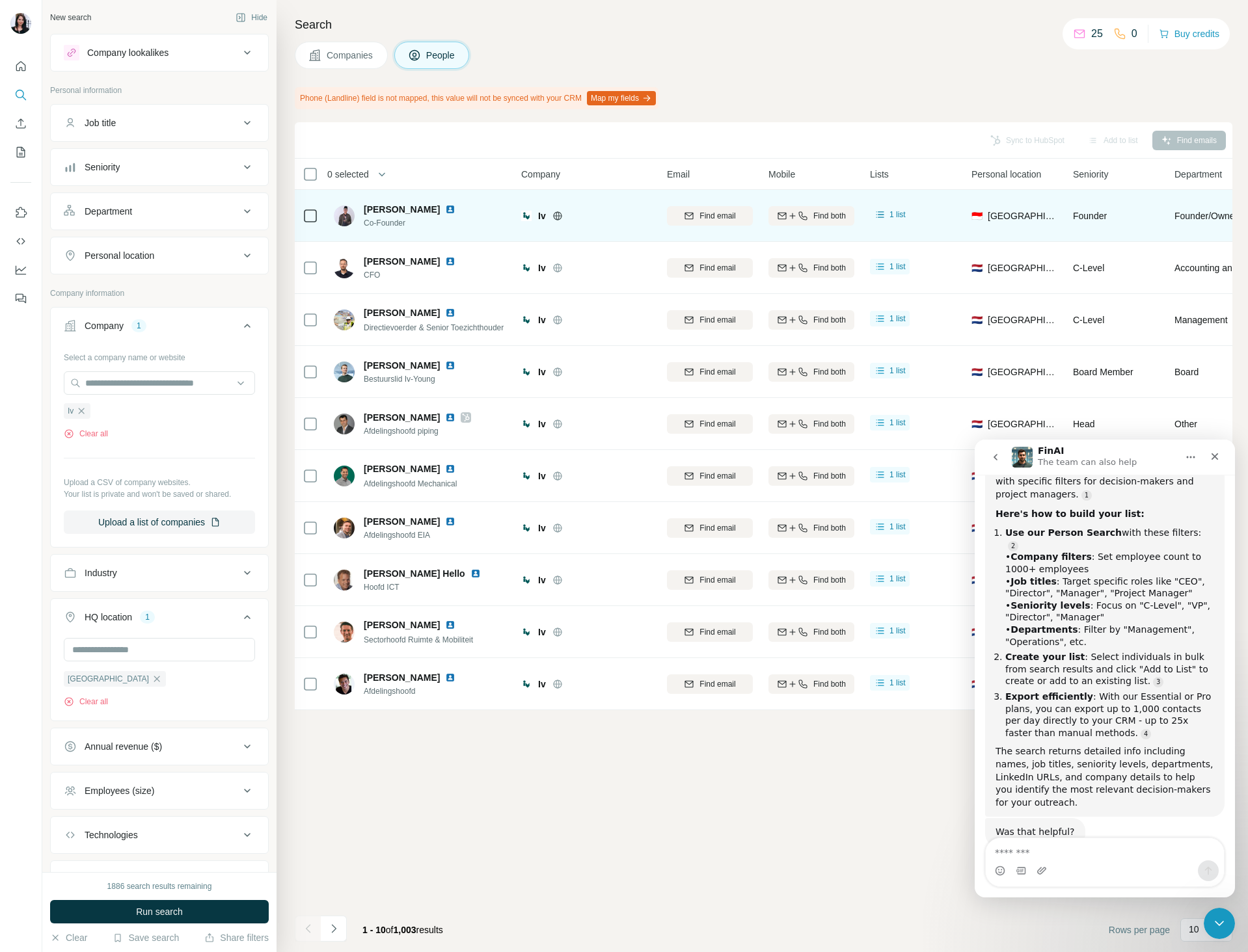
click at [200, 48] on div "Company lookalikes" at bounding box center [152, 53] width 176 height 16
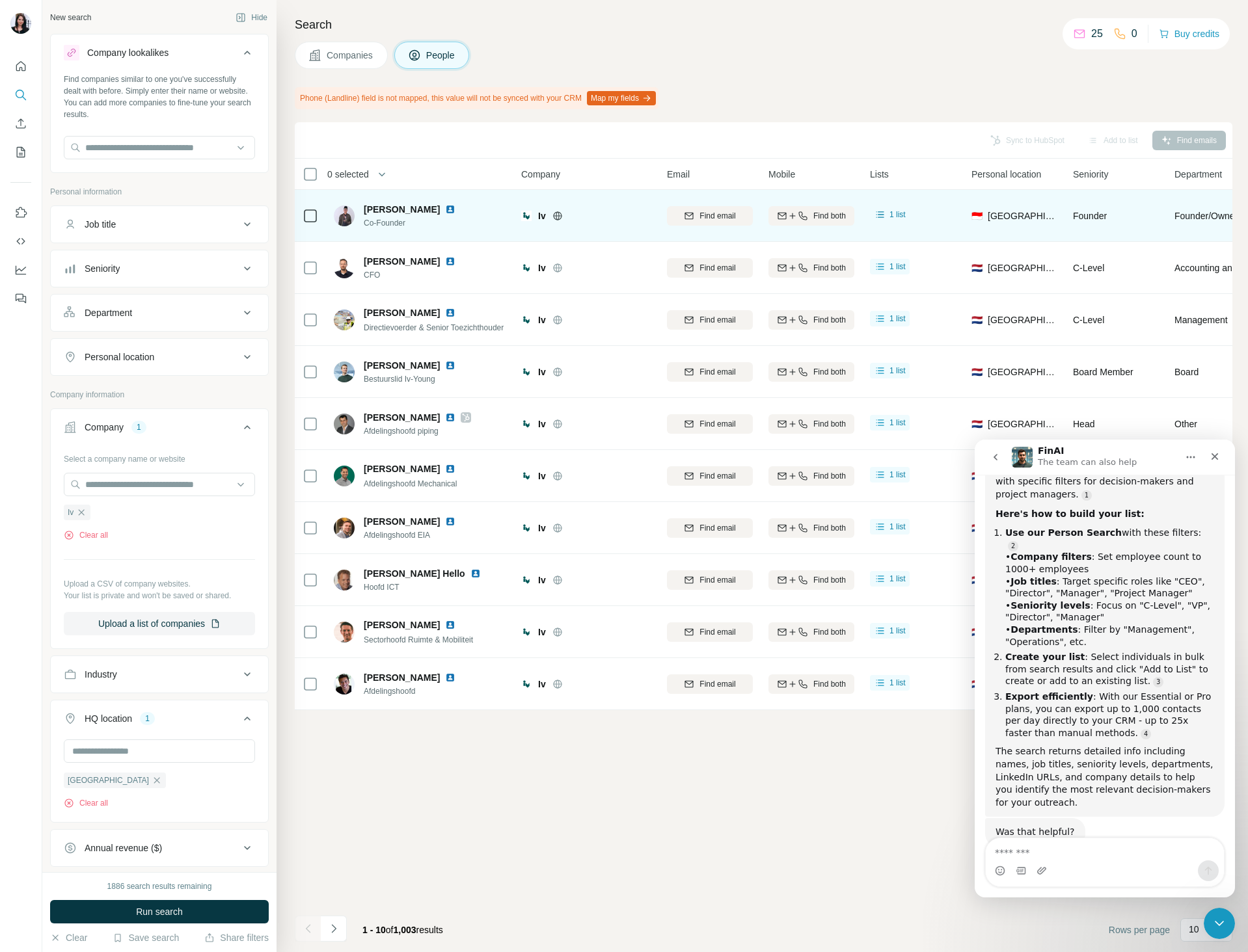
click at [239, 50] on icon at bounding box center [246, 53] width 16 height 16
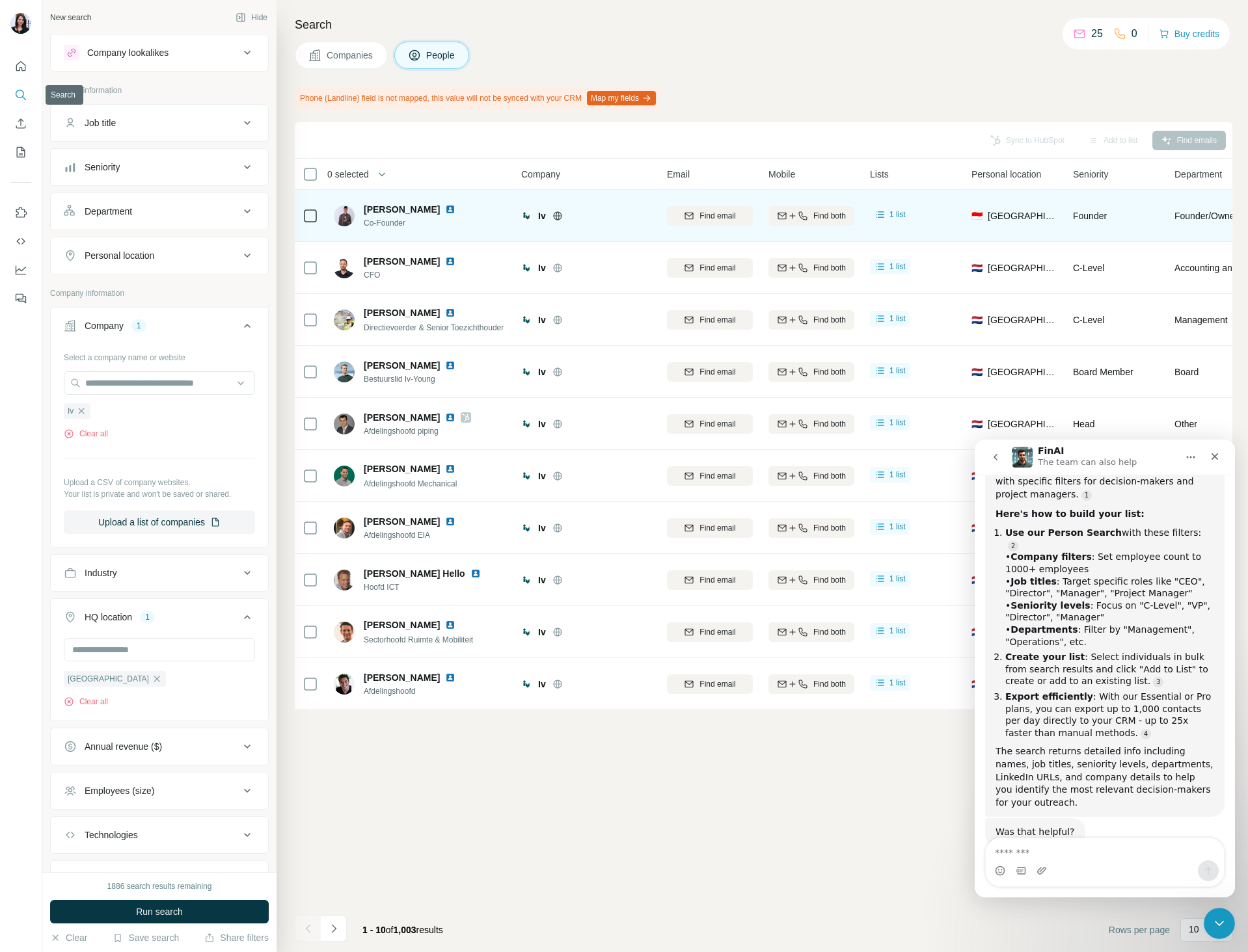
click at [12, 96] on button "Search" at bounding box center [21, 94] width 21 height 24
click at [22, 92] on icon "Search" at bounding box center [21, 95] width 13 height 13
click at [421, 56] on icon at bounding box center [414, 55] width 13 height 13
click at [186, 127] on div "Job title" at bounding box center [152, 123] width 176 height 13
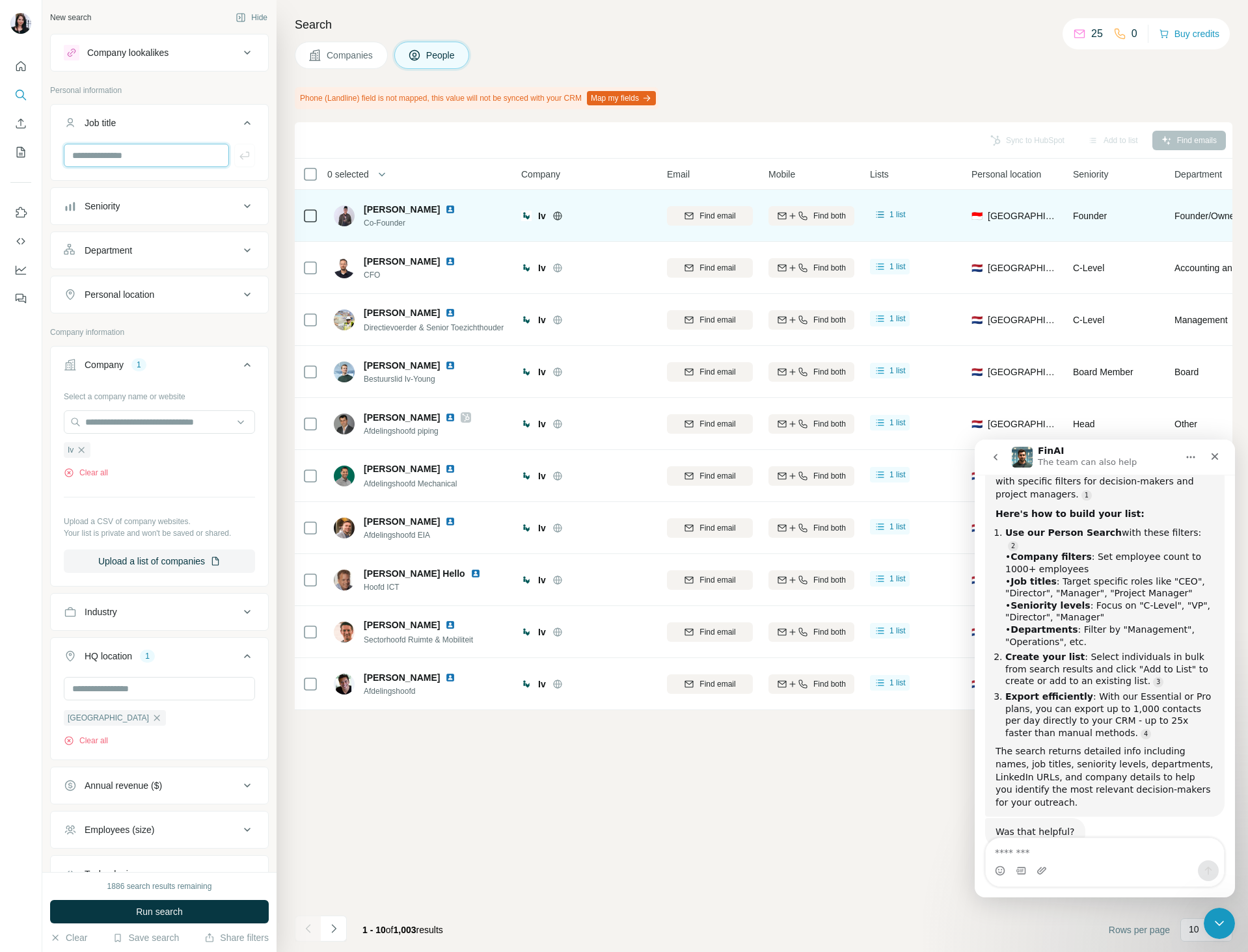
click at [186, 151] on input "text" at bounding box center [146, 155] width 165 height 24
type input "***"
click at [238, 161] on icon "button" at bounding box center [245, 155] width 13 height 13
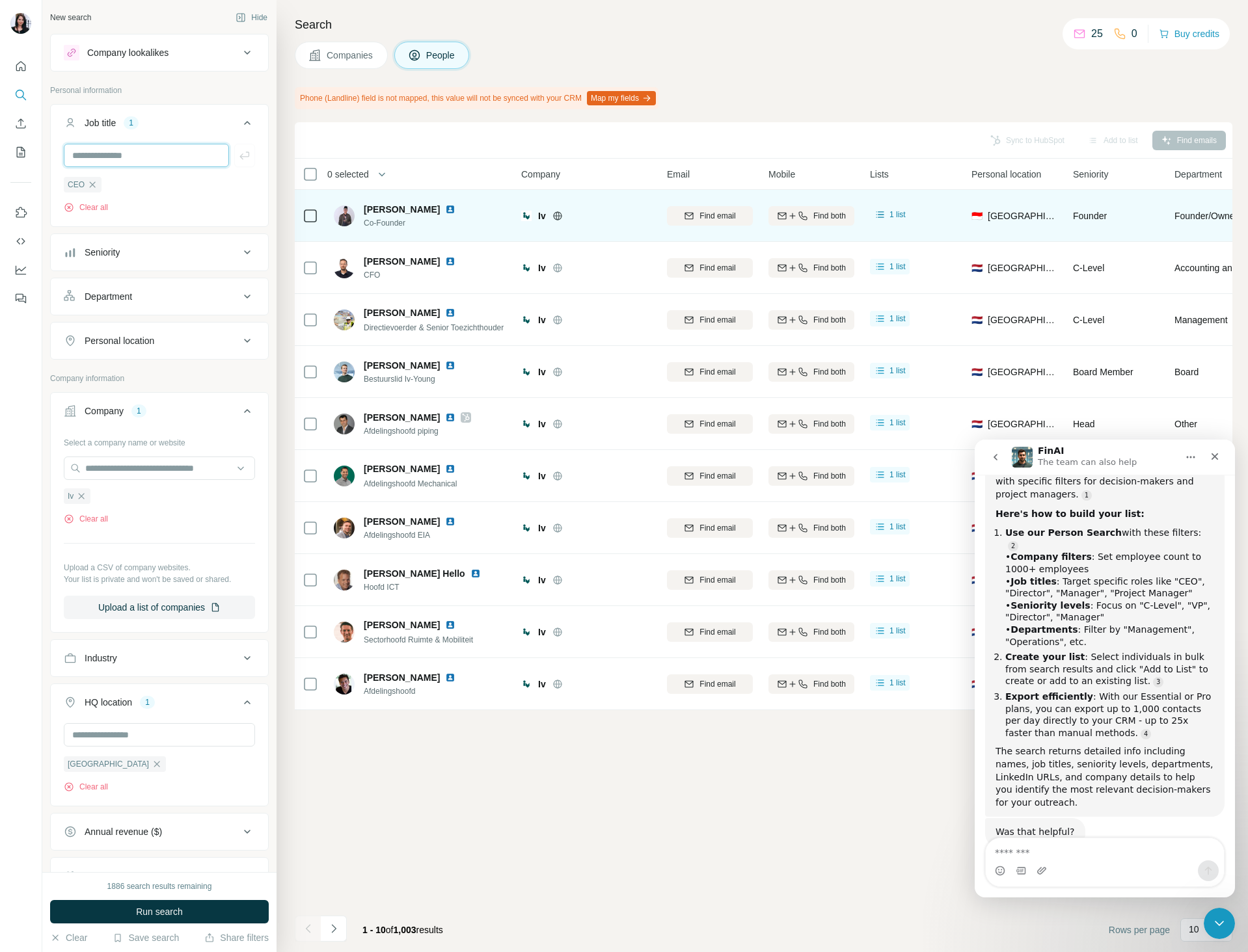
click at [135, 151] on input "text" at bounding box center [146, 155] width 165 height 24
type input "**********"
click at [234, 154] on button "button" at bounding box center [244, 155] width 21 height 24
click at [170, 167] on input "text" at bounding box center [146, 155] width 165 height 24
type input "*******"
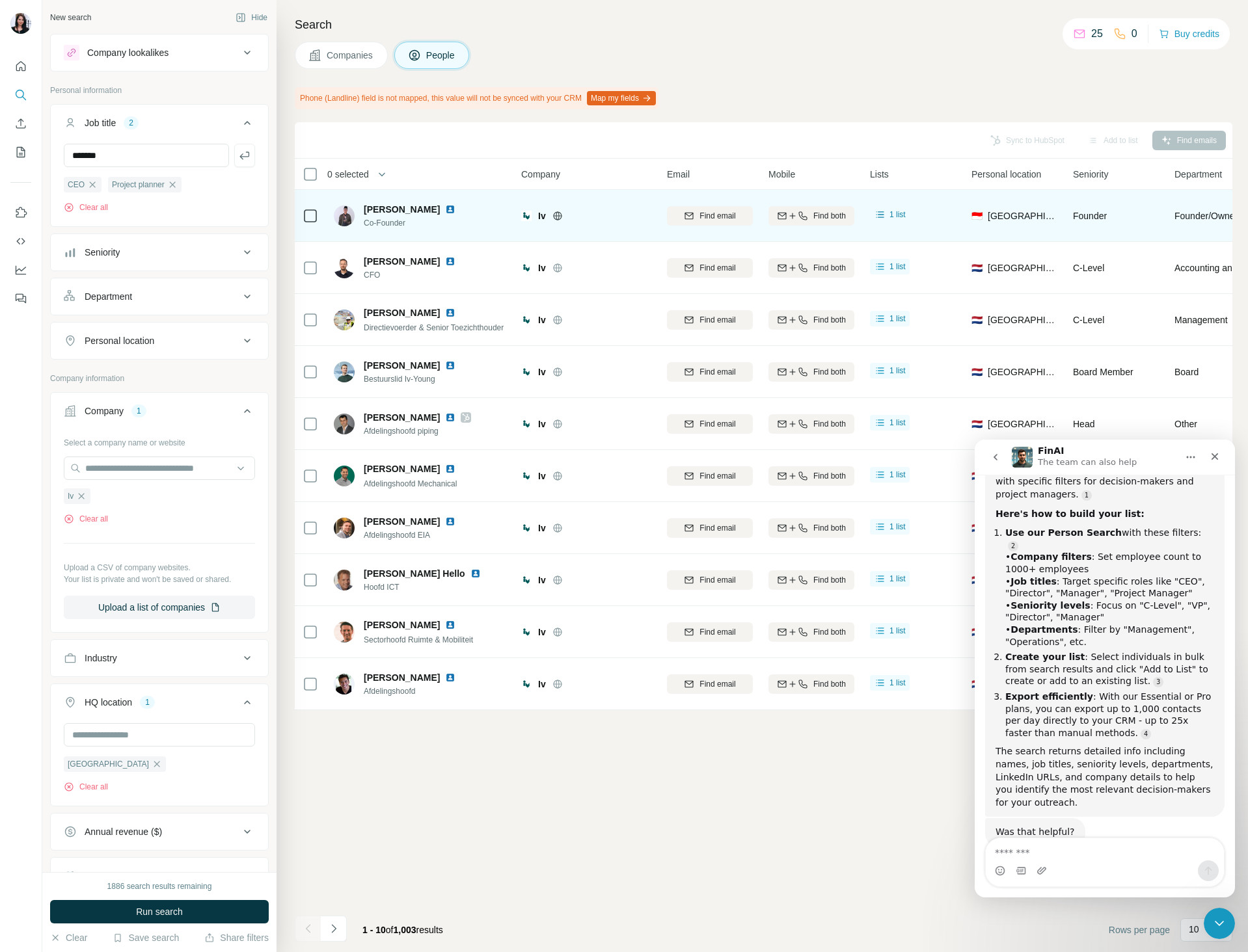
click at [246, 151] on div "******* CEO Project planner Clear all" at bounding box center [159, 183] width 217 height 80
click at [234, 159] on button "button" at bounding box center [244, 155] width 21 height 24
click at [196, 154] on input "text" at bounding box center [146, 155] width 165 height 24
type input "*********"
click at [238, 150] on icon "button" at bounding box center [245, 155] width 13 height 13
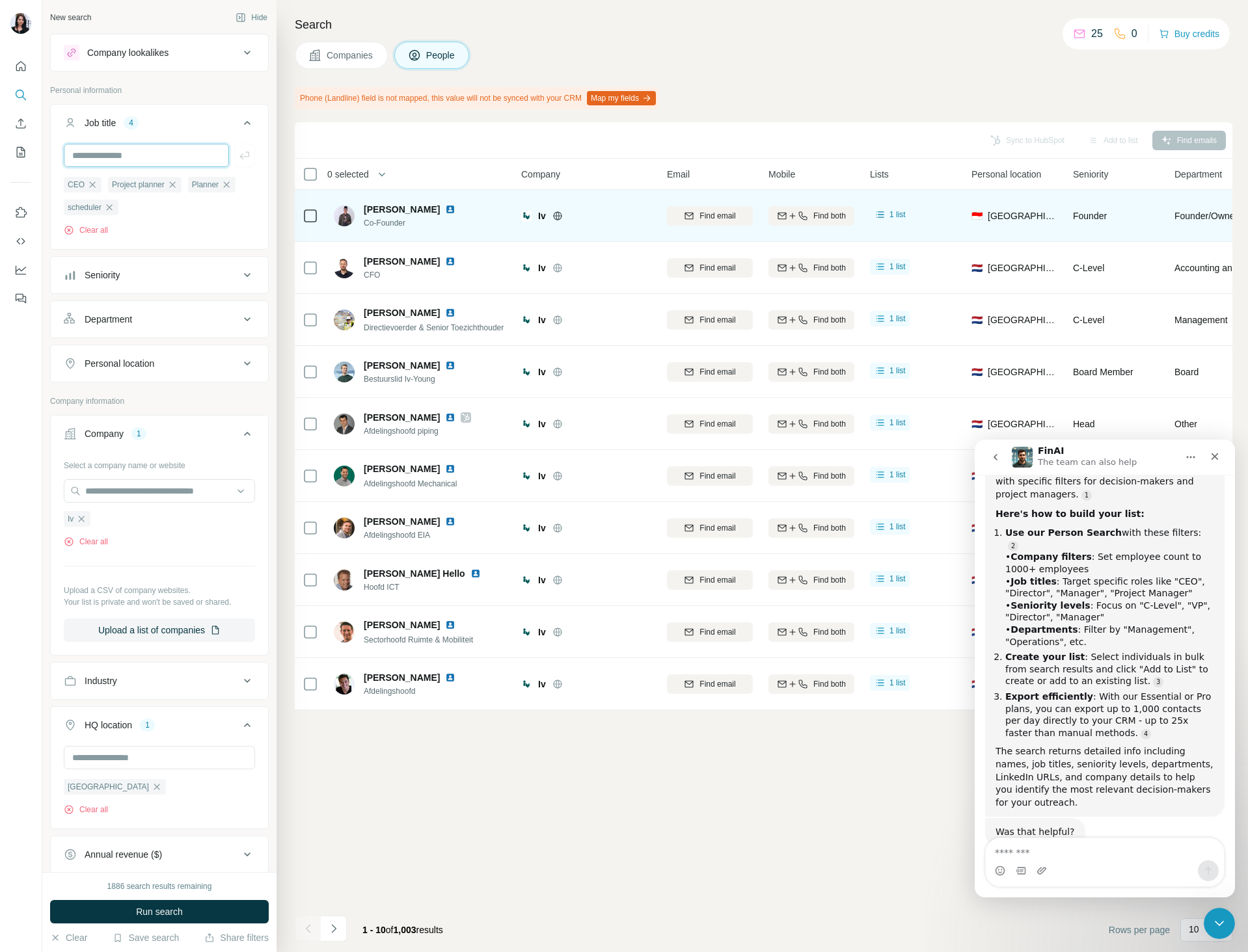
click at [145, 157] on input "text" at bounding box center [146, 155] width 165 height 24
type input "**********"
click at [238, 160] on icon "button" at bounding box center [245, 155] width 13 height 13
click at [142, 161] on input "text" at bounding box center [146, 155] width 165 height 24
type input "*******"
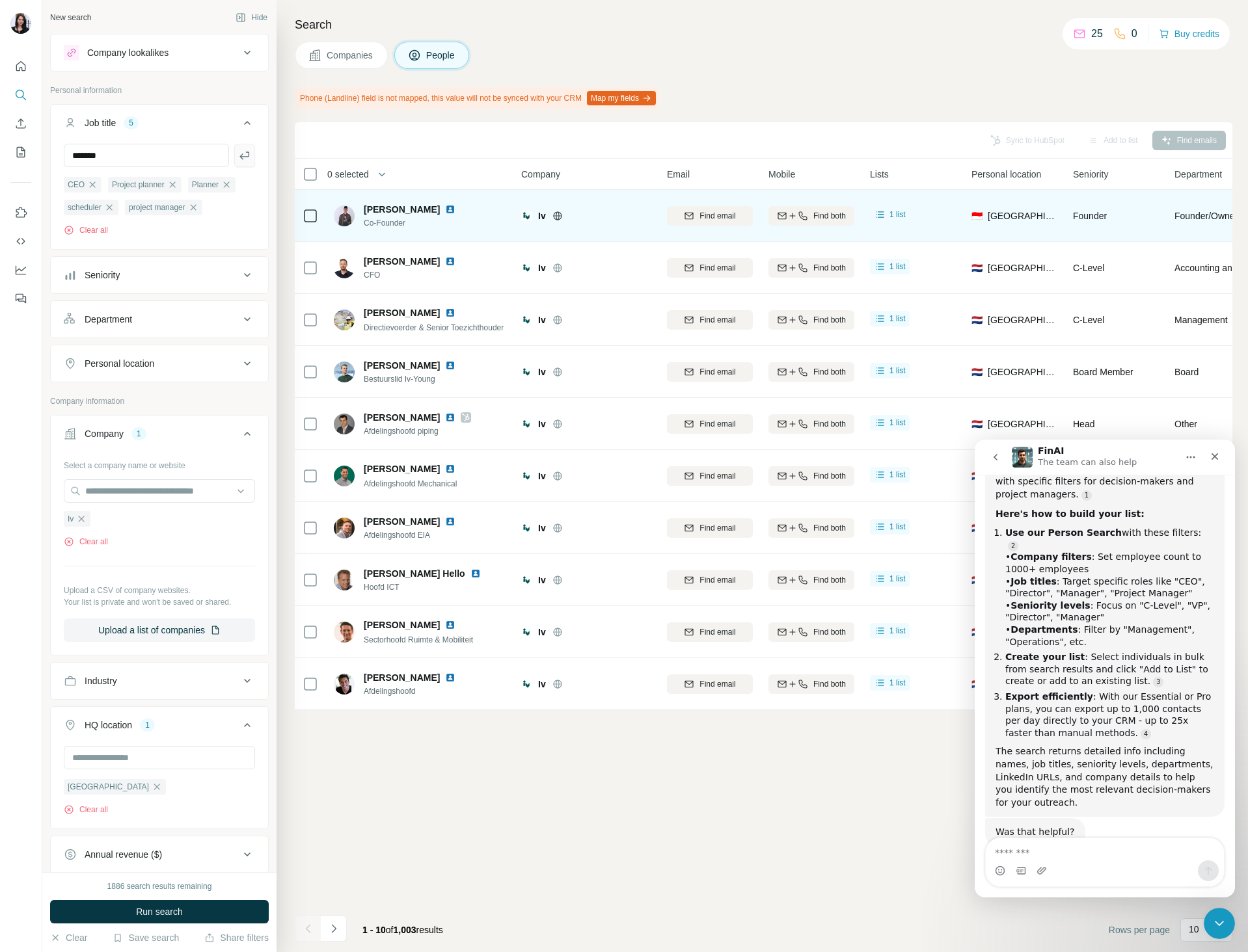
click at [238, 151] on icon "button" at bounding box center [245, 155] width 13 height 13
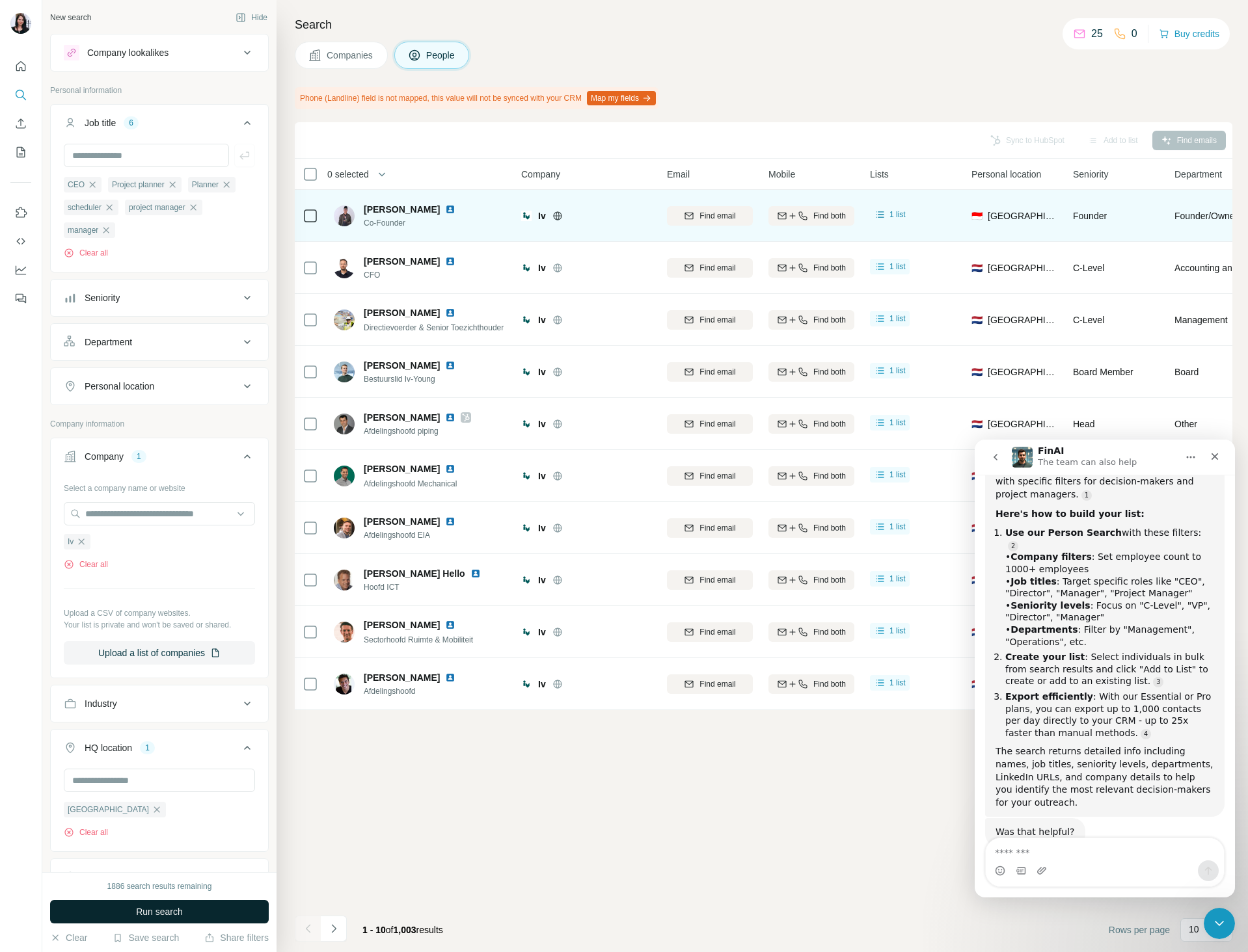
click at [186, 917] on button "Run search" at bounding box center [159, 912] width 219 height 24
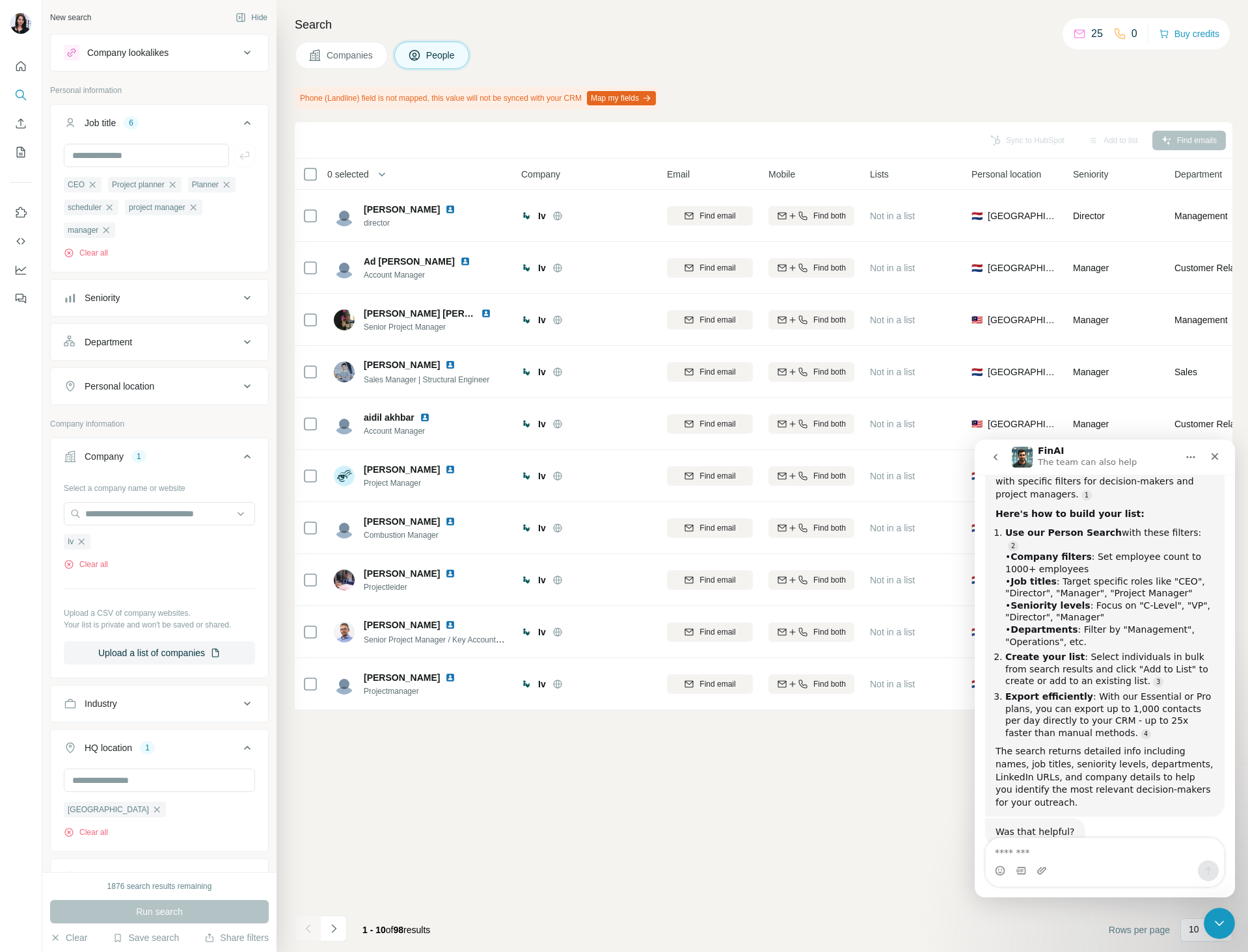
click at [805, 884] on div "Sync to HubSpot Add to list Find emails 0 selected People Company Email Mobile …" at bounding box center [763, 537] width 937 height 830
click at [170, 163] on input "text" at bounding box center [146, 155] width 165 height 24
click at [179, 154] on input "text" at bounding box center [146, 155] width 165 height 24
type input "*******"
click at [234, 147] on button "button" at bounding box center [244, 155] width 21 height 24
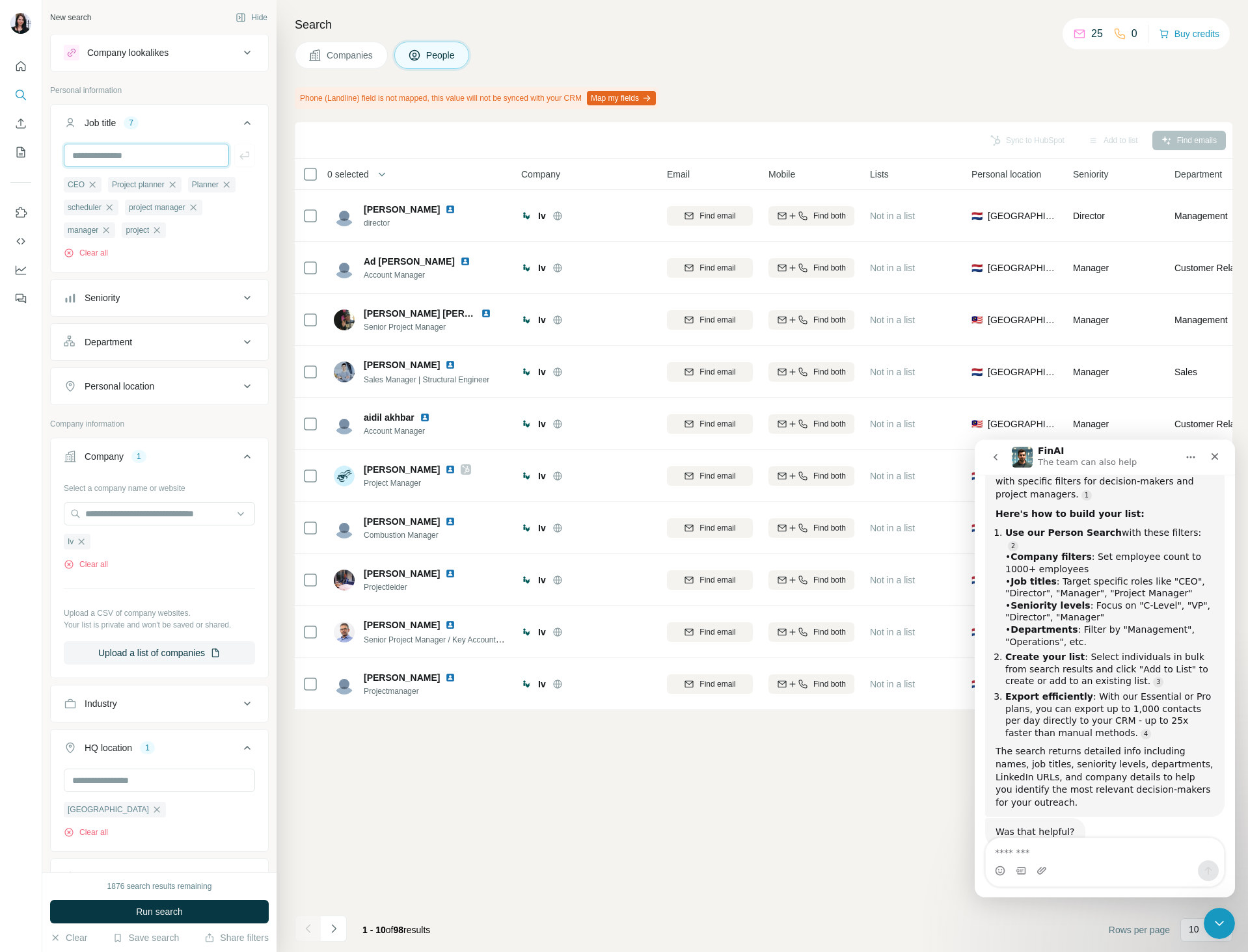
click at [159, 162] on input "text" at bounding box center [146, 155] width 165 height 24
click at [159, 913] on span "Run search" at bounding box center [159, 912] width 47 height 13
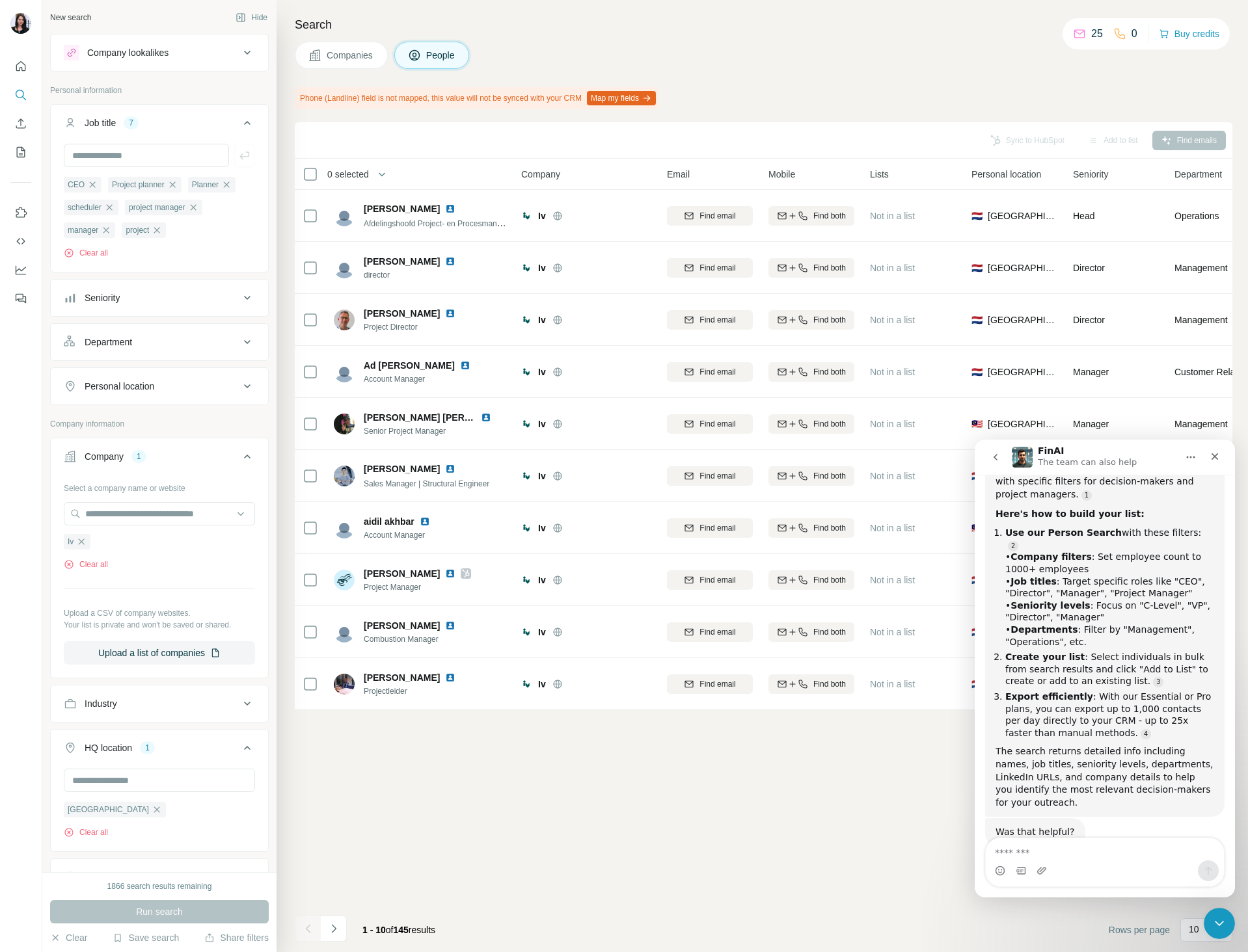
click at [660, 851] on div "Sync to HubSpot Add to list Find emails 0 selected People Company Email Mobile …" at bounding box center [763, 537] width 937 height 830
click at [121, 161] on input "text" at bounding box center [146, 155] width 165 height 24
type input "****"
click at [238, 150] on icon "button" at bounding box center [245, 155] width 13 height 13
click at [197, 900] on button "Run search" at bounding box center [159, 912] width 219 height 24
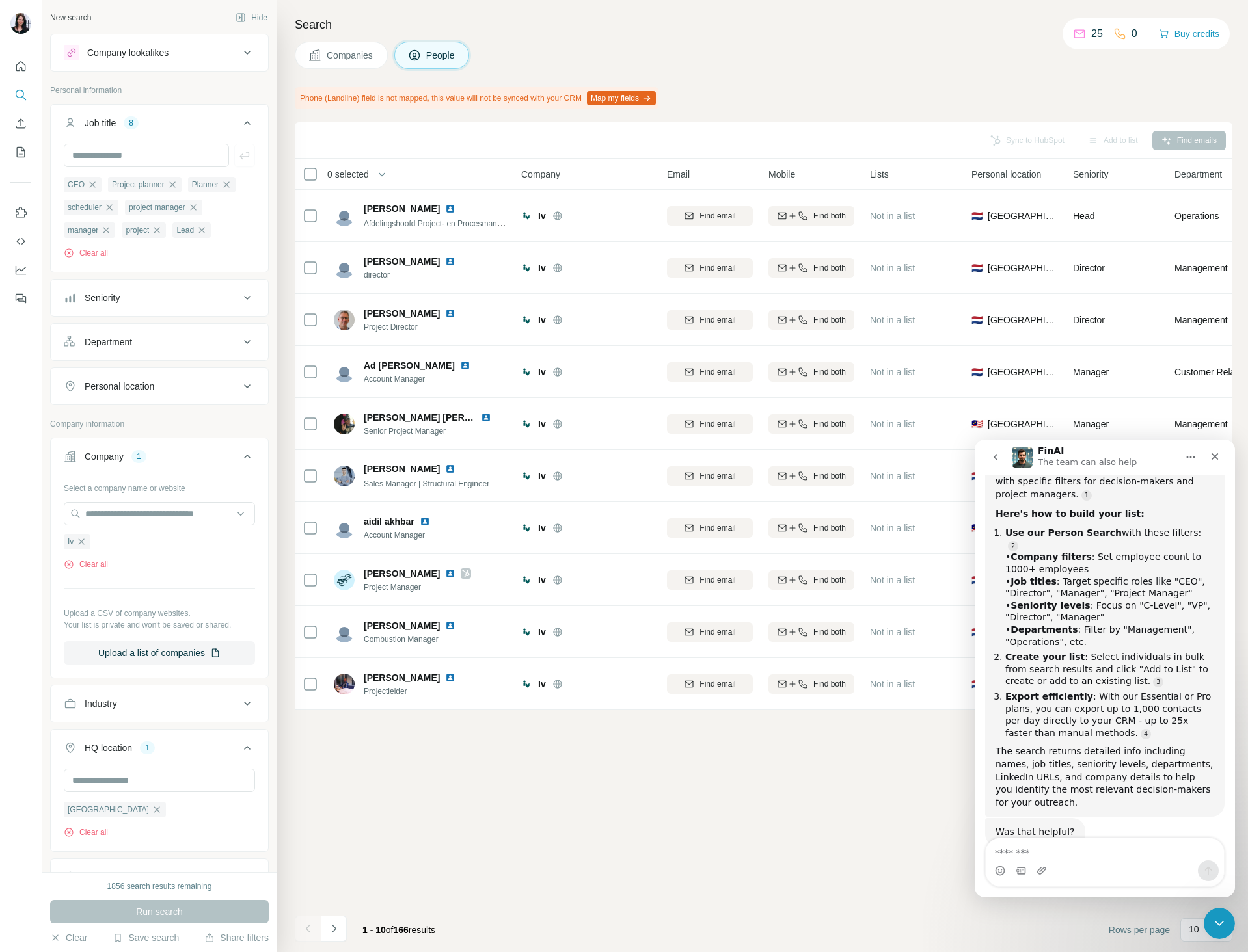
scroll to position [2, 0]
click at [567, 787] on div "Sync to HubSpot Add to list Find emails 0 selected People Company Email Mobile …" at bounding box center [763, 537] width 937 height 830
click at [142, 152] on input "text" at bounding box center [146, 155] width 165 height 24
click at [145, 145] on input "text" at bounding box center [146, 155] width 165 height 24
paste input "**********"
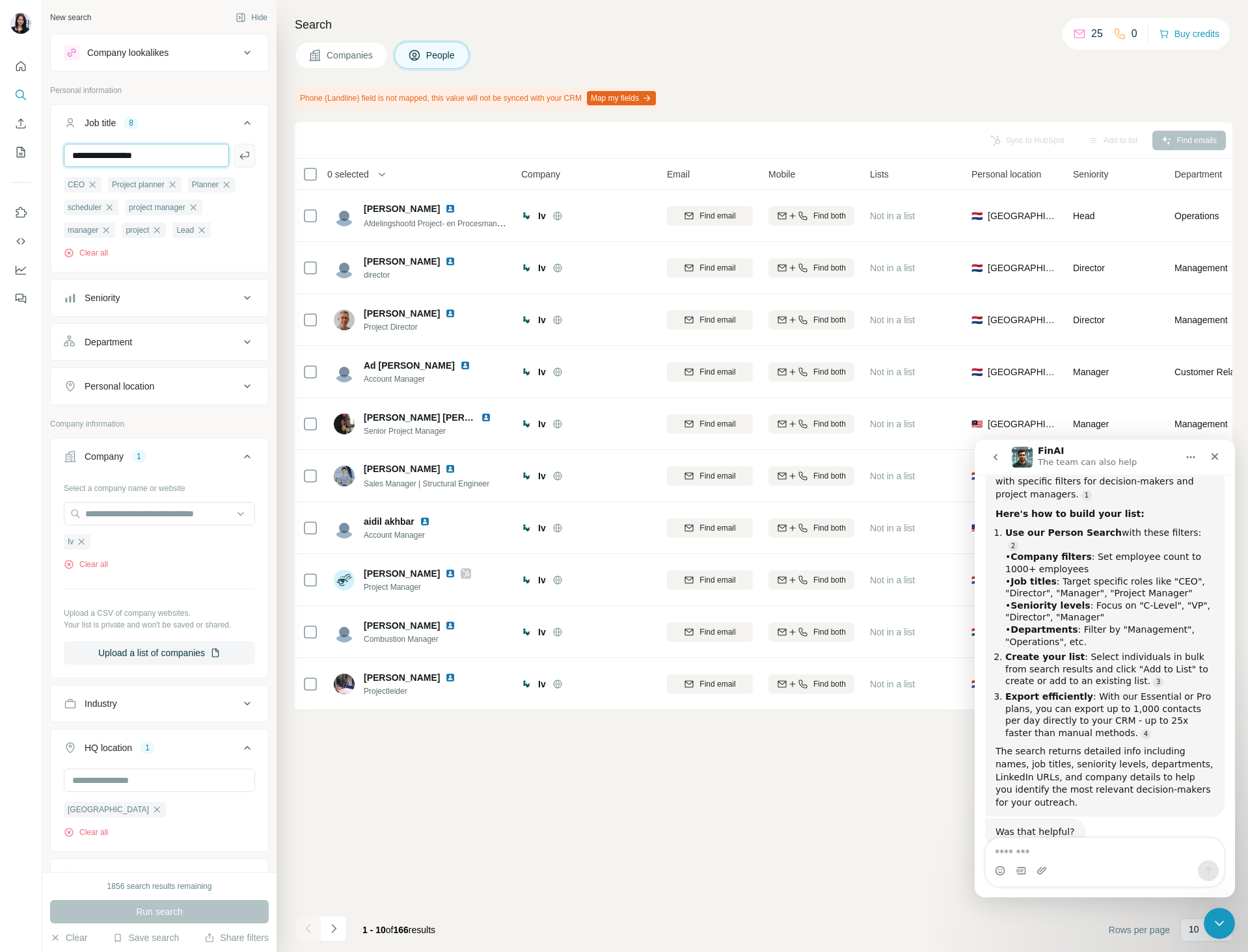
type input "**********"
click at [238, 158] on icon "button" at bounding box center [245, 155] width 13 height 13
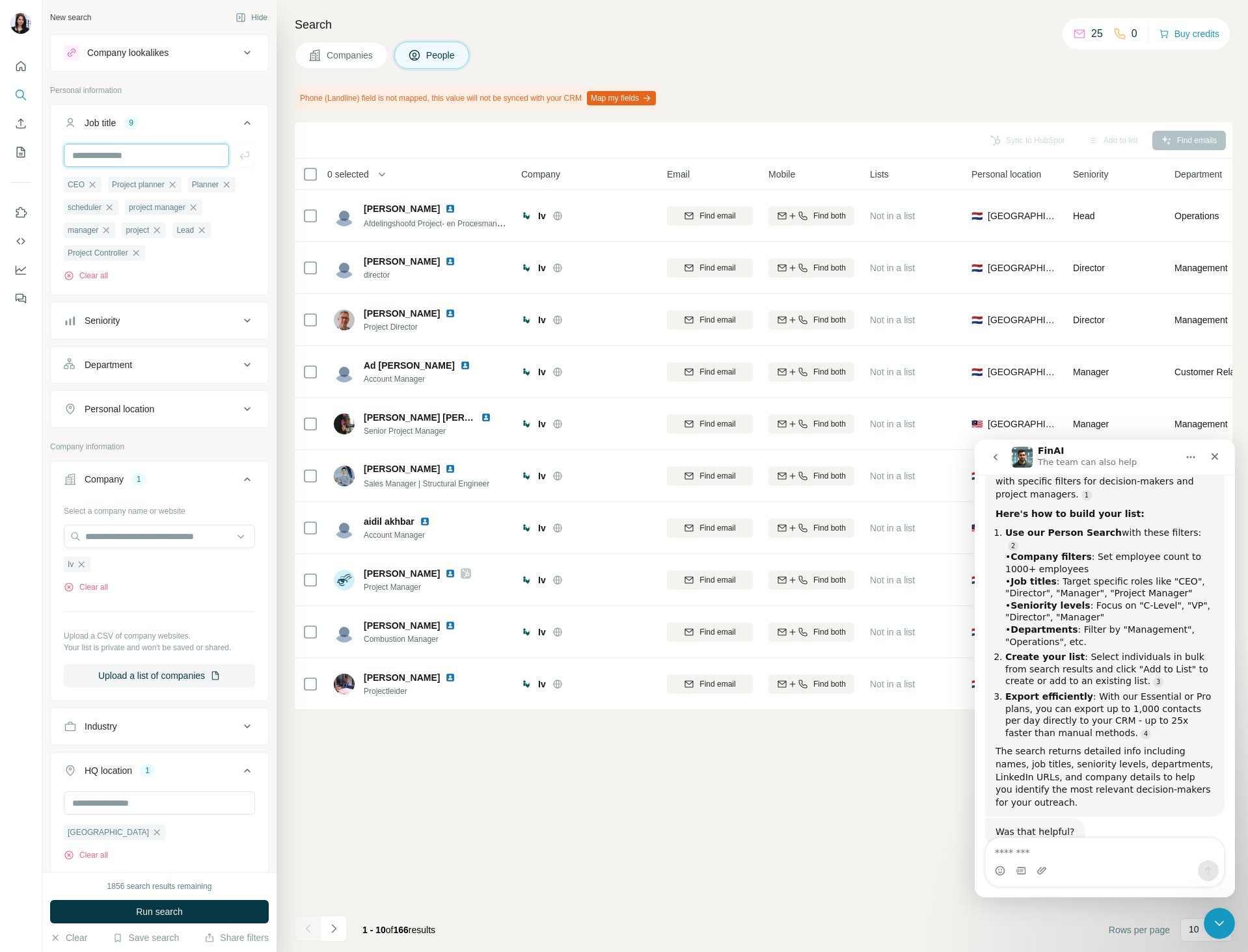
click at [118, 144] on input "text" at bounding box center [146, 155] width 165 height 24
paste input "**********"
type input "**********"
click at [238, 151] on icon "button" at bounding box center [245, 155] width 13 height 13
click at [107, 161] on input "text" at bounding box center [146, 155] width 165 height 24
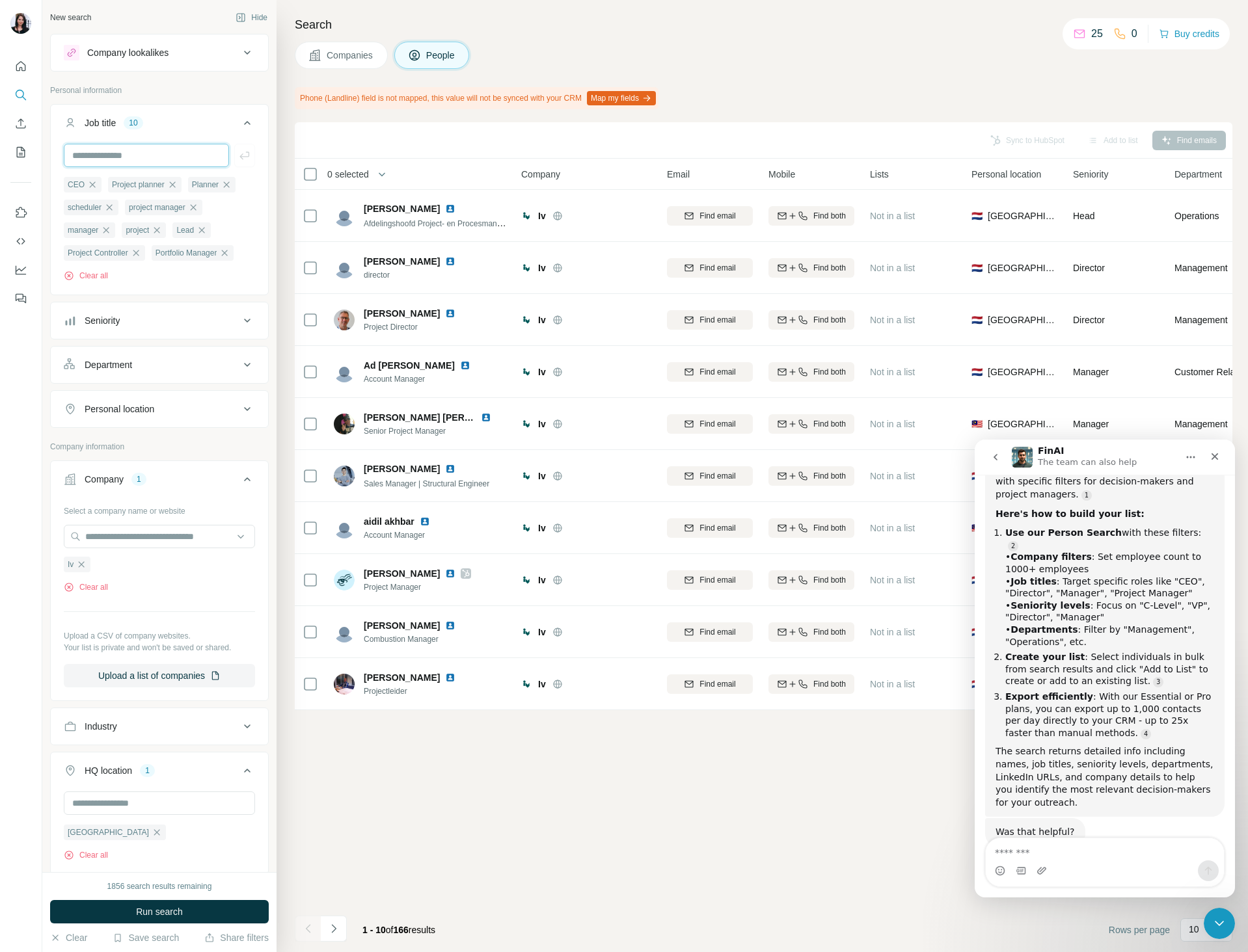
paste input "**********"
click at [123, 154] on input "**********" at bounding box center [146, 155] width 165 height 24
type input "*********"
click at [238, 159] on icon "button" at bounding box center [245, 155] width 13 height 13
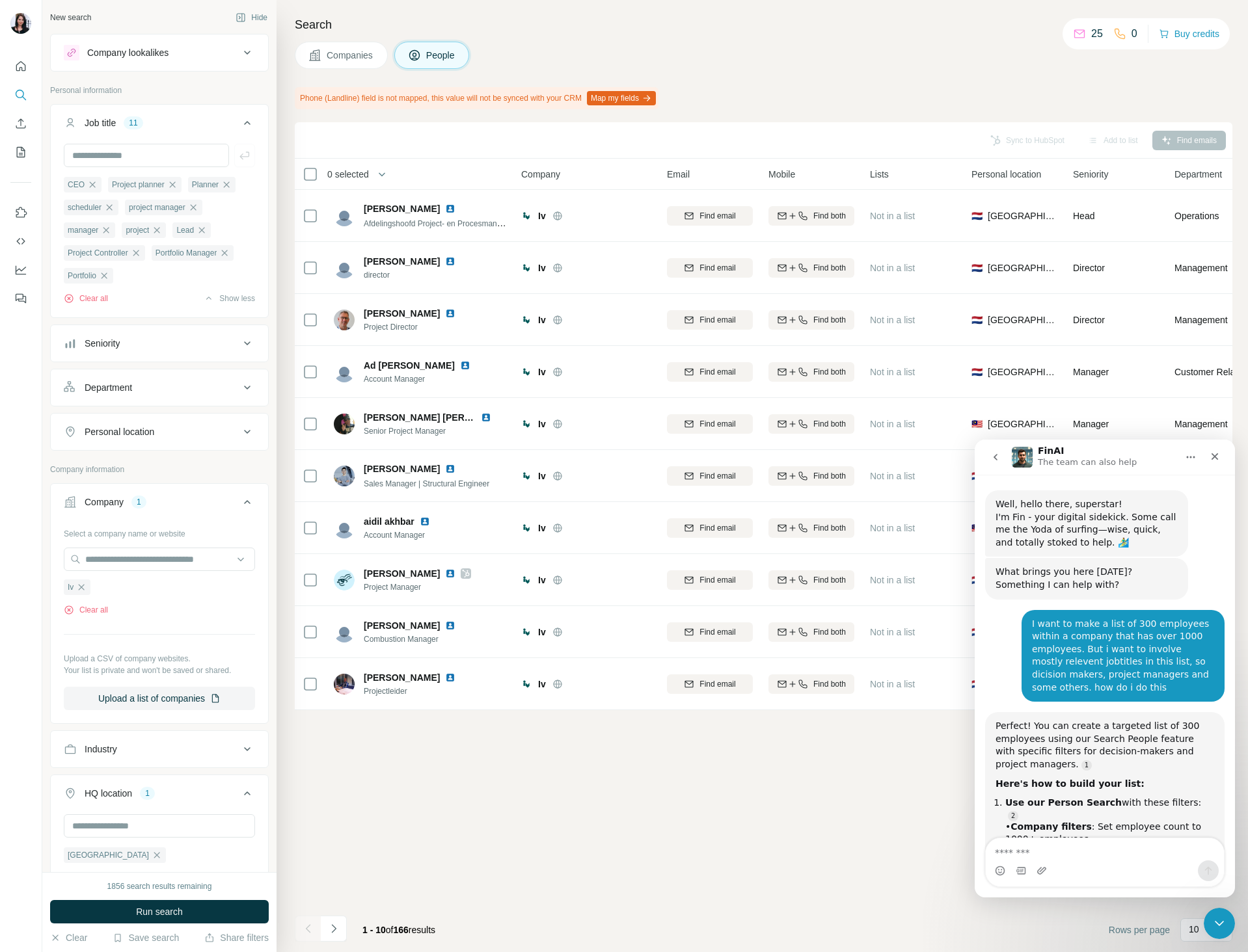
scroll to position [2, 0]
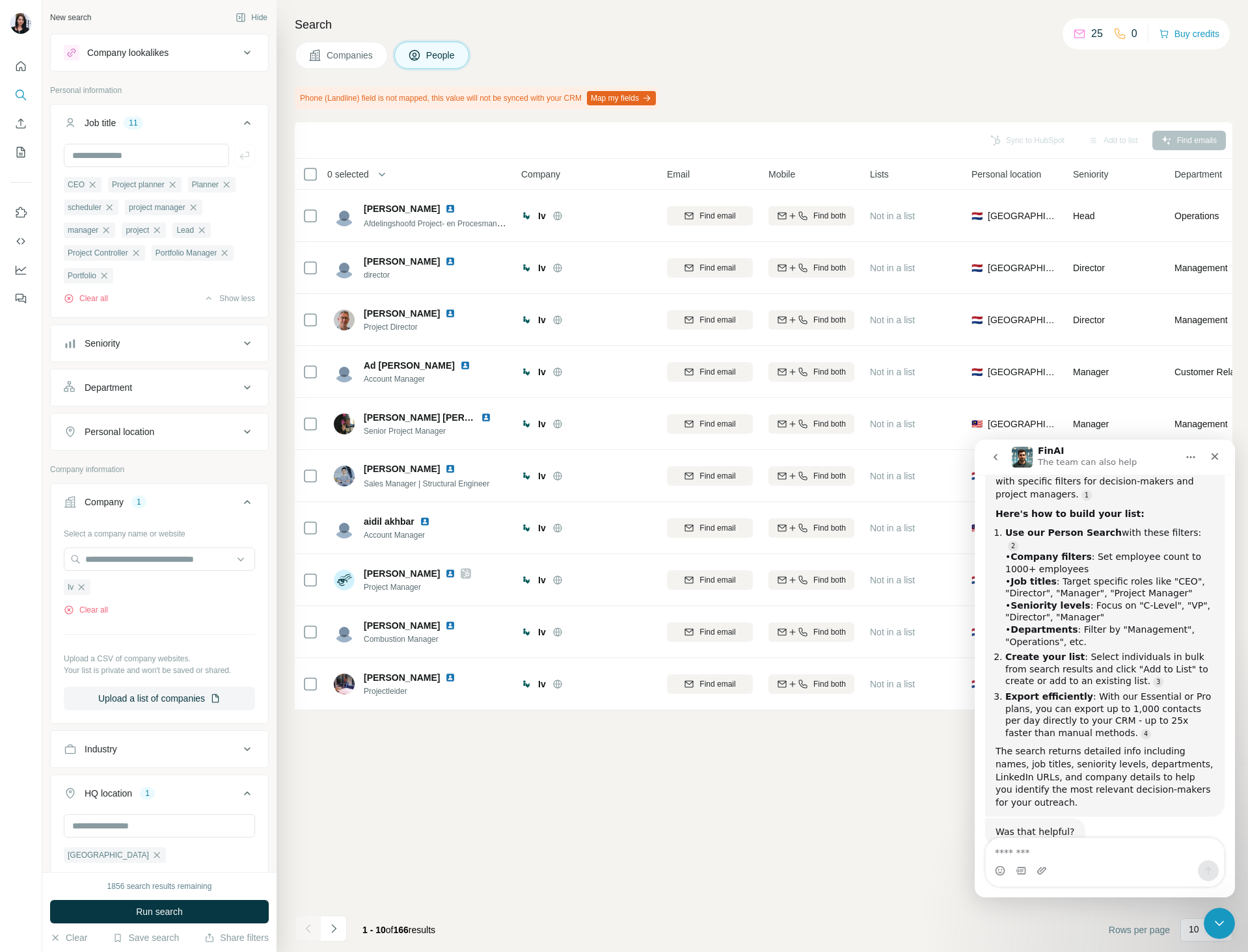
drag, startPoint x: 149, startPoint y: 129, endPoint x: 148, endPoint y: 144, distance: 15.0
click at [149, 130] on button "Job title 11" at bounding box center [159, 126] width 217 height 36
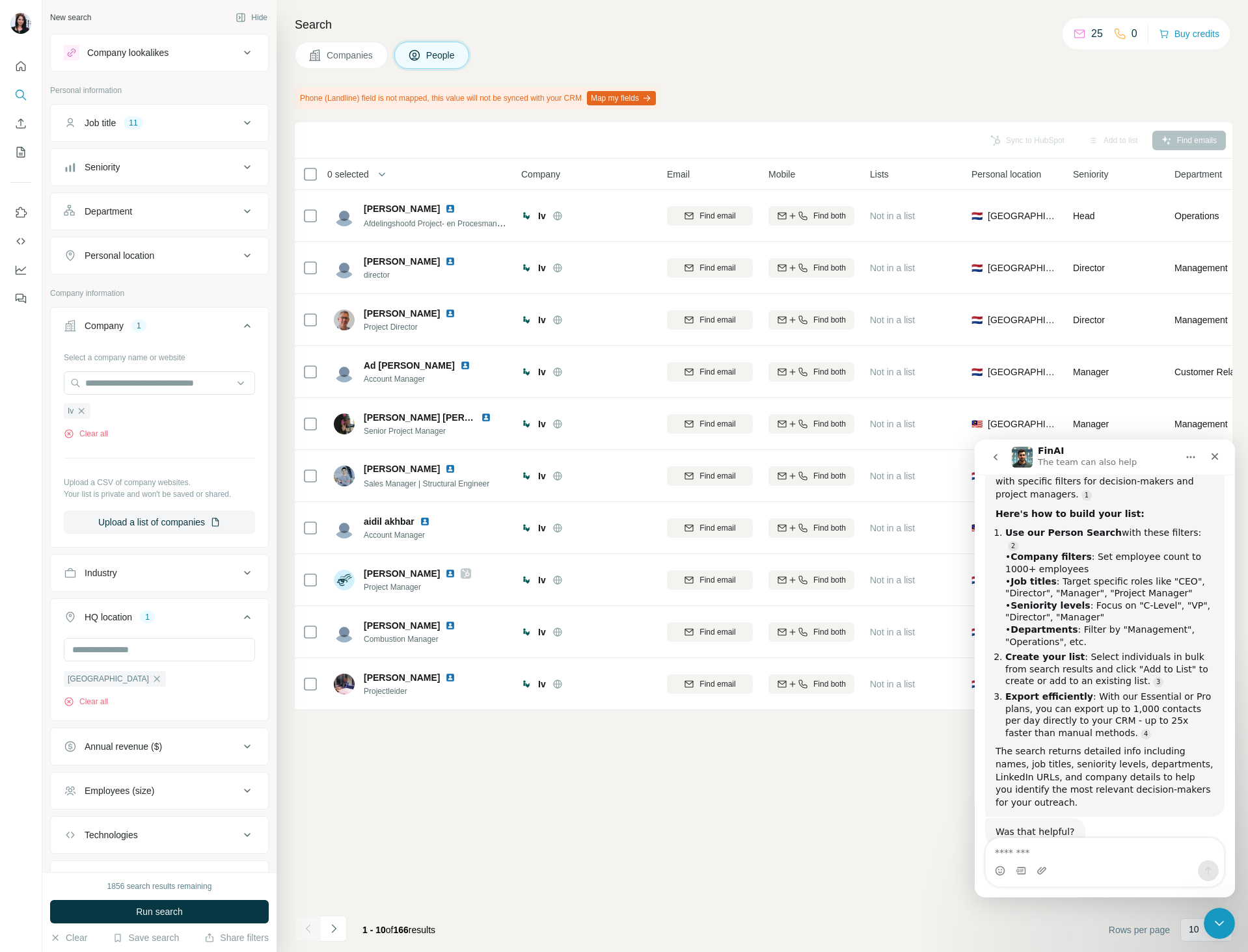
click at [159, 124] on div "Job title 11" at bounding box center [152, 123] width 176 height 13
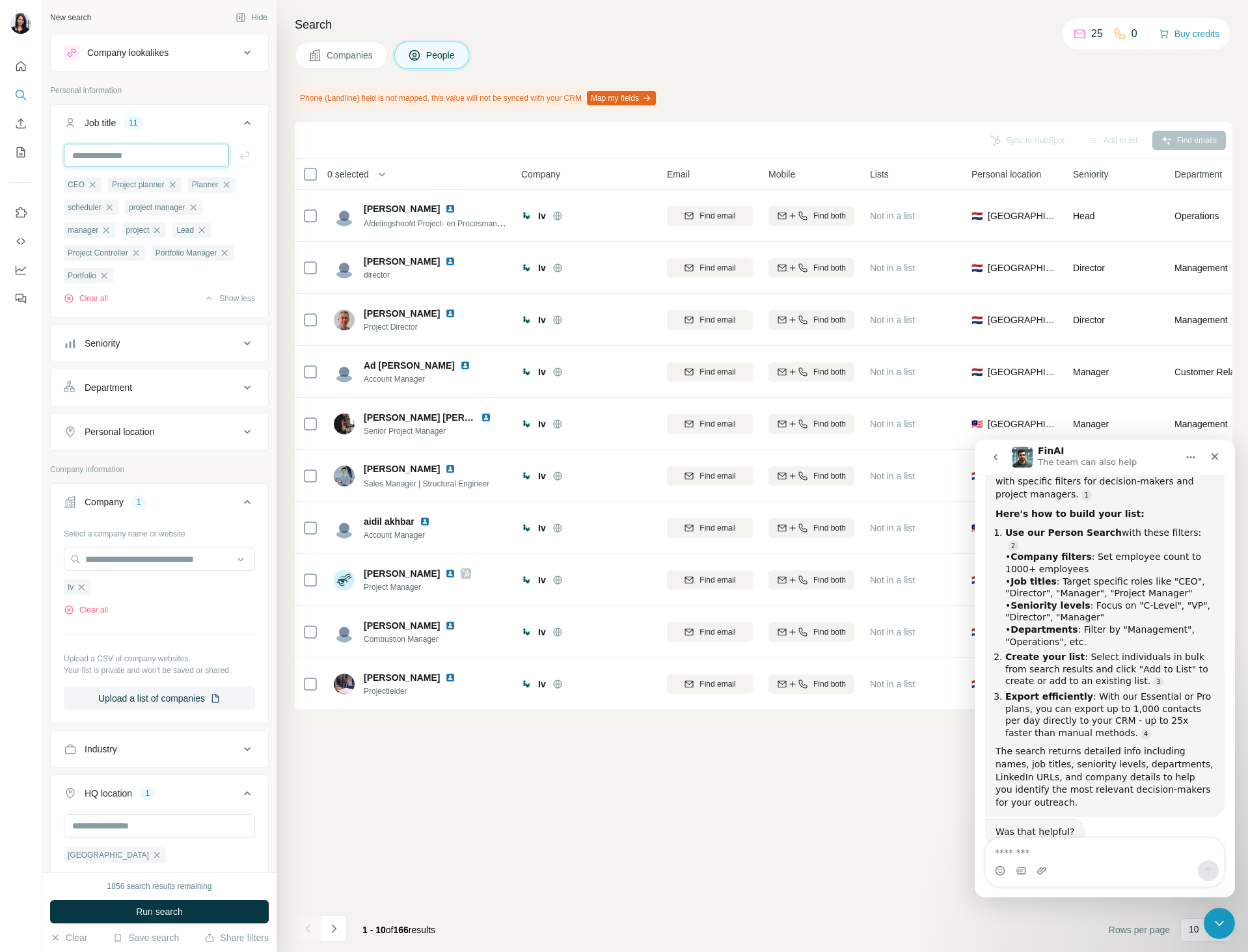
click at [142, 153] on input "text" at bounding box center [146, 155] width 165 height 24
paste input "*********"
click at [223, 153] on div "*********" at bounding box center [159, 155] width 191 height 24
click at [167, 152] on input "*********" at bounding box center [146, 155] width 165 height 24
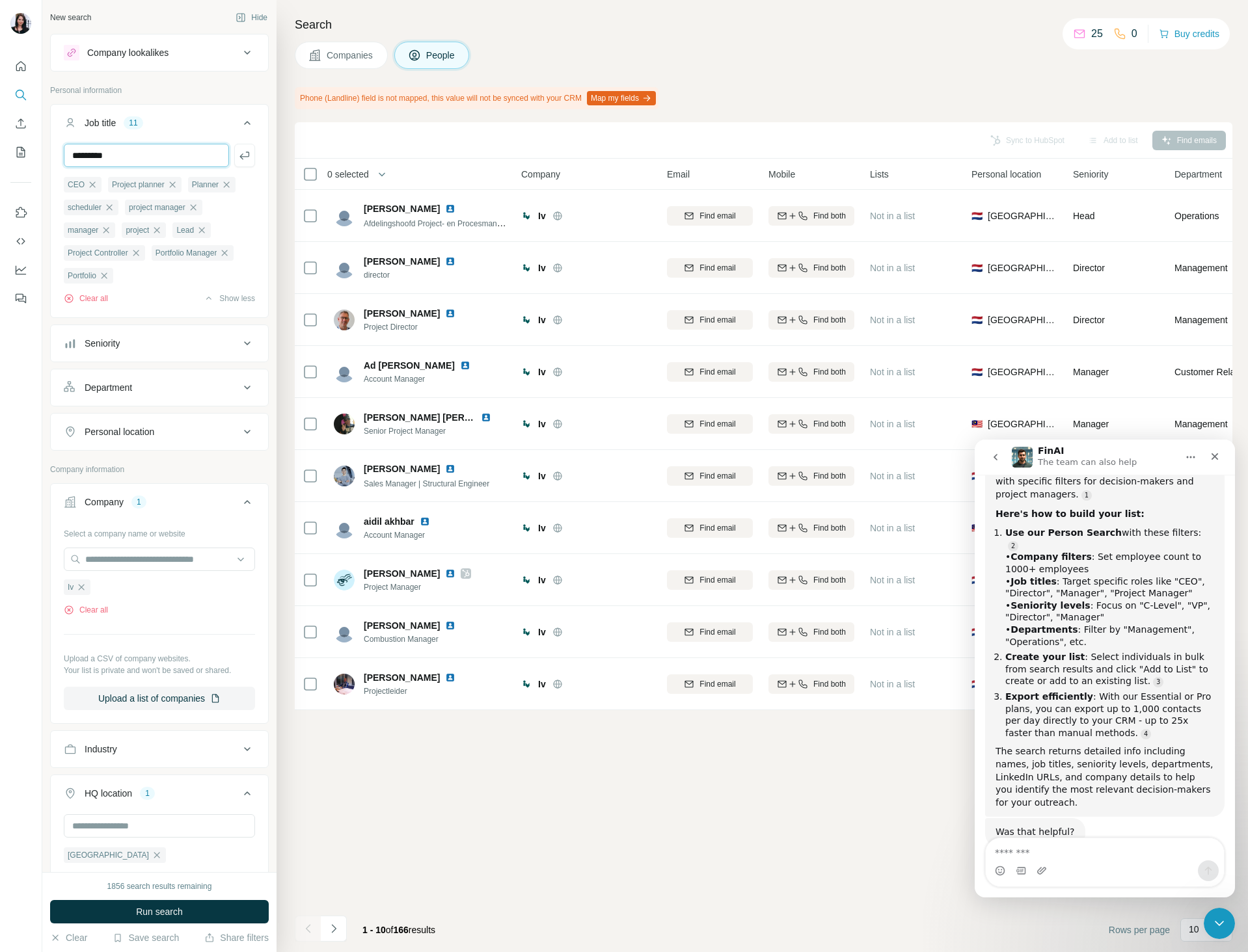
click at [167, 152] on input "*********" at bounding box center [146, 155] width 165 height 24
paste input "******"
type input "**********"
click at [154, 907] on span "Run search" at bounding box center [159, 912] width 47 height 13
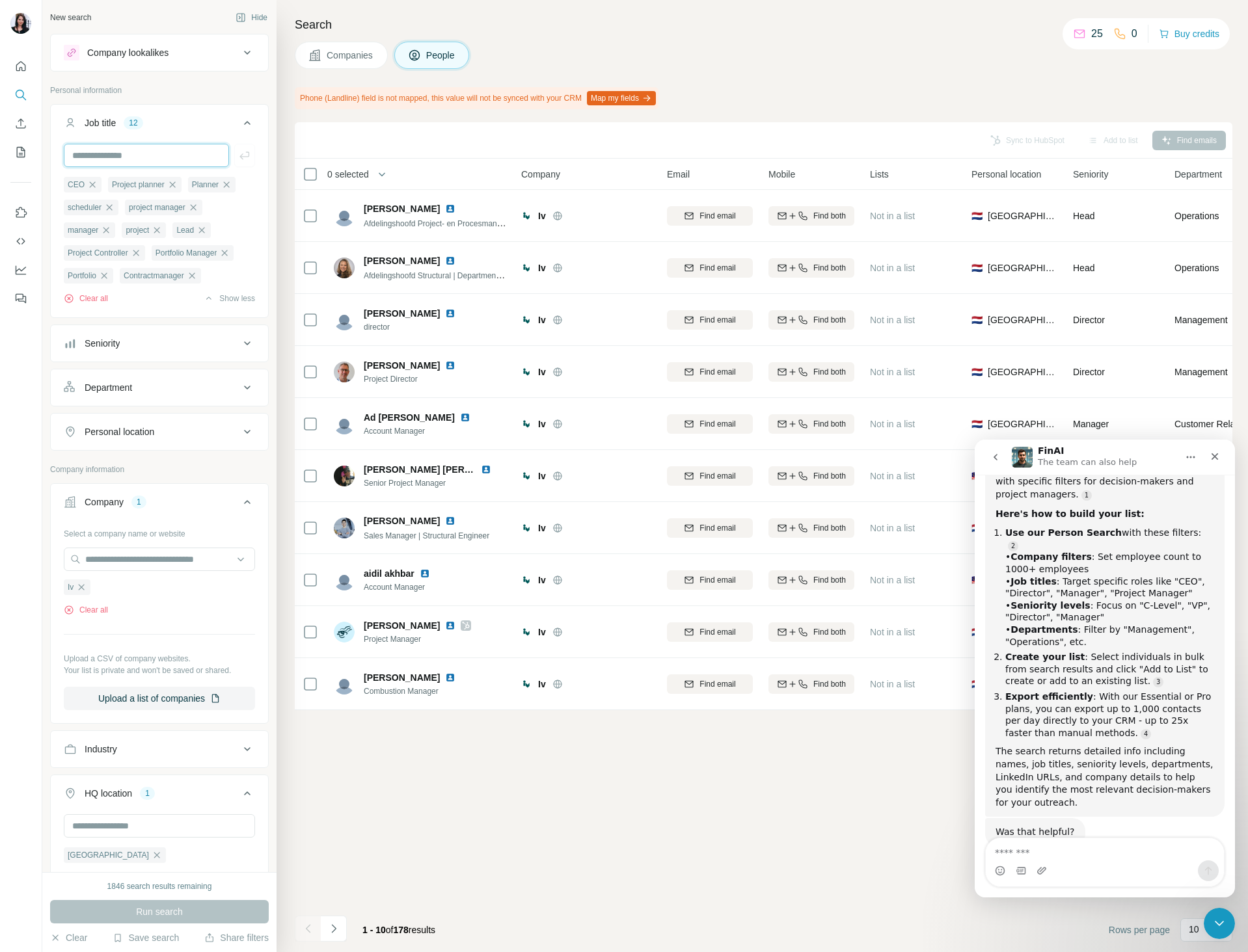
click at [161, 159] on input "text" at bounding box center [146, 155] width 165 height 24
paste input "**********"
type input "**********"
click at [239, 157] on icon "button" at bounding box center [244, 155] width 10 height 8
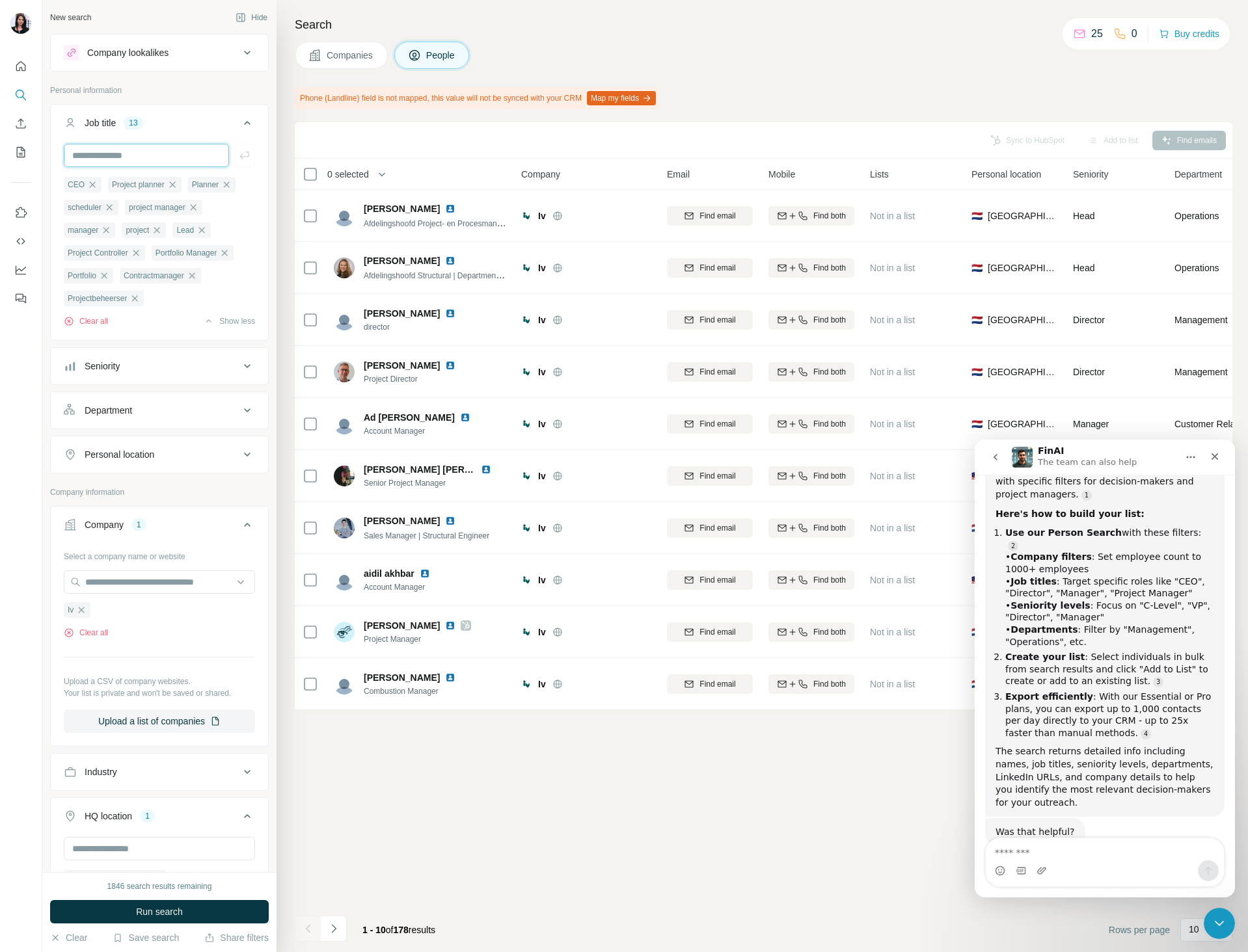
click at [133, 154] on input "text" at bounding box center [146, 155] width 165 height 24
paste input "**********"
type input "**********"
click at [239, 155] on icon "button" at bounding box center [244, 155] width 10 height 8
click at [171, 162] on input "text" at bounding box center [146, 155] width 165 height 24
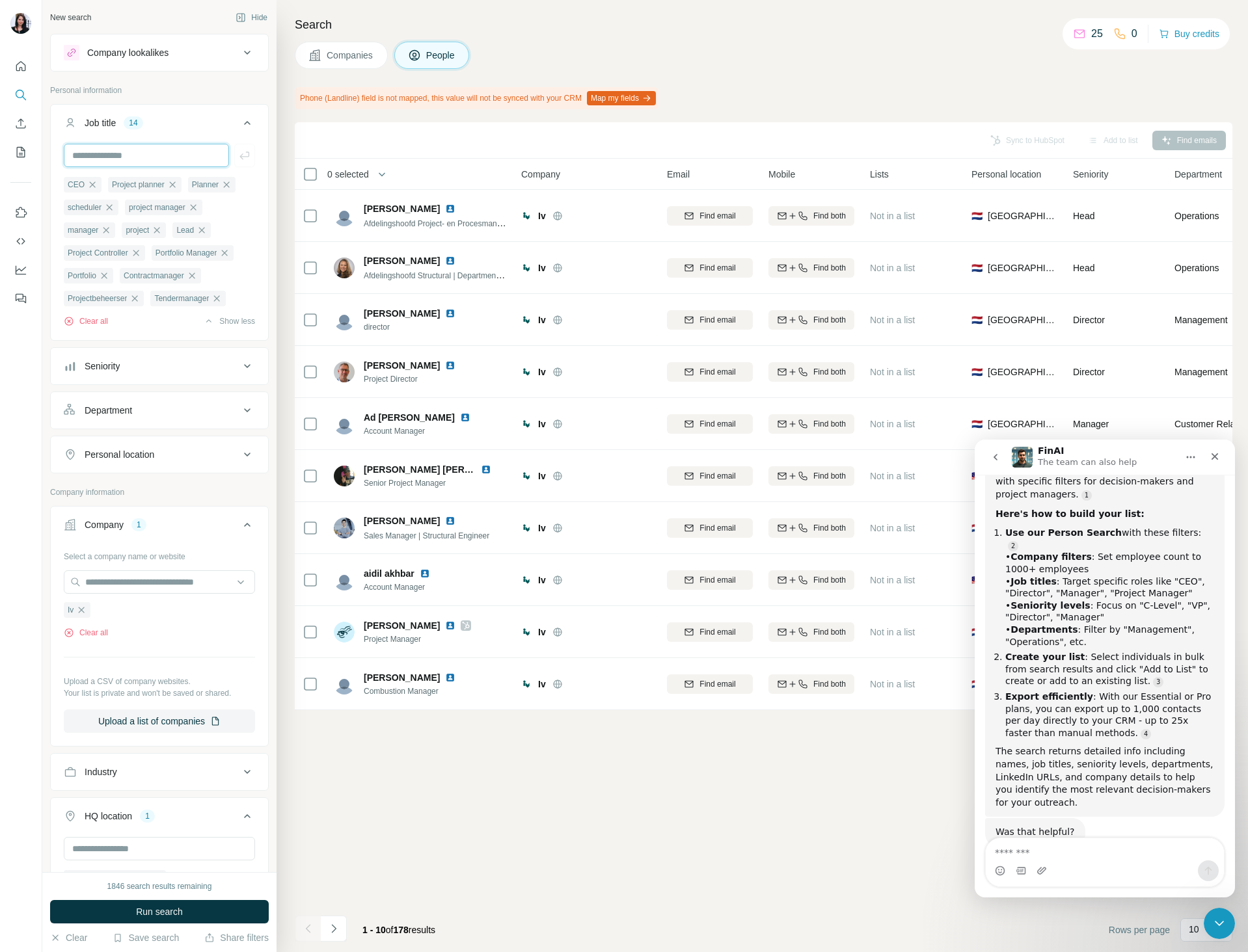
paste input "********"
type input "********"
click at [238, 161] on icon "button" at bounding box center [245, 155] width 13 height 13
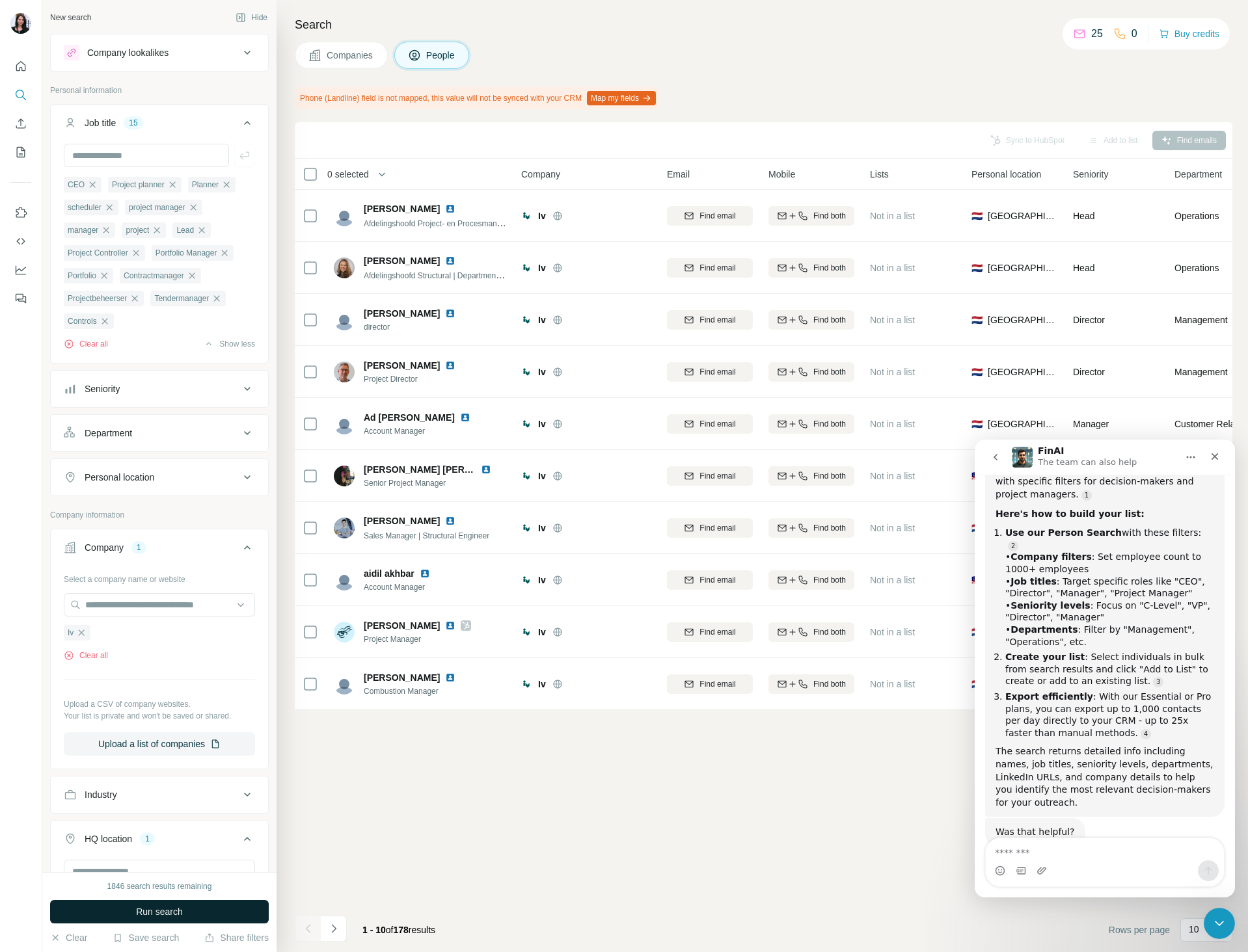
click at [182, 908] on span "Run search" at bounding box center [159, 912] width 47 height 13
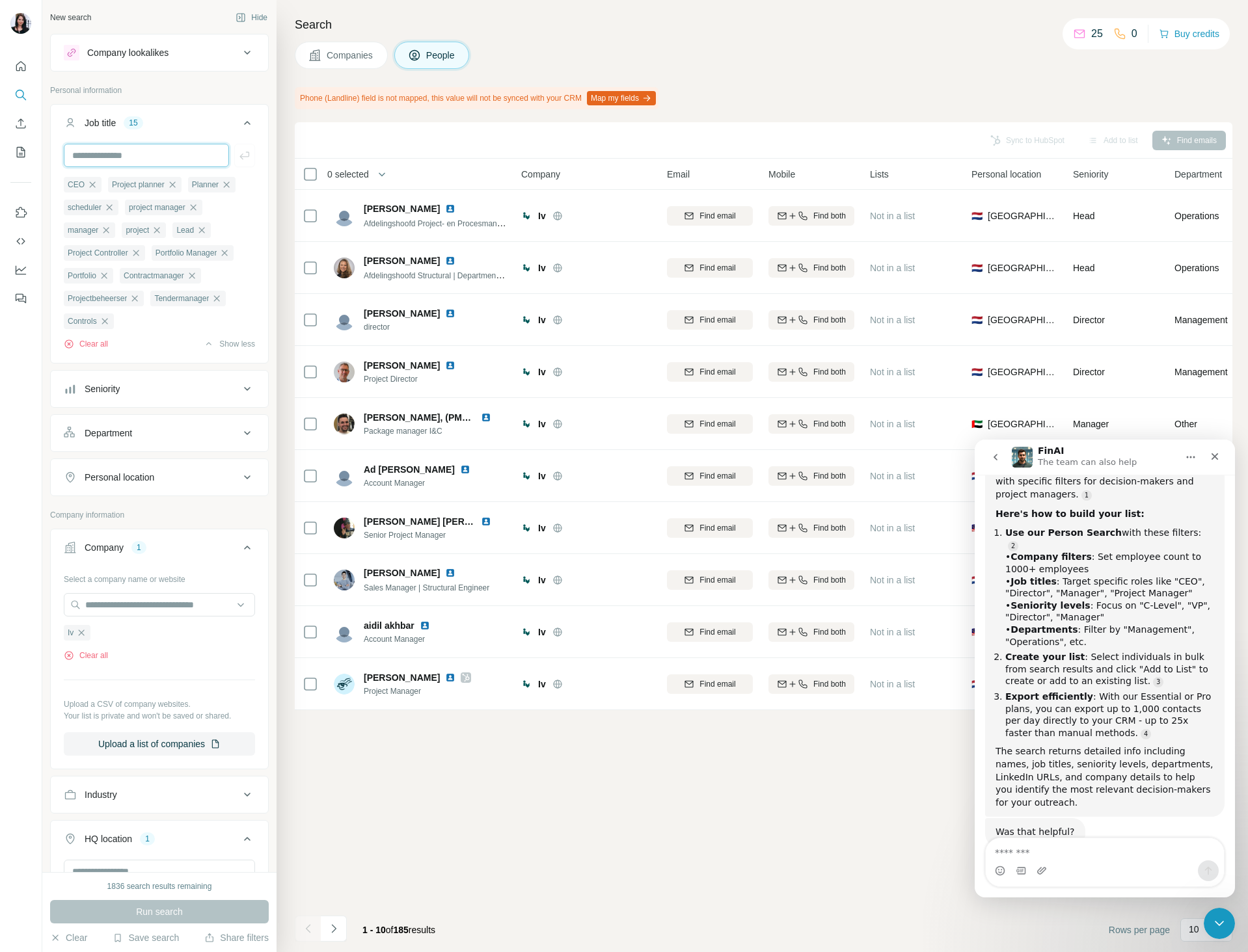
click at [131, 159] on input "text" at bounding box center [146, 155] width 165 height 24
paste input "**********"
type input "**********"
click at [238, 150] on icon "button" at bounding box center [245, 155] width 13 height 13
click at [208, 907] on button "Run search" at bounding box center [159, 912] width 219 height 24
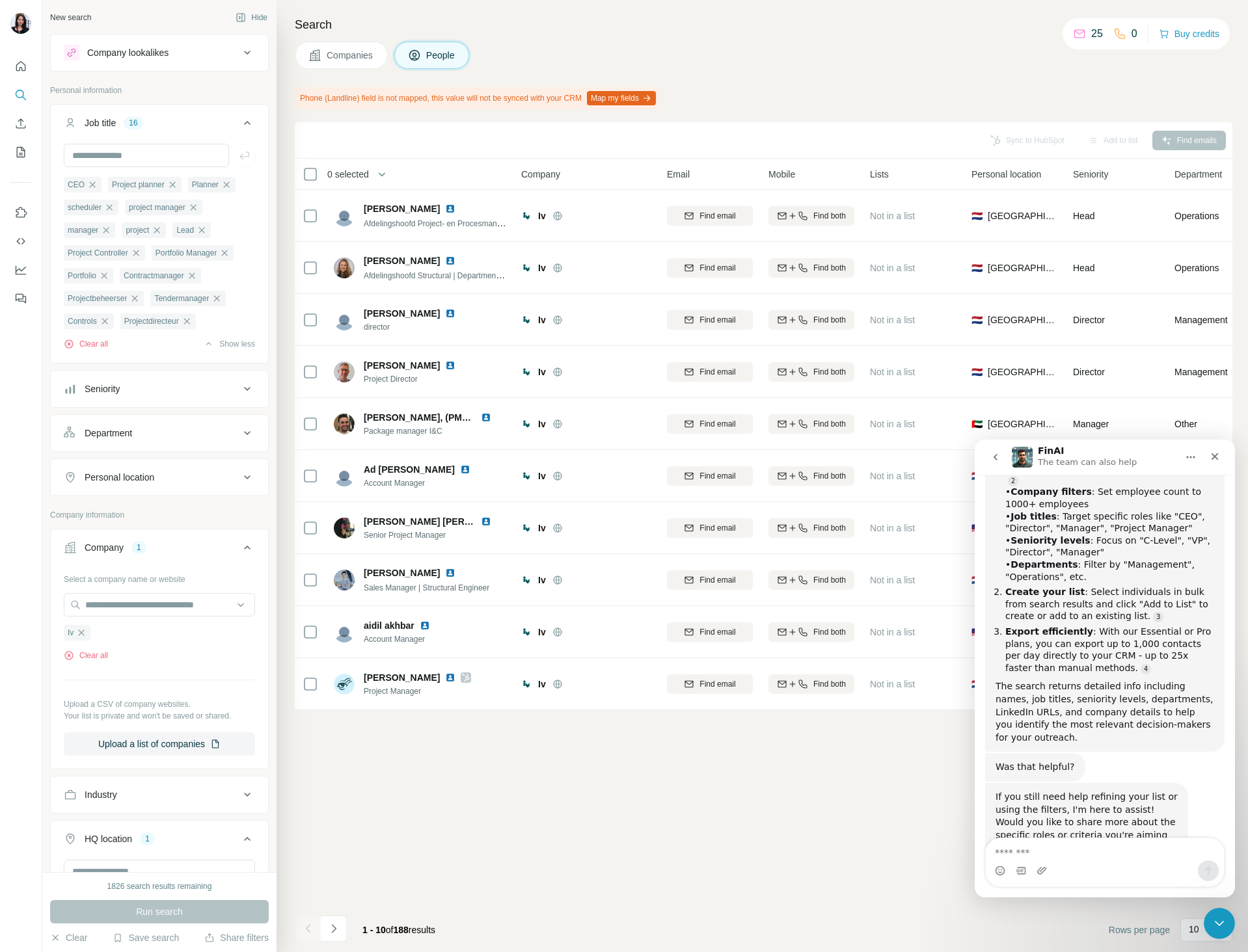
scroll to position [336, 0]
click at [679, 859] on div "Sync to HubSpot Add to list Find emails 0 selected People Company Email Mobile …" at bounding box center [763, 537] width 937 height 830
click at [175, 151] on input "text" at bounding box center [146, 155] width 165 height 24
click at [149, 151] on input "text" at bounding box center [146, 155] width 165 height 24
paste input "**********"
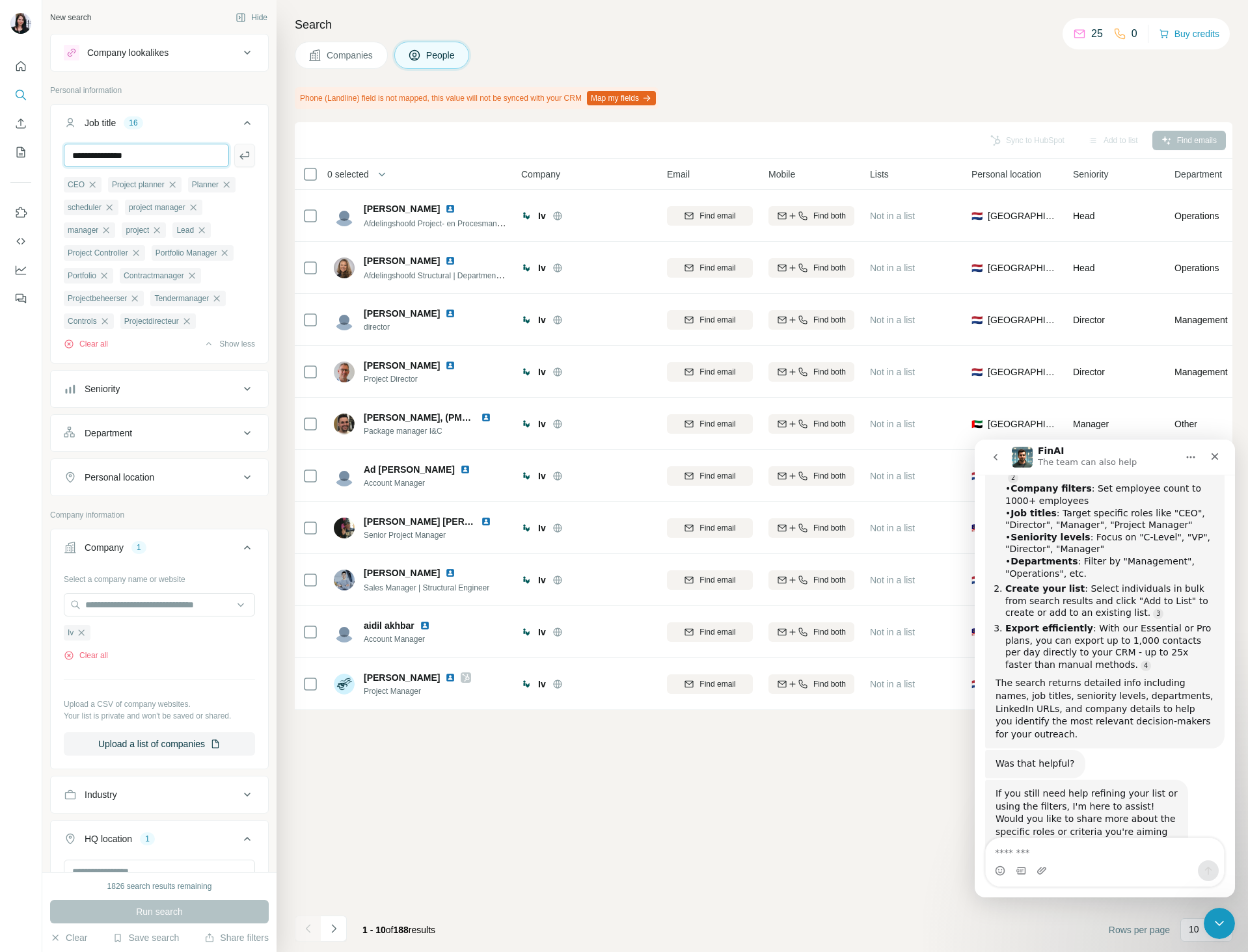
type input "**********"
click at [234, 154] on button "button" at bounding box center [244, 155] width 21 height 24
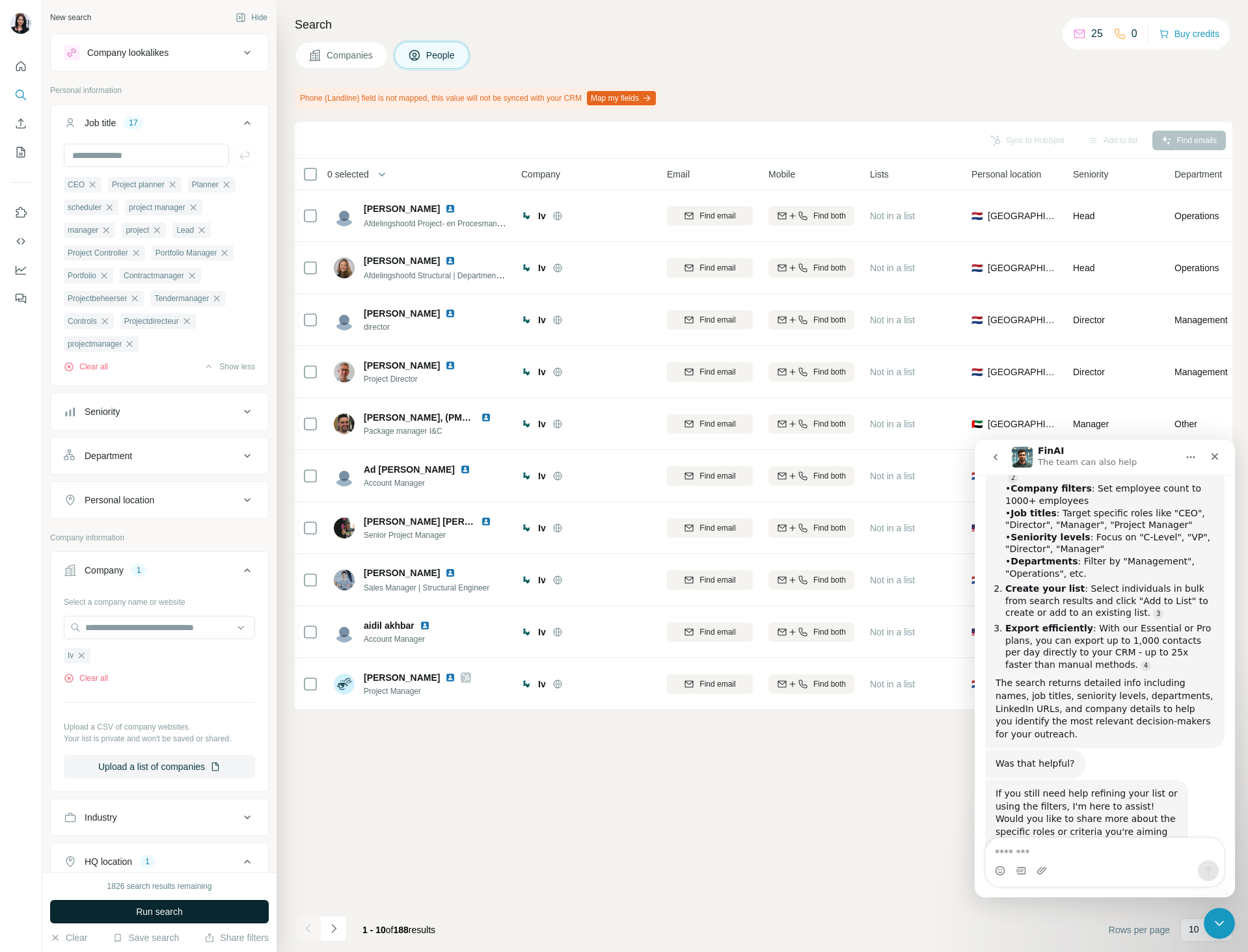
click at [217, 909] on button "Run search" at bounding box center [159, 912] width 219 height 24
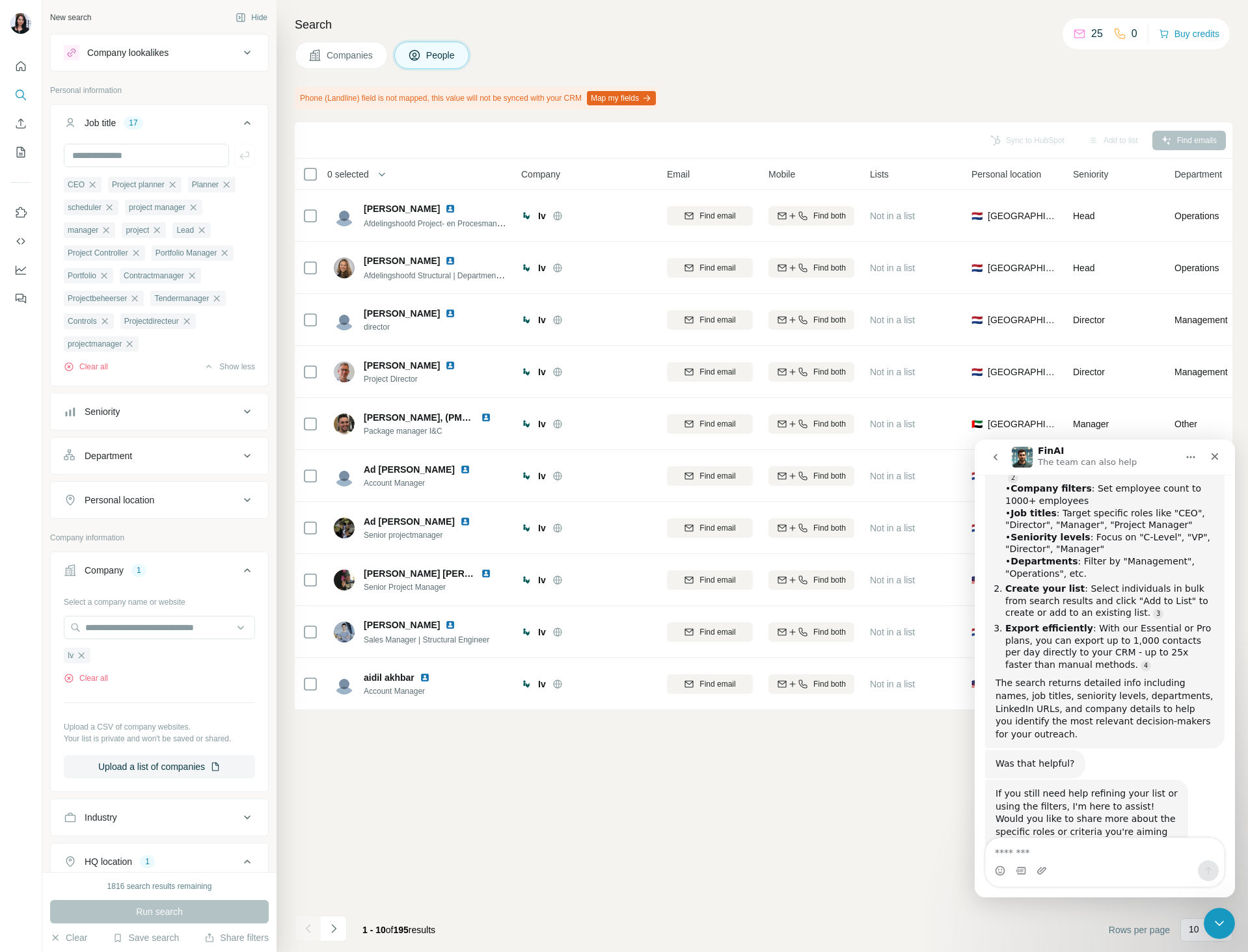
click at [987, 113] on div "Search Companies People Phone (Landline) field is not mapped, this value will n…" at bounding box center [762, 476] width 971 height 952
click at [572, 844] on div "Sync to HubSpot Add to list Find emails 0 selected People Company Email Mobile …" at bounding box center [763, 537] width 937 height 830
click at [1219, 451] on div "Close" at bounding box center [1214, 457] width 24 height 24
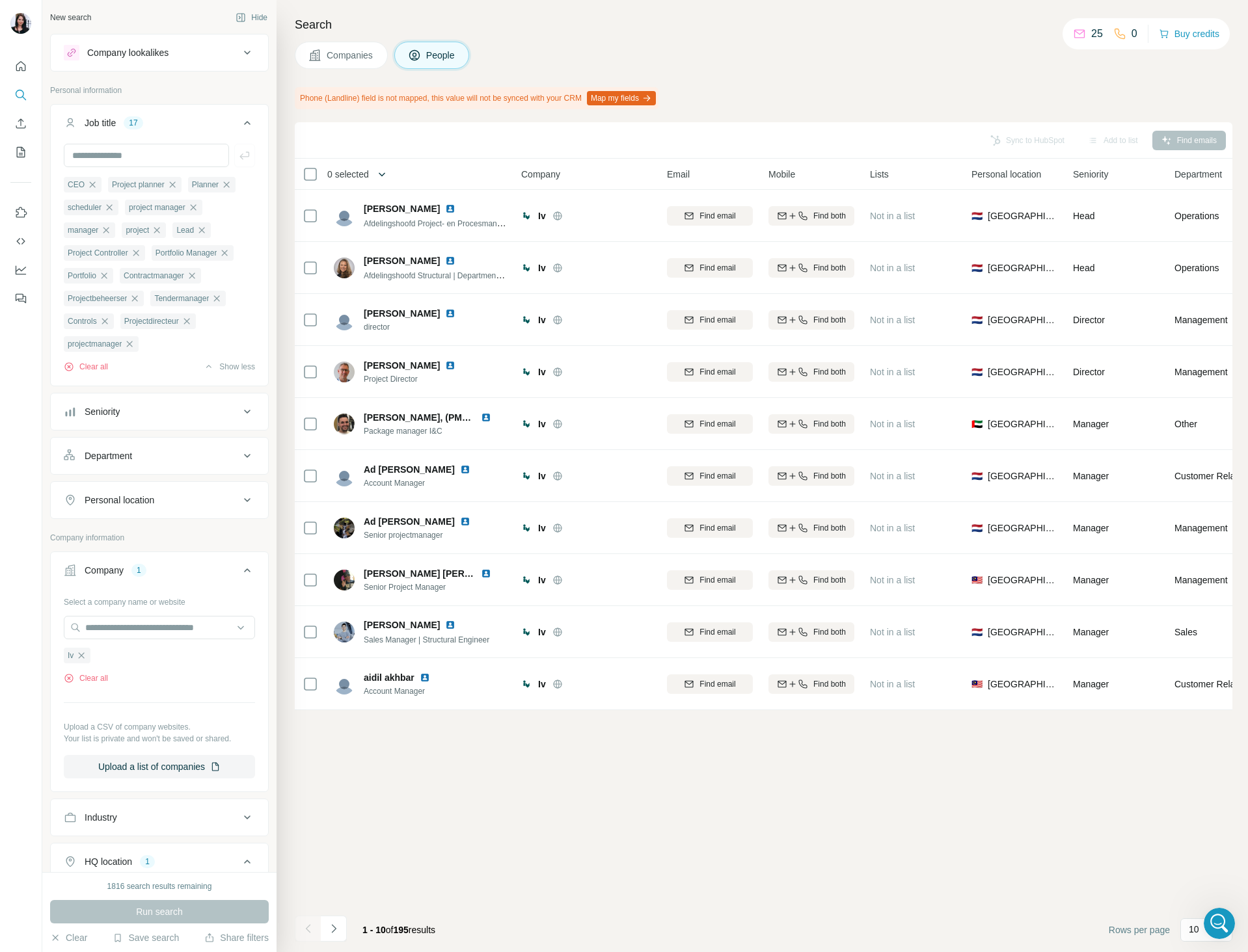
click at [382, 174] on icon "button" at bounding box center [382, 174] width 13 height 13
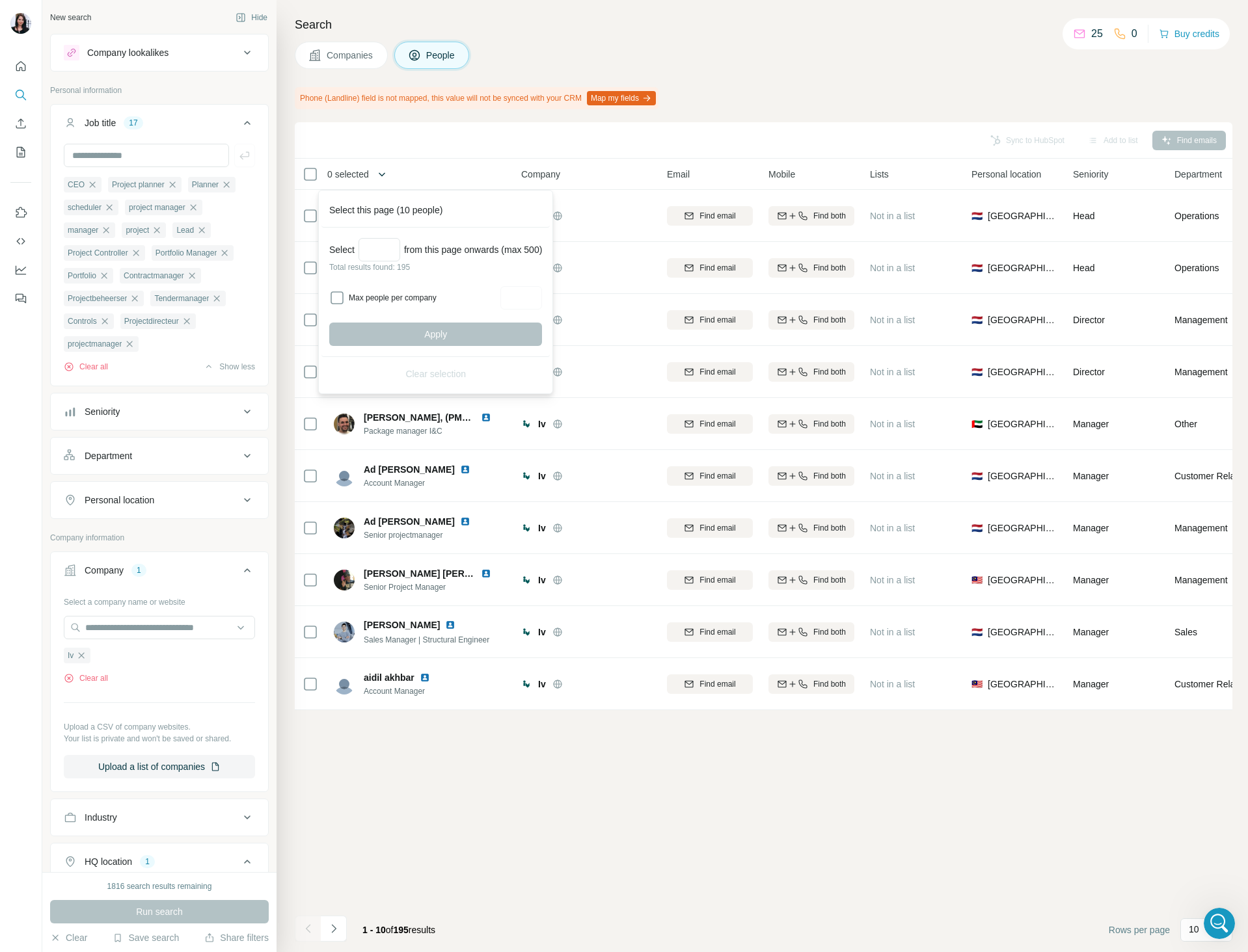
click at [382, 174] on icon "button" at bounding box center [382, 174] width 13 height 13
click at [467, 128] on div "Sync to HubSpot Add to list Find emails" at bounding box center [763, 140] width 937 height 36
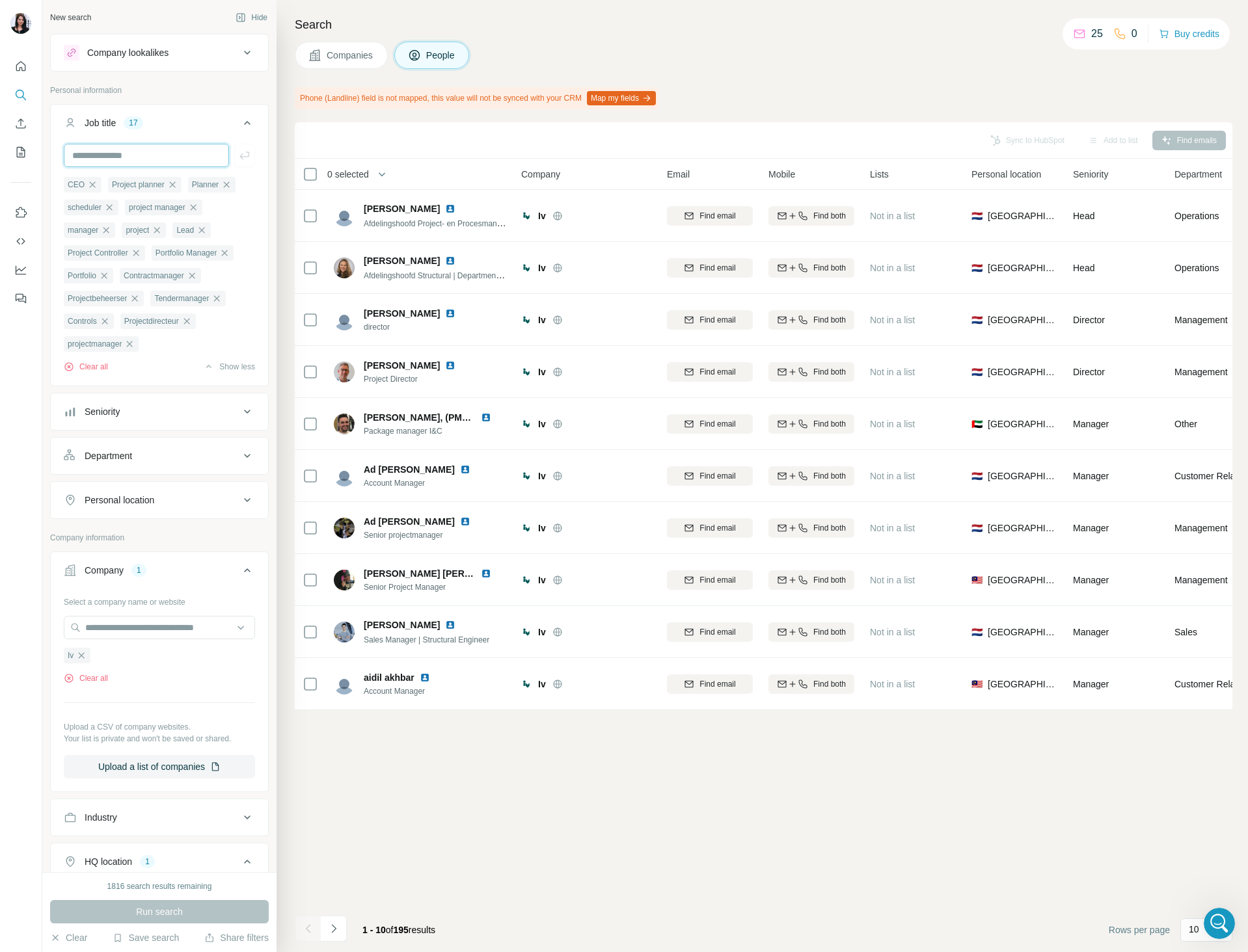
click at [150, 158] on input "text" at bounding box center [146, 155] width 165 height 24
paste input "********"
type input "********"
click at [234, 155] on button "button" at bounding box center [244, 155] width 21 height 24
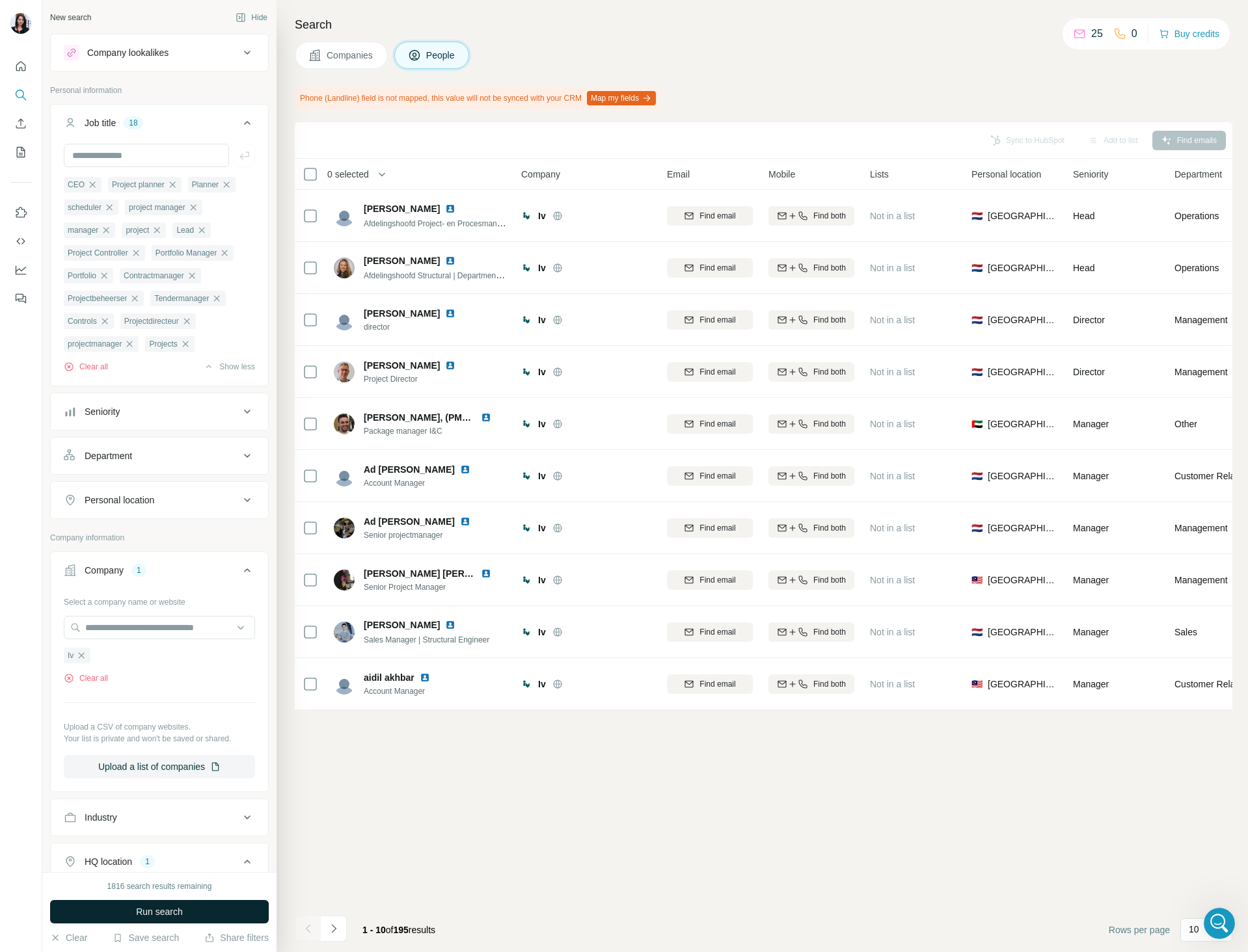
click at [130, 918] on button "Run search" at bounding box center [159, 912] width 219 height 24
click at [140, 150] on input "text" at bounding box center [146, 155] width 165 height 24
type input "********"
click at [240, 159] on icon "button" at bounding box center [245, 155] width 13 height 13
click at [182, 915] on span "Run search" at bounding box center [159, 912] width 47 height 13
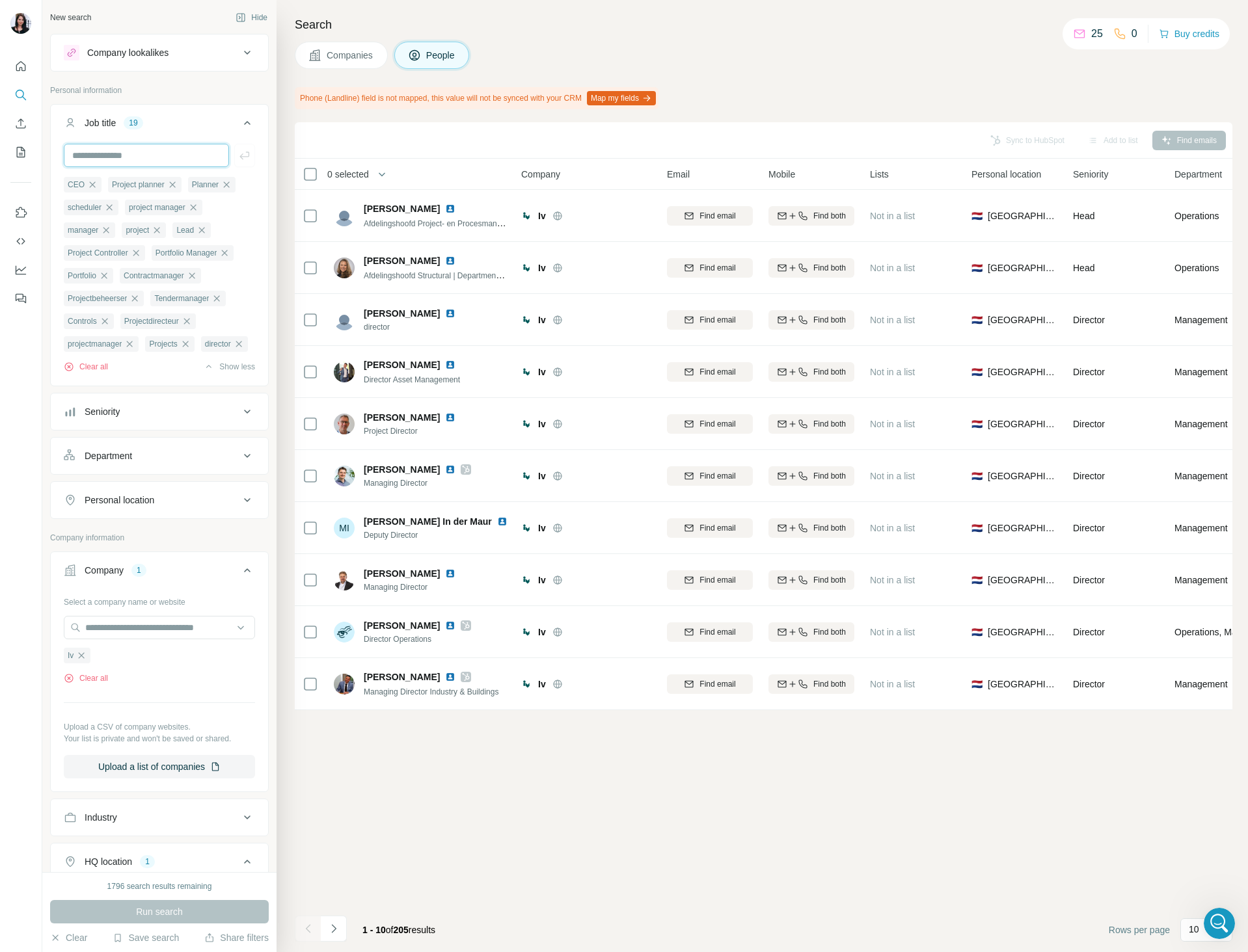
click at [139, 151] on input "text" at bounding box center [146, 155] width 165 height 24
type input "**********"
click at [239, 166] on button "button" at bounding box center [244, 155] width 21 height 24
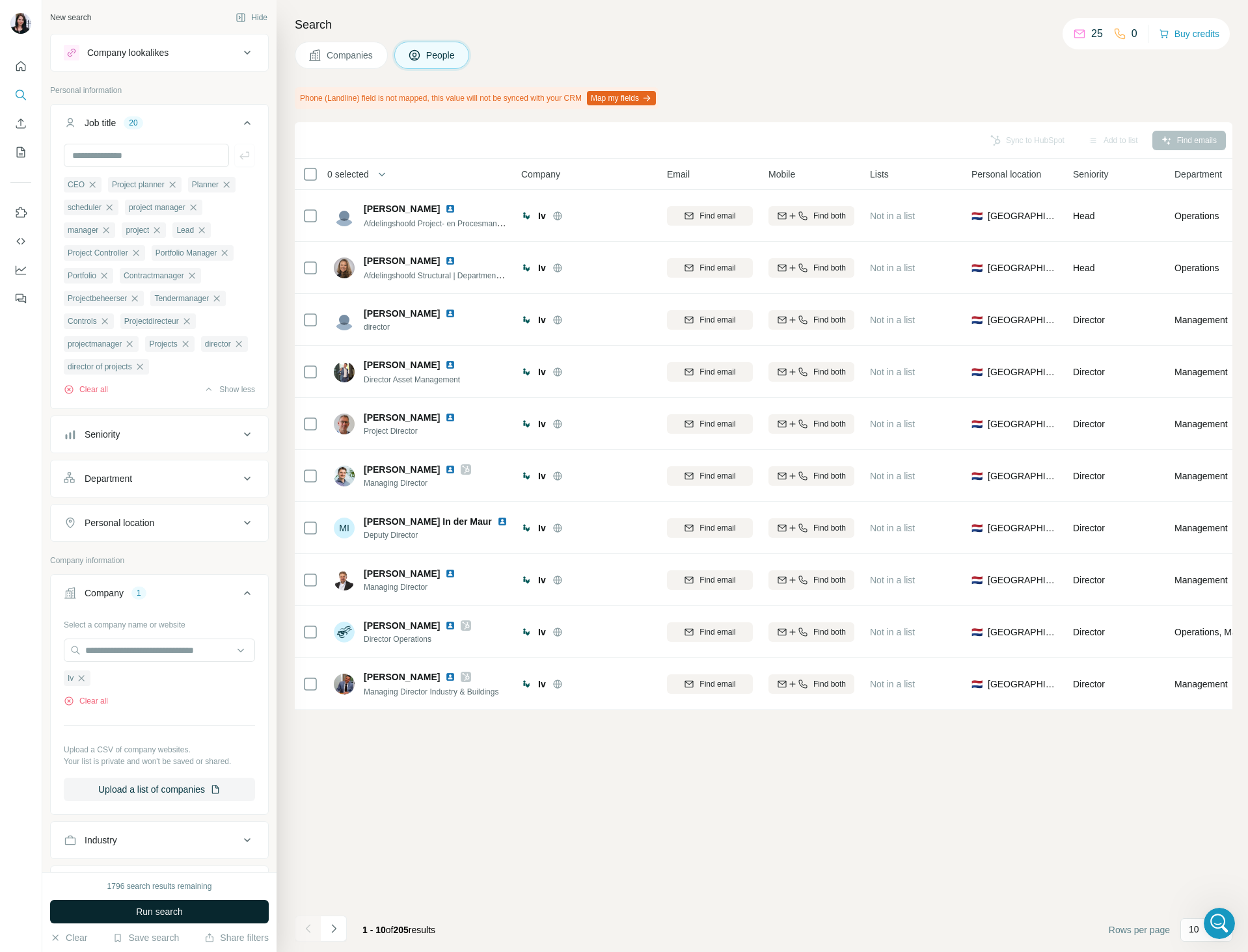
click at [229, 913] on button "Run search" at bounding box center [159, 912] width 219 height 24
click at [129, 149] on input "text" at bounding box center [146, 155] width 165 height 24
paste input "**********"
type input "**********"
click at [213, 904] on button "Run search" at bounding box center [159, 912] width 219 height 24
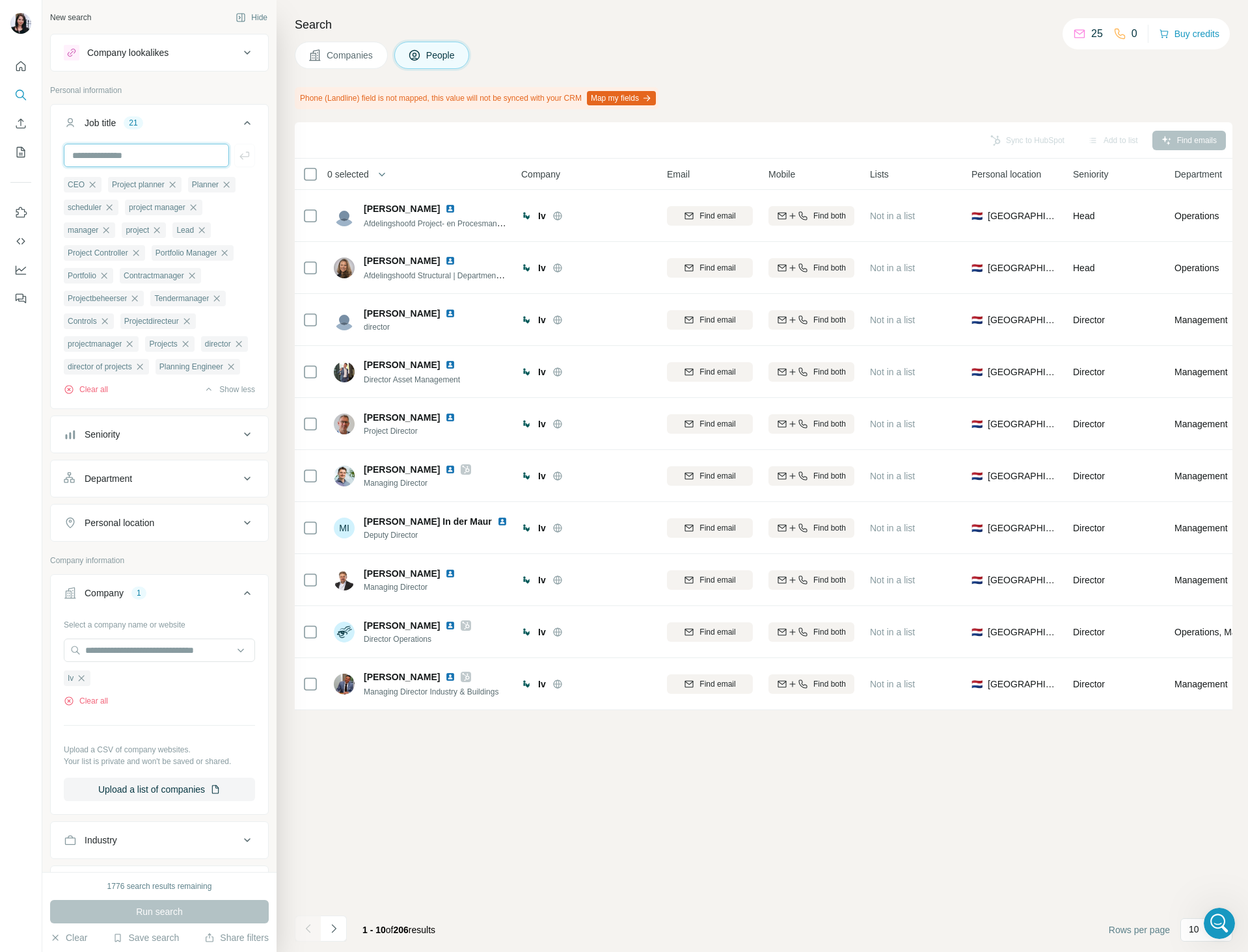
click at [126, 149] on input "text" at bounding box center [146, 155] width 165 height 24
paste input "**********"
click at [105, 158] on input "**********" at bounding box center [146, 155] width 165 height 24
type input "********"
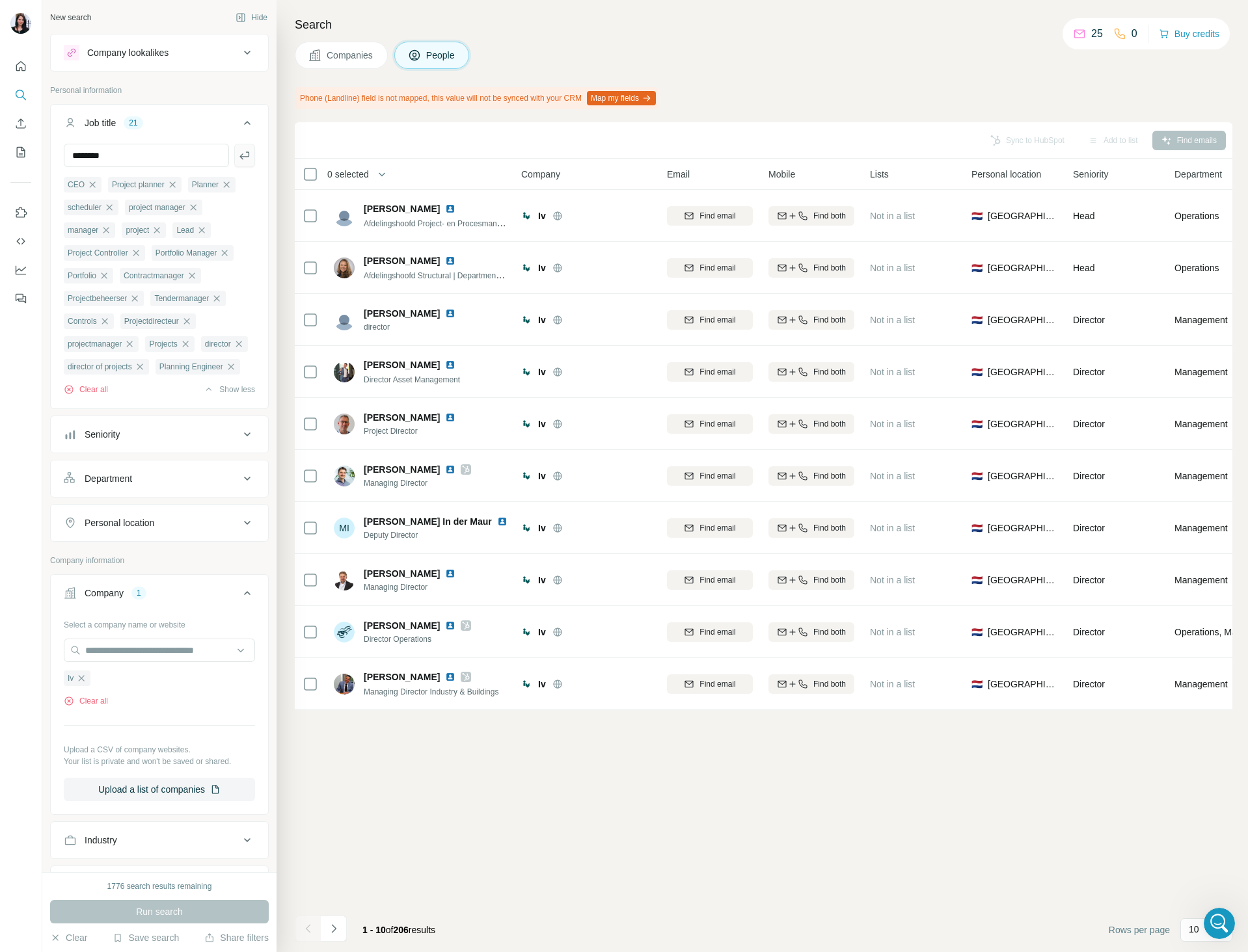
click at [238, 161] on icon "button" at bounding box center [245, 155] width 13 height 13
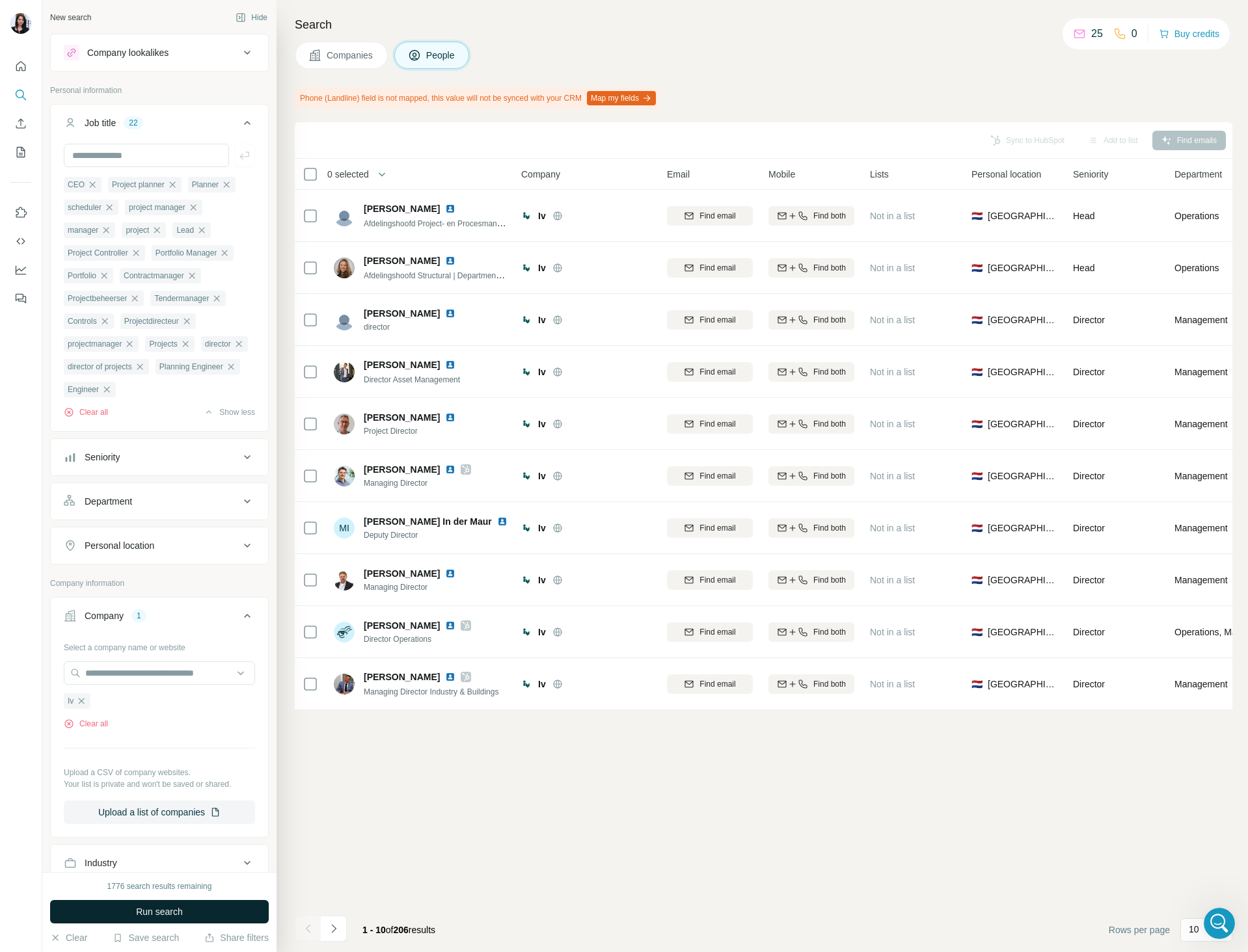
click at [196, 913] on button "Run search" at bounding box center [159, 912] width 219 height 24
click at [112, 395] on icon "button" at bounding box center [107, 389] width 11 height 11
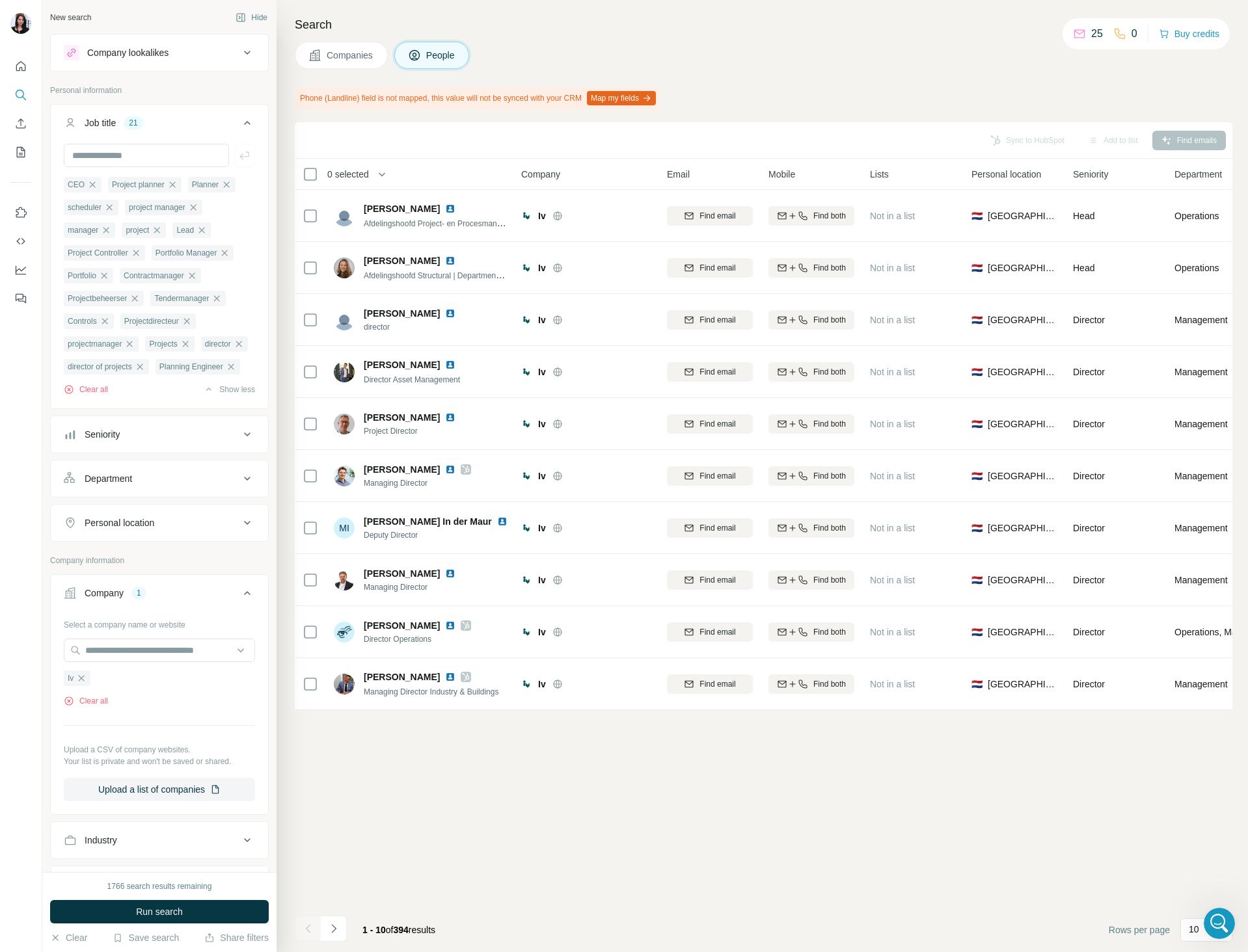
click at [935, 841] on div "Sync to HubSpot Add to list Find emails 0 selected People Company Email Mobile …" at bounding box center [763, 537] width 937 height 830
click at [187, 907] on button "Run search" at bounding box center [159, 912] width 219 height 24
click at [97, 157] on input "text" at bounding box center [146, 155] width 165 height 24
type input "******"
click at [243, 160] on button "button" at bounding box center [244, 155] width 21 height 24
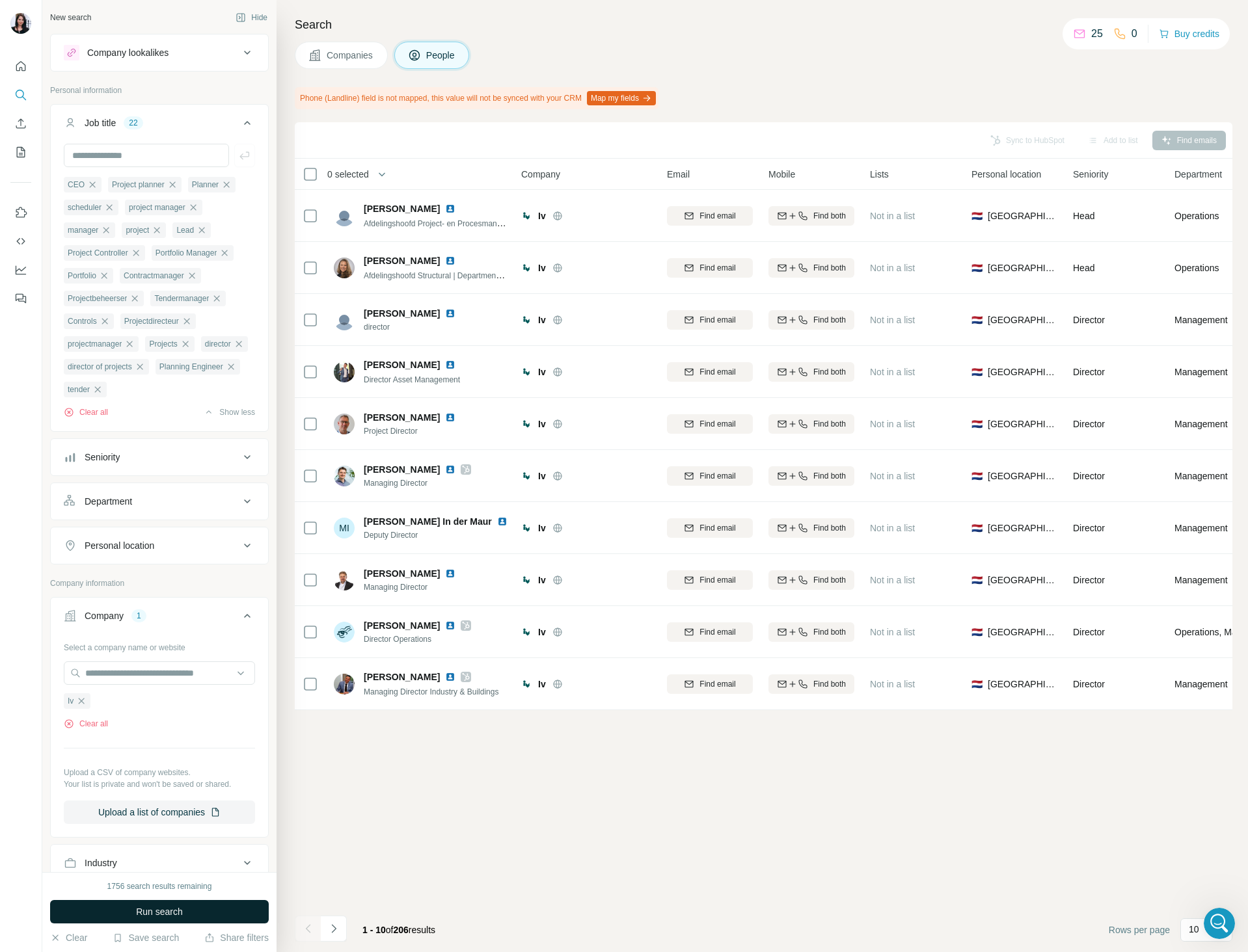
click at [189, 913] on button "Run search" at bounding box center [159, 912] width 219 height 24
click at [132, 159] on input "text" at bounding box center [146, 155] width 165 height 24
type input "**********"
click at [239, 154] on icon "button" at bounding box center [244, 155] width 10 height 8
click at [362, 834] on div "Sync to HubSpot Add to list Find emails 0 selected People Company Email Mobile …" at bounding box center [763, 537] width 937 height 830
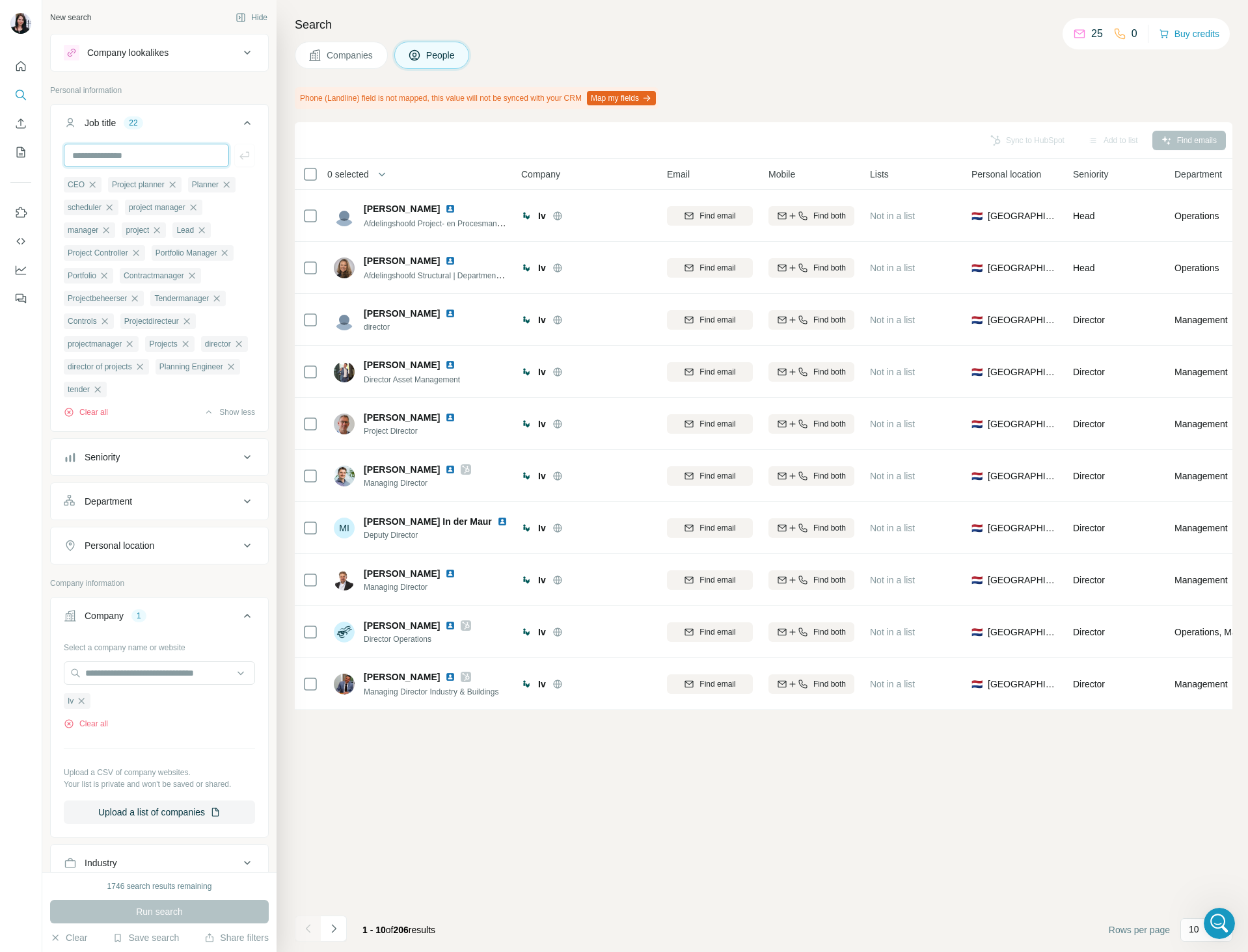
click at [141, 149] on input "text" at bounding box center [146, 155] width 165 height 24
click at [392, 892] on div "Sync to HubSpot Add to list Find emails 0 selected People Company Email Mobile …" at bounding box center [763, 537] width 937 height 830
click at [143, 149] on input "text" at bounding box center [146, 155] width 165 height 24
type input "**********"
click at [200, 908] on button "Run search" at bounding box center [159, 912] width 219 height 24
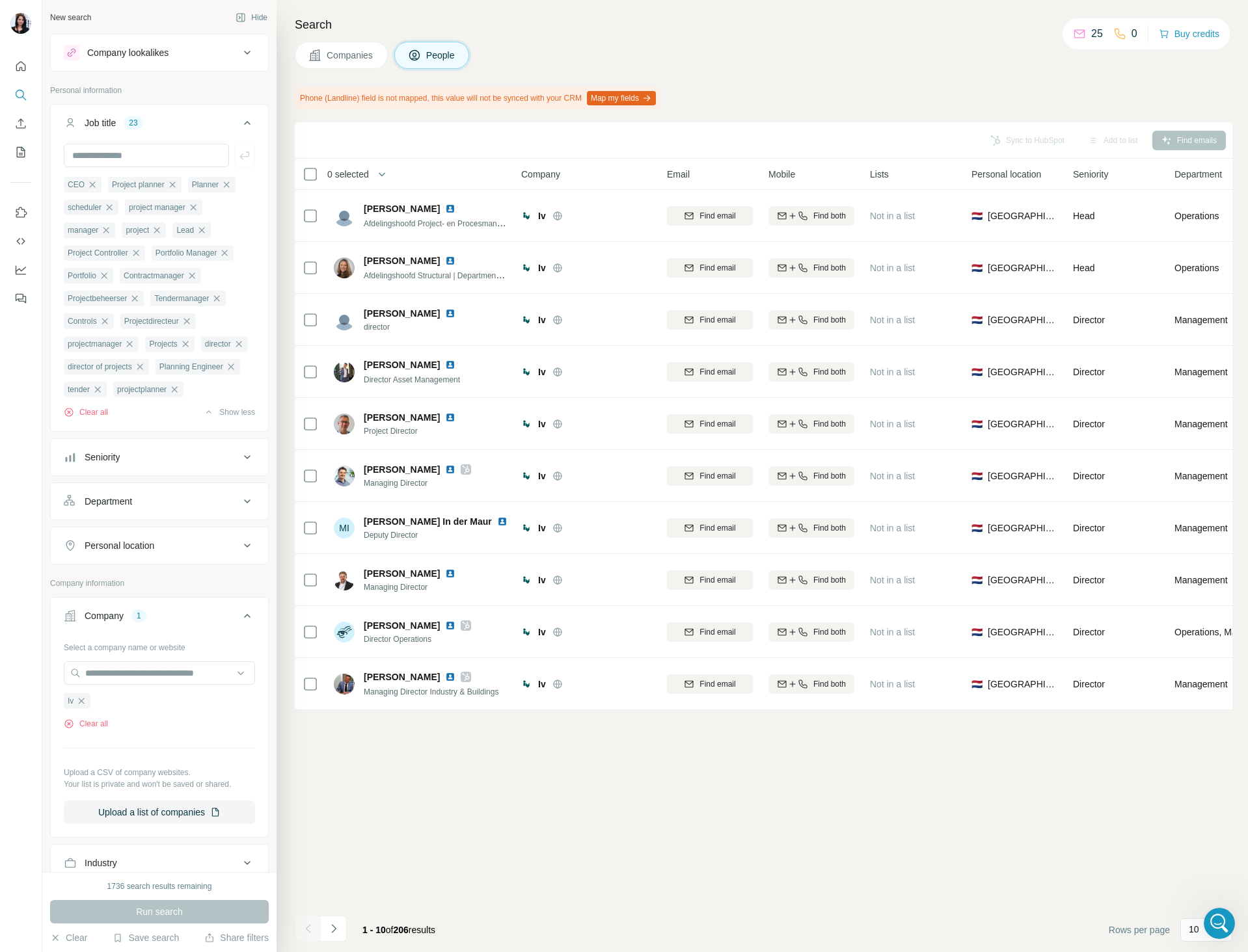
drag, startPoint x: 692, startPoint y: 807, endPoint x: 685, endPoint y: 779, distance: 28.9
click at [692, 807] on div "Sync to HubSpot Add to list Find emails 0 selected People Company Email Mobile …" at bounding box center [763, 537] width 937 height 830
click at [1193, 929] on p "10" at bounding box center [1193, 929] width 11 height 13
click at [1202, 823] on div "60" at bounding box center [1205, 830] width 45 height 24
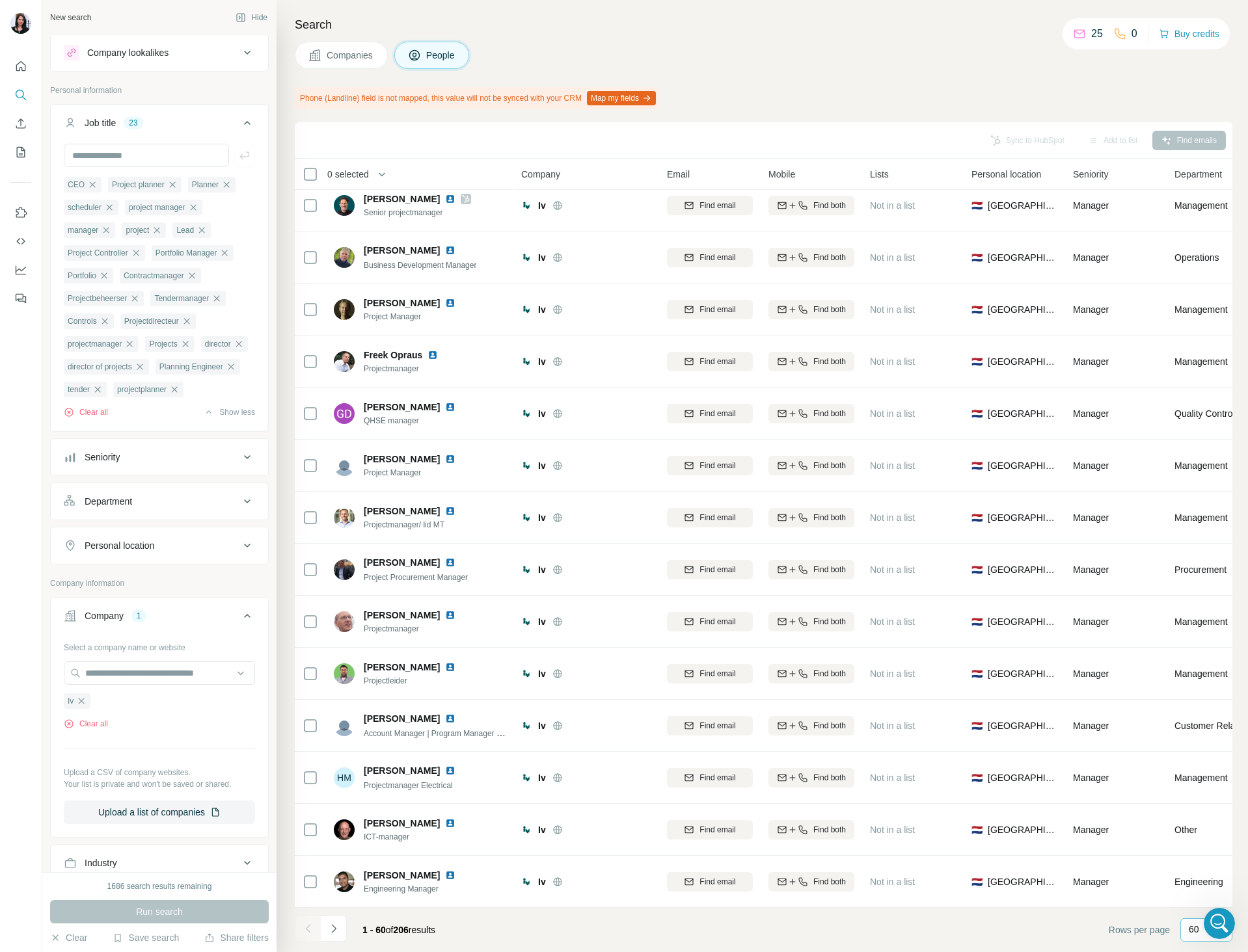
scroll to position [2410, 0]
click at [341, 929] on button "Navigate to next page" at bounding box center [334, 929] width 26 height 26
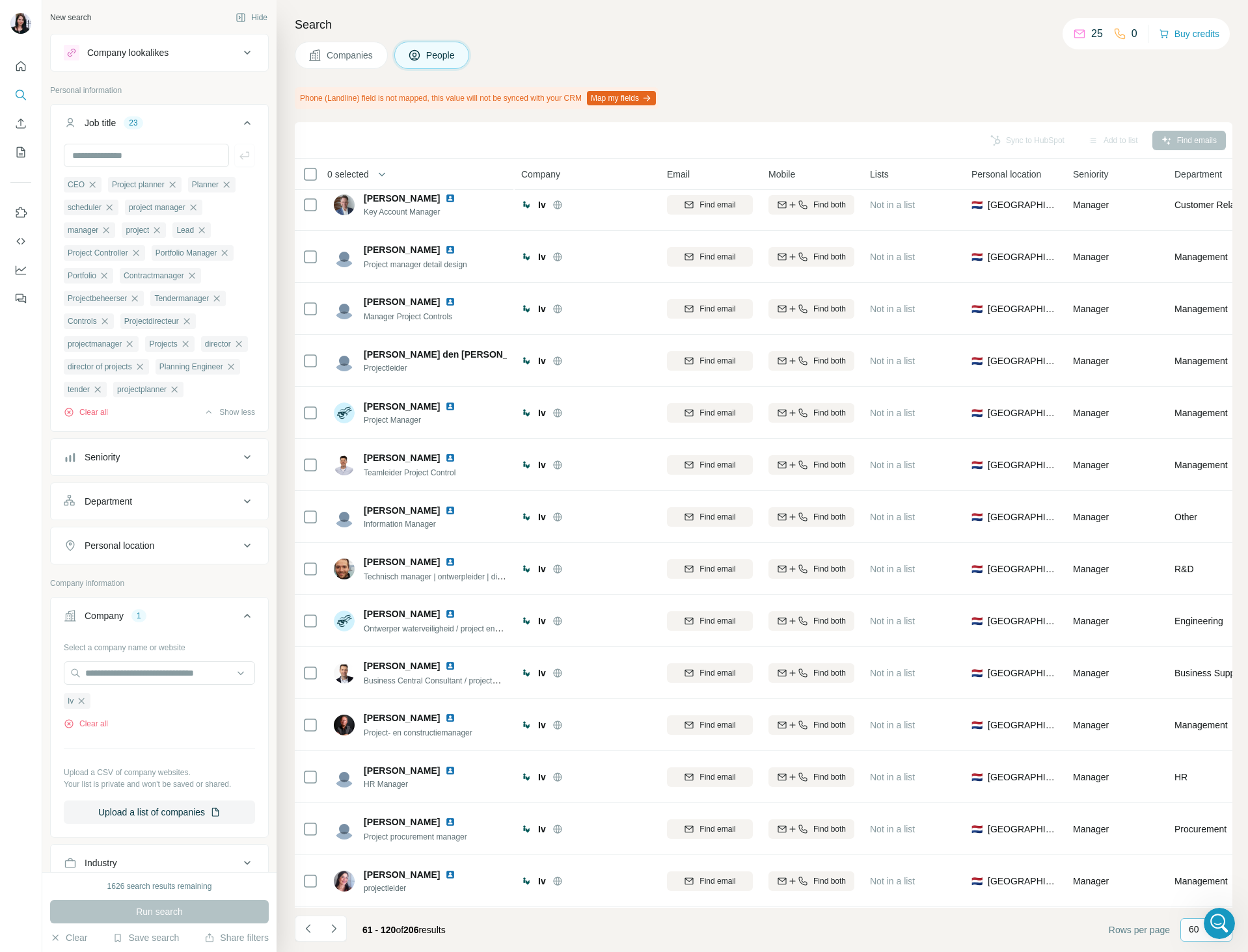
scroll to position [0, 0]
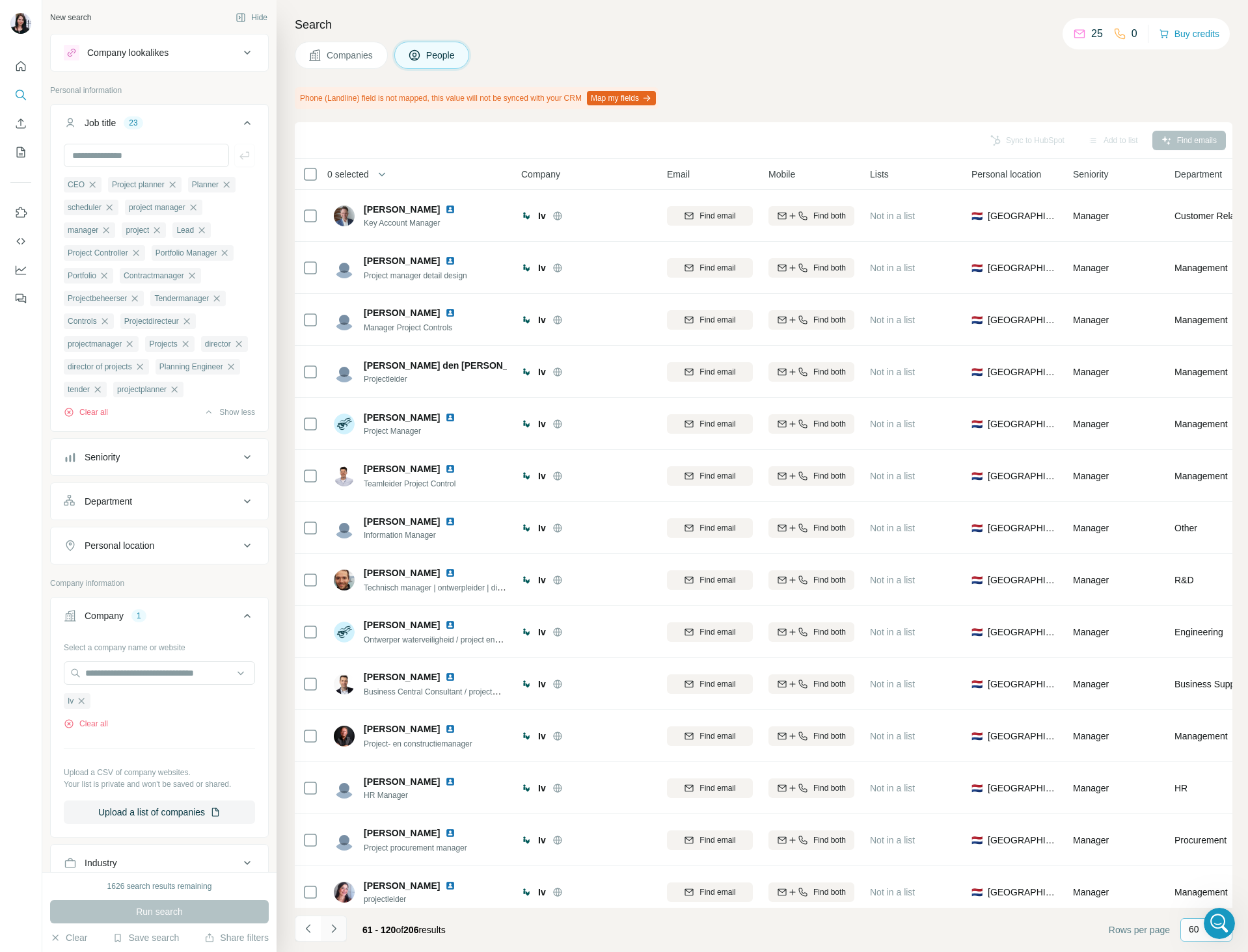
click at [343, 935] on button "Navigate to next page" at bounding box center [334, 929] width 26 height 26
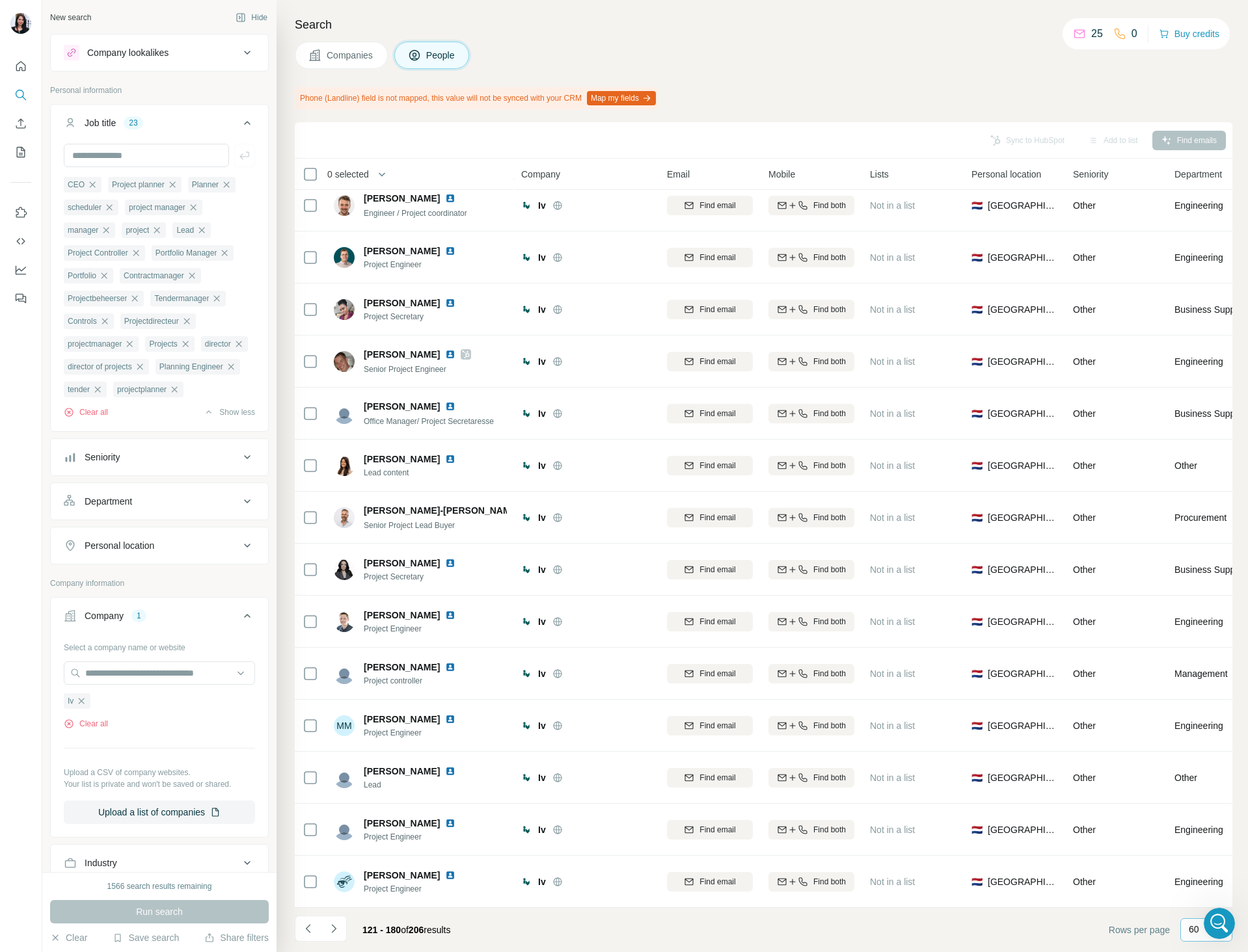
scroll to position [2410, 0]
click at [338, 933] on icon "Navigate to next page" at bounding box center [334, 929] width 13 height 13
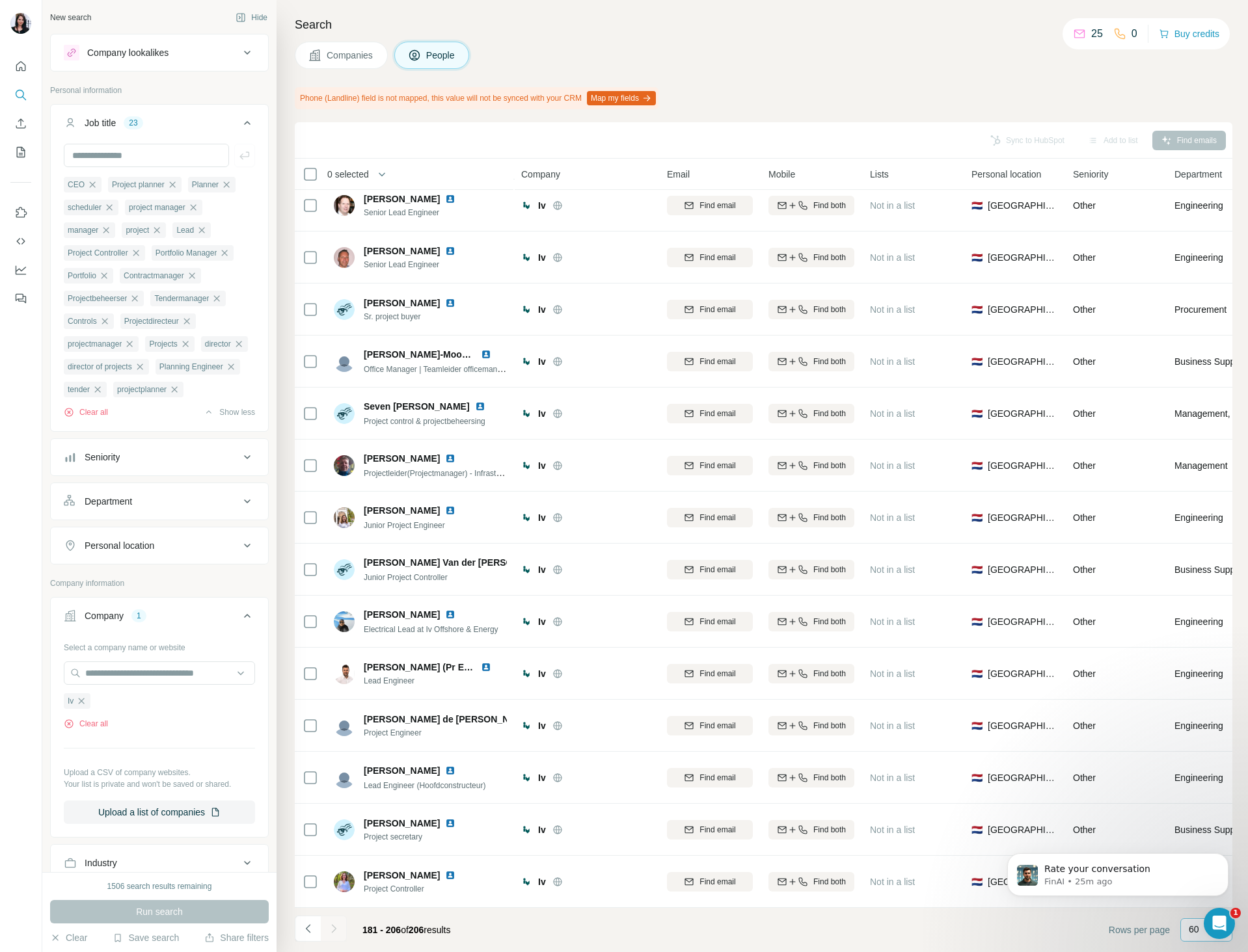
scroll to position [499, 0]
click at [150, 158] on input "text" at bounding box center [146, 155] width 165 height 24
click at [133, 152] on input "********" at bounding box center [146, 155] width 165 height 24
drag, startPoint x: 105, startPoint y: 158, endPoint x: 102, endPoint y: 164, distance: 6.7
type input "********"
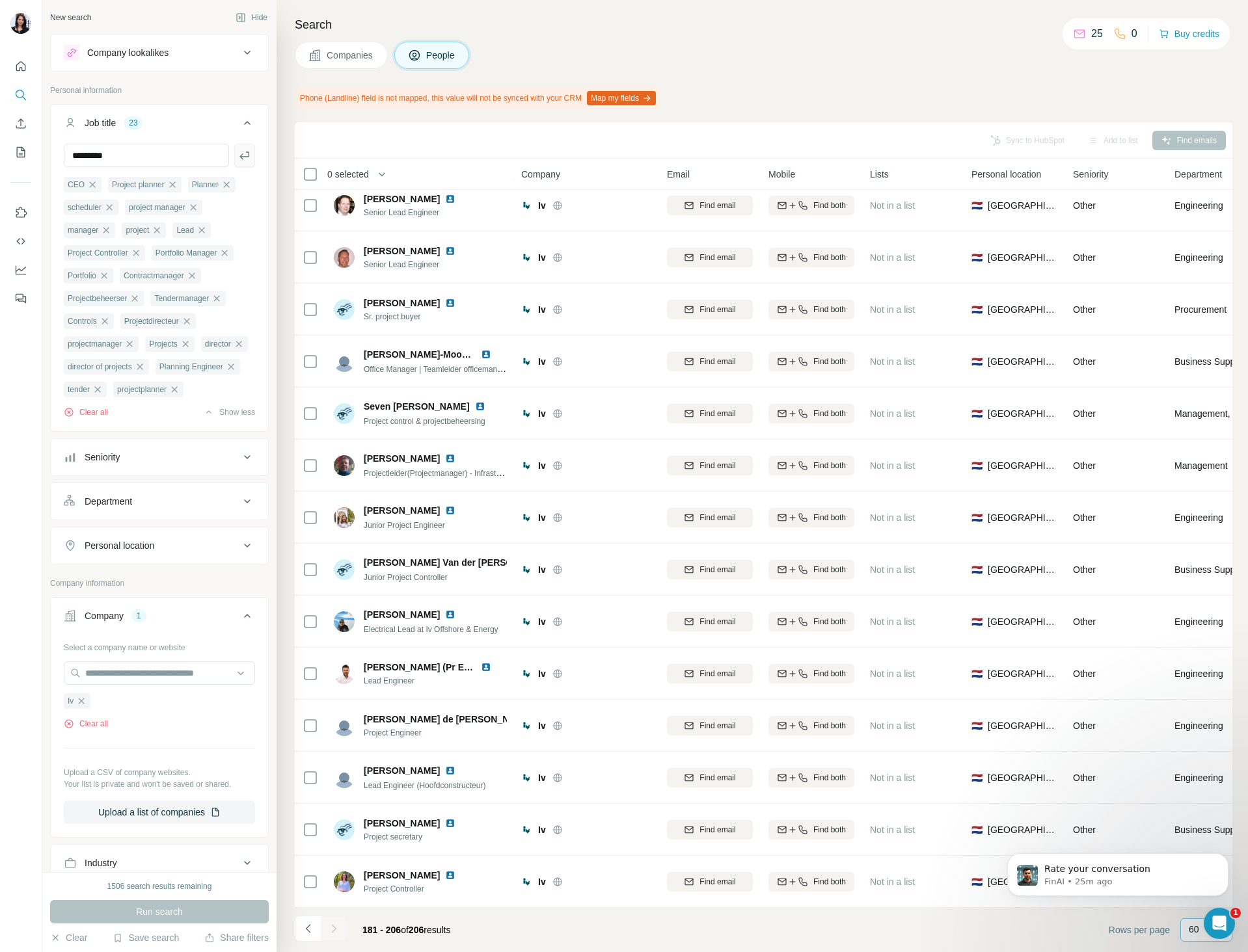
click at [237, 162] on button "button" at bounding box center [244, 155] width 21 height 24
click at [134, 913] on button "Run search" at bounding box center [159, 912] width 219 height 24
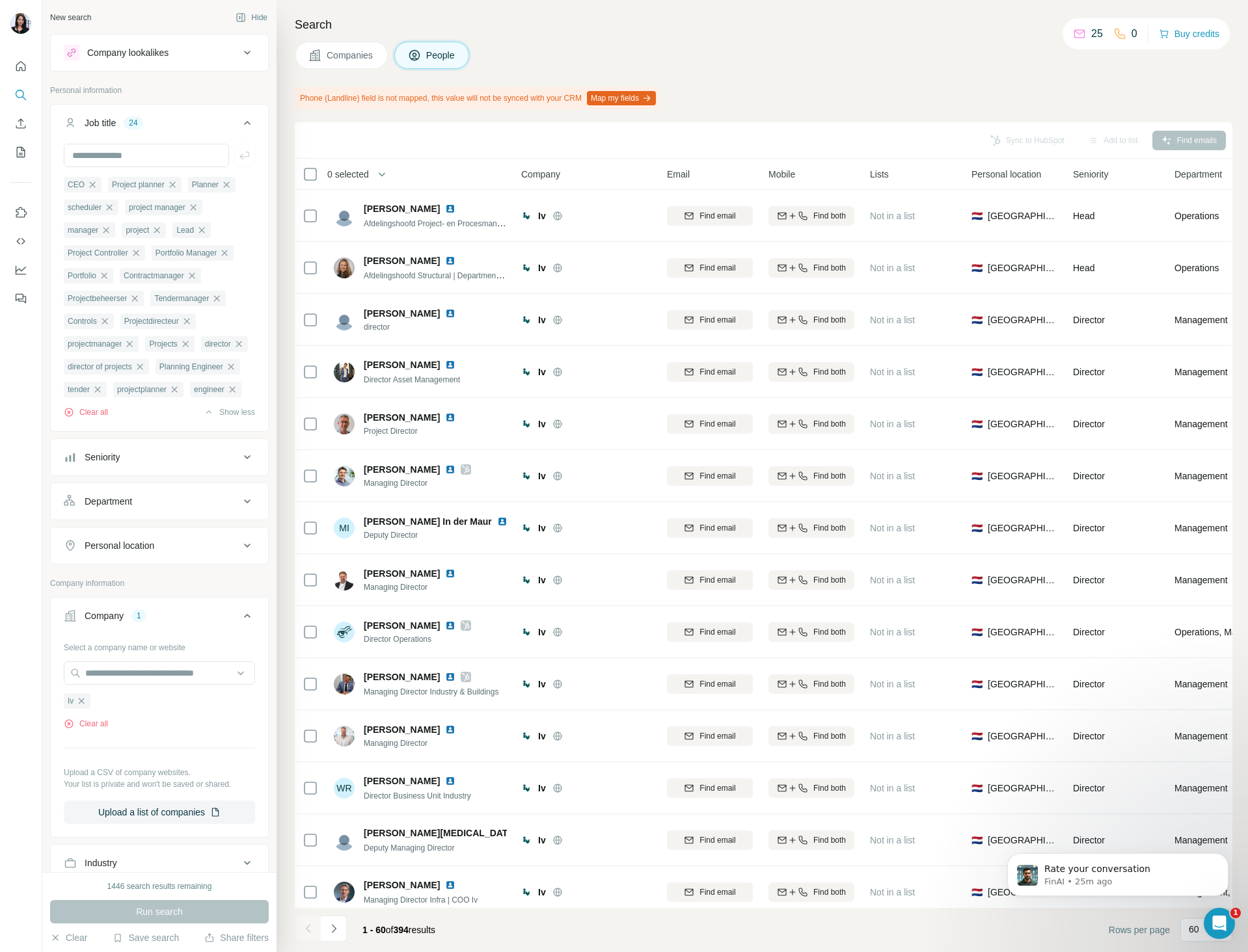
click at [948, 71] on div "Search Companies People Phone (Landline) field is not mapped, this value will n…" at bounding box center [762, 476] width 971 height 952
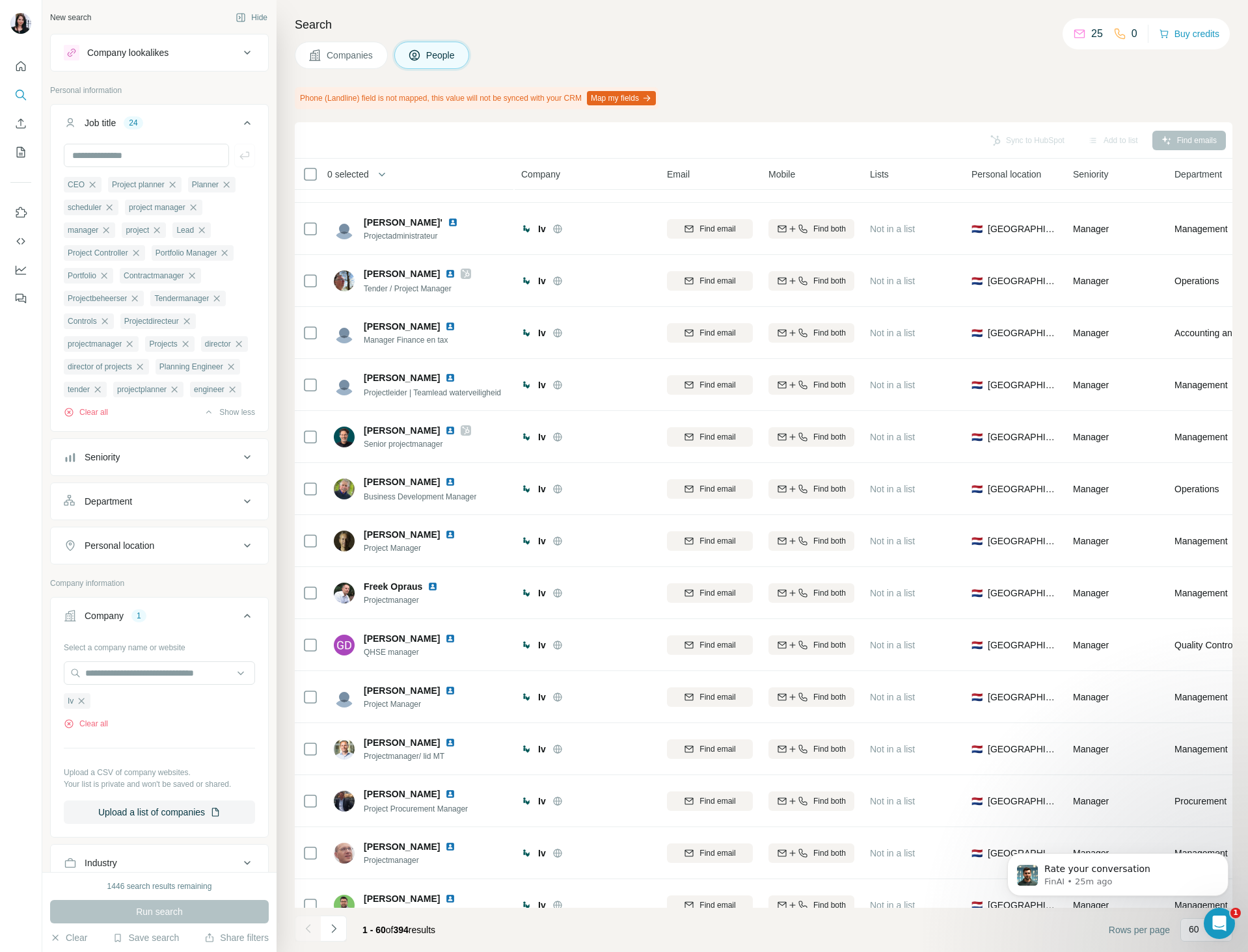
scroll to position [2020, 0]
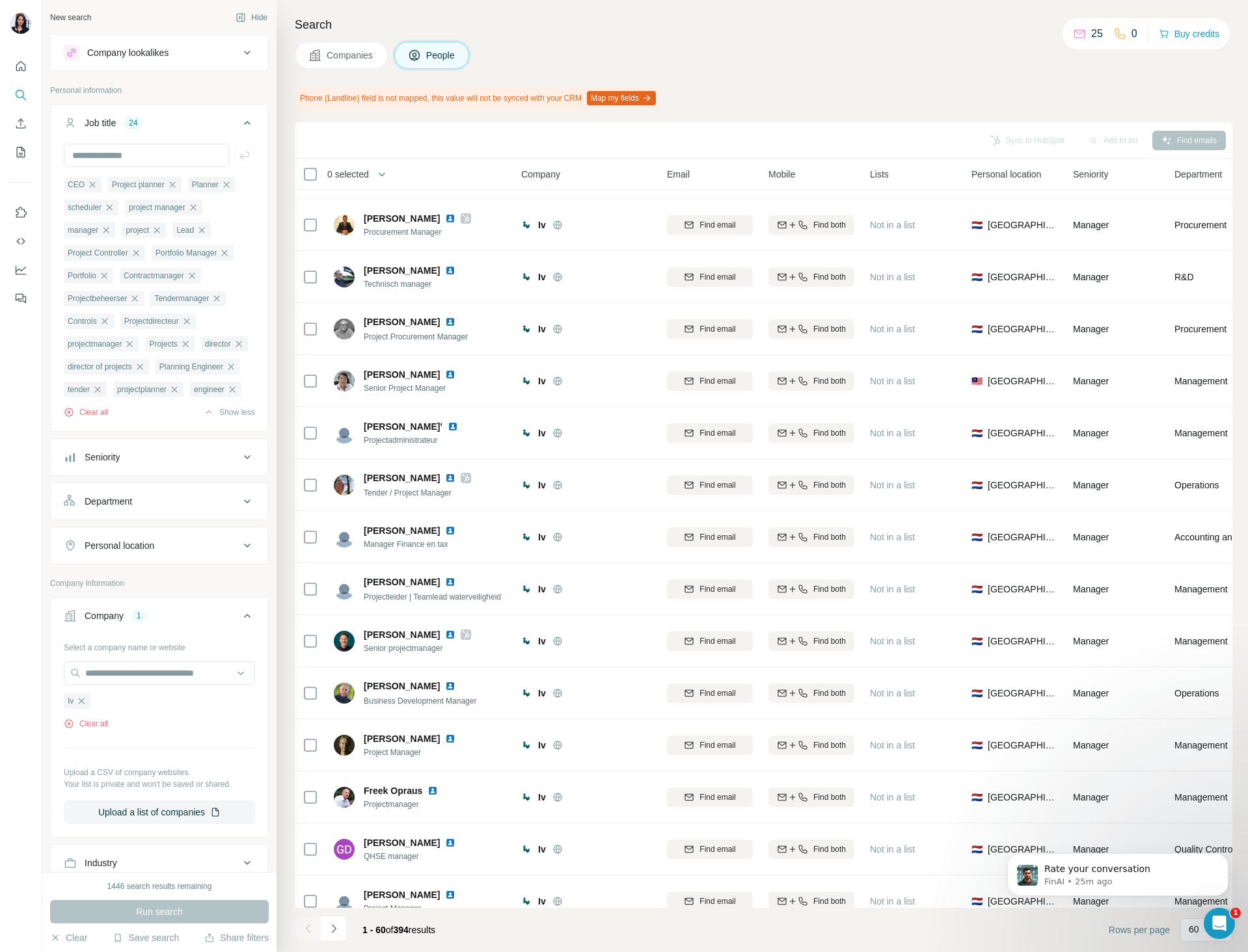
click at [355, 179] on span "0 selected" at bounding box center [348, 174] width 42 height 13
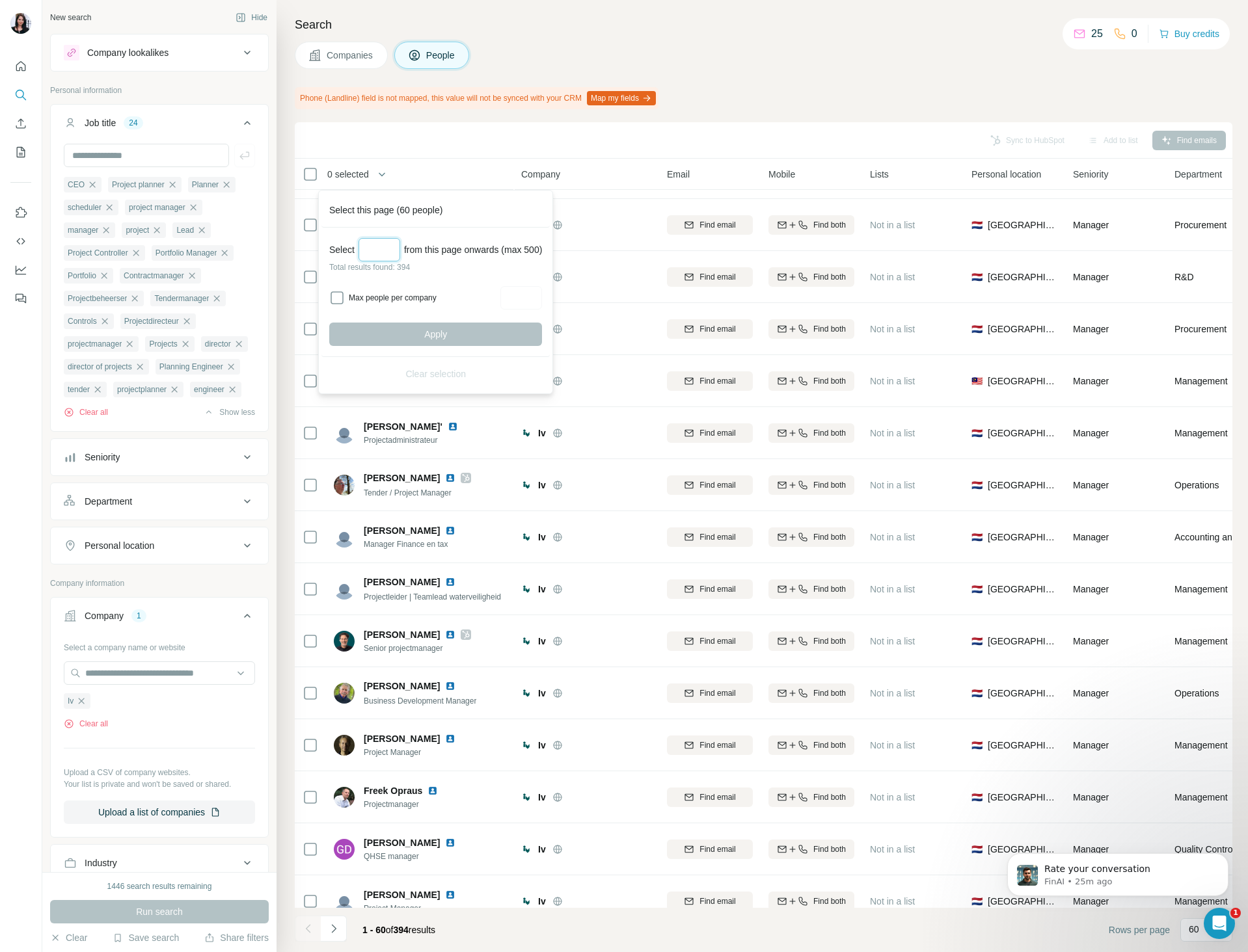
click at [395, 248] on input "Select a number (up to 500)" at bounding box center [379, 250] width 42 height 24
type input "***"
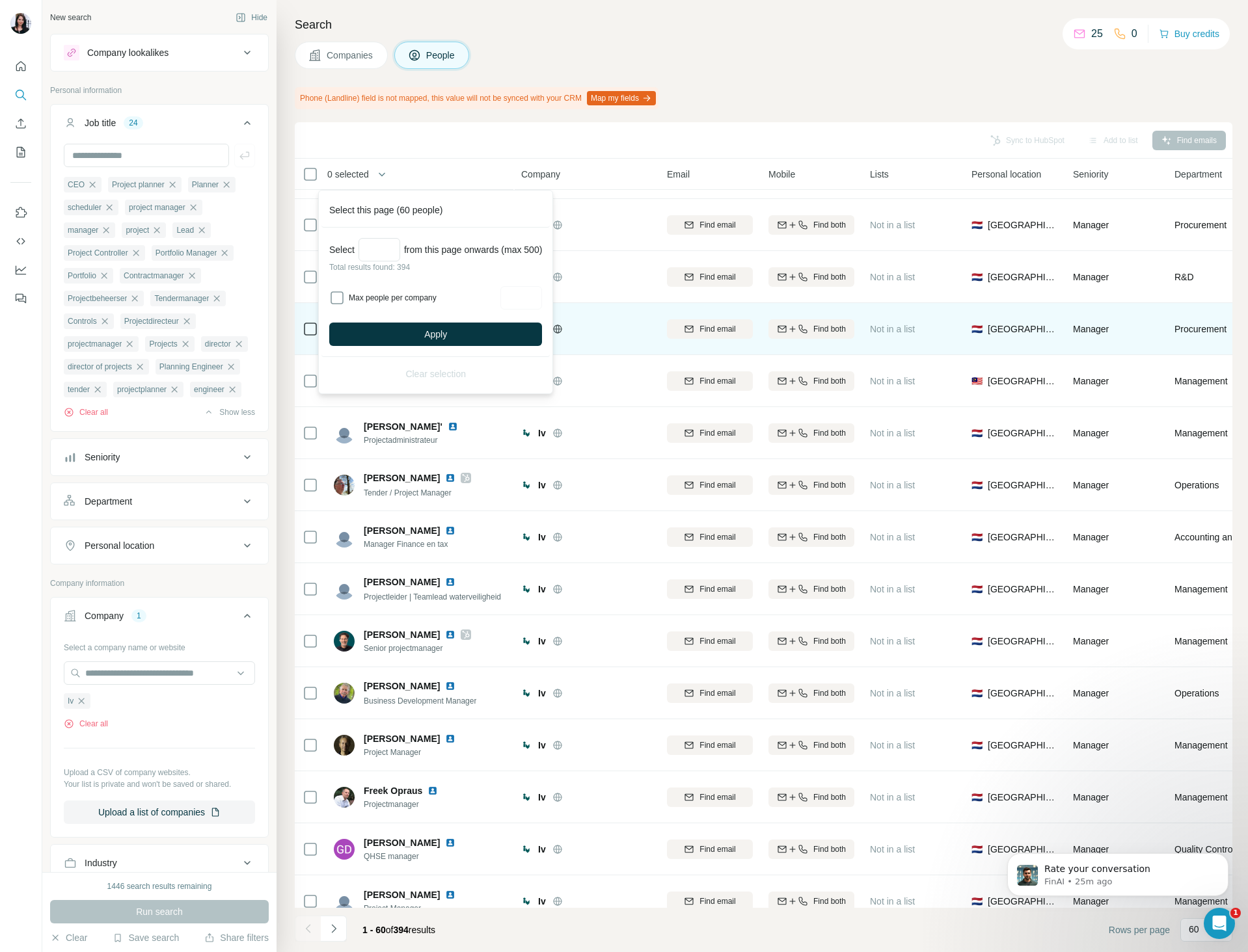
click at [417, 330] on button "Apply" at bounding box center [435, 334] width 213 height 24
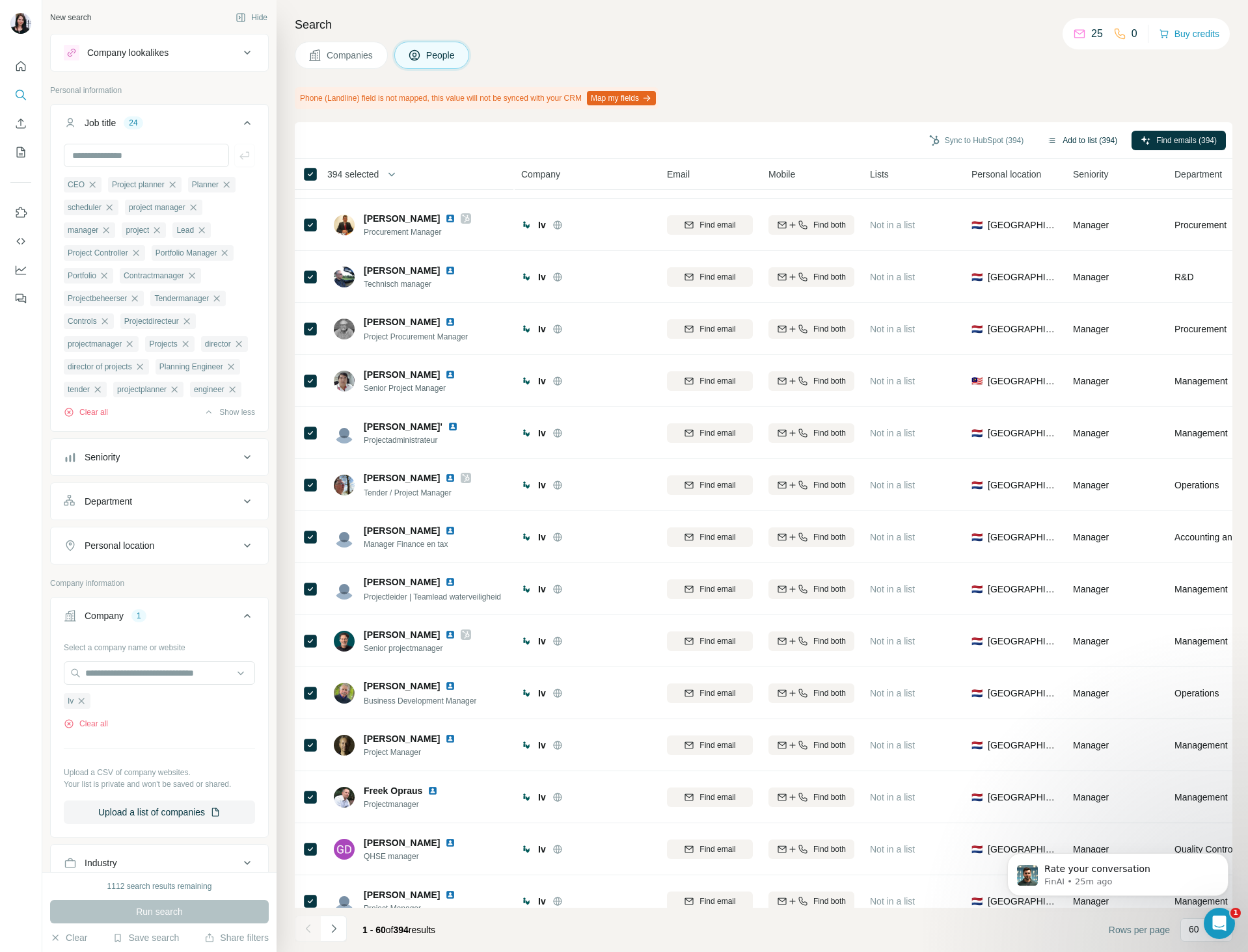
click at [1057, 136] on button "Add to list (394)" at bounding box center [1082, 140] width 89 height 20
click at [1048, 140] on icon "button" at bounding box center [1052, 140] width 7 height 5
click at [1080, 138] on button "Add to list (394)" at bounding box center [1082, 140] width 89 height 20
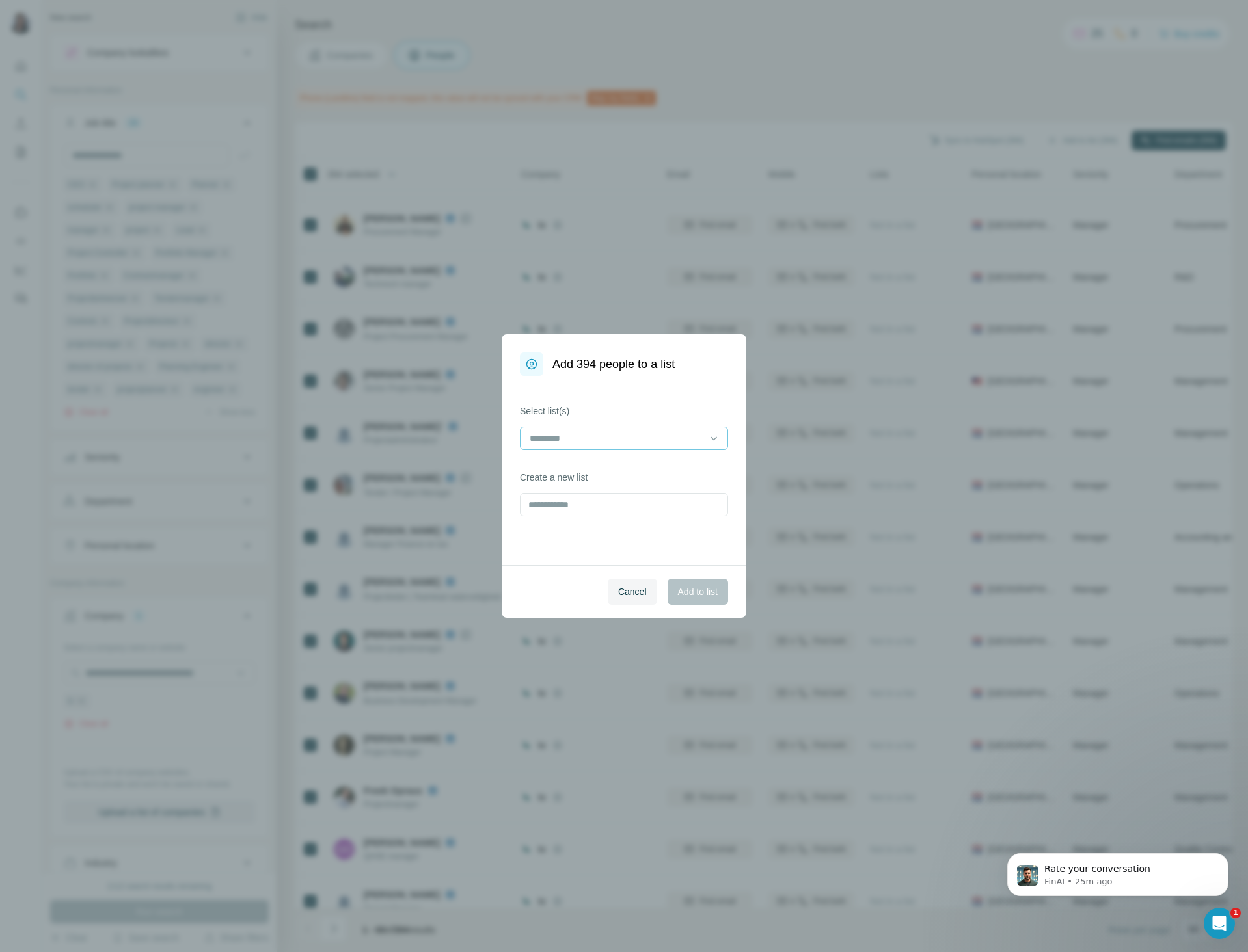
click at [649, 448] on div at bounding box center [616, 438] width 176 height 22
click at [649, 441] on input at bounding box center [616, 438] width 176 height 14
click at [649, 466] on div "IV Lean planning" at bounding box center [624, 467] width 186 height 13
click at [632, 467] on div "IV Lean planning" at bounding box center [617, 469] width 173 height 13
click at [633, 471] on div "IV Lean planning" at bounding box center [624, 467] width 186 height 13
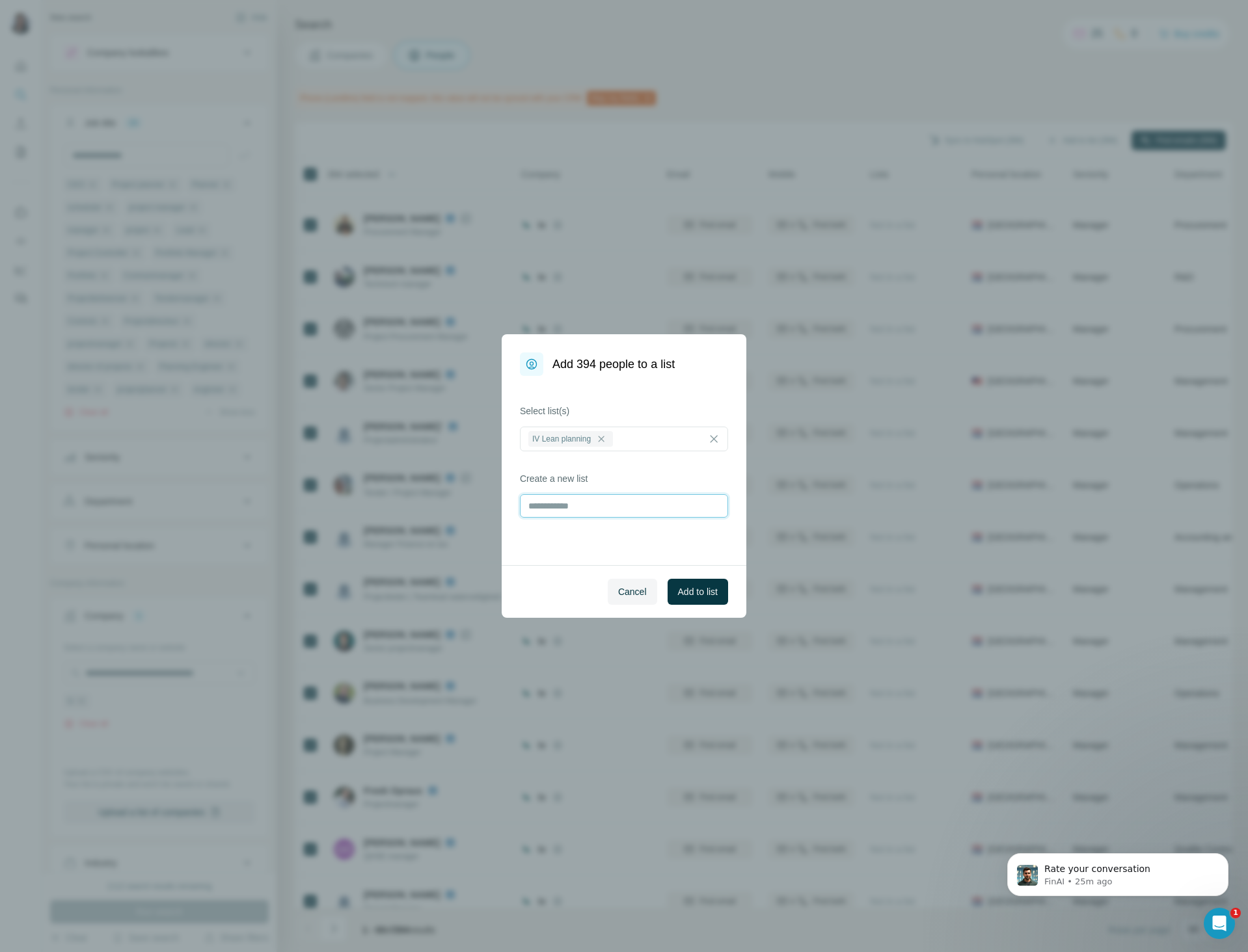
click at [626, 506] on input "text" at bounding box center [624, 506] width 208 height 24
click at [690, 576] on div "Cancel Add to list" at bounding box center [624, 591] width 245 height 53
click at [683, 589] on span "Add to list" at bounding box center [698, 592] width 39 height 13
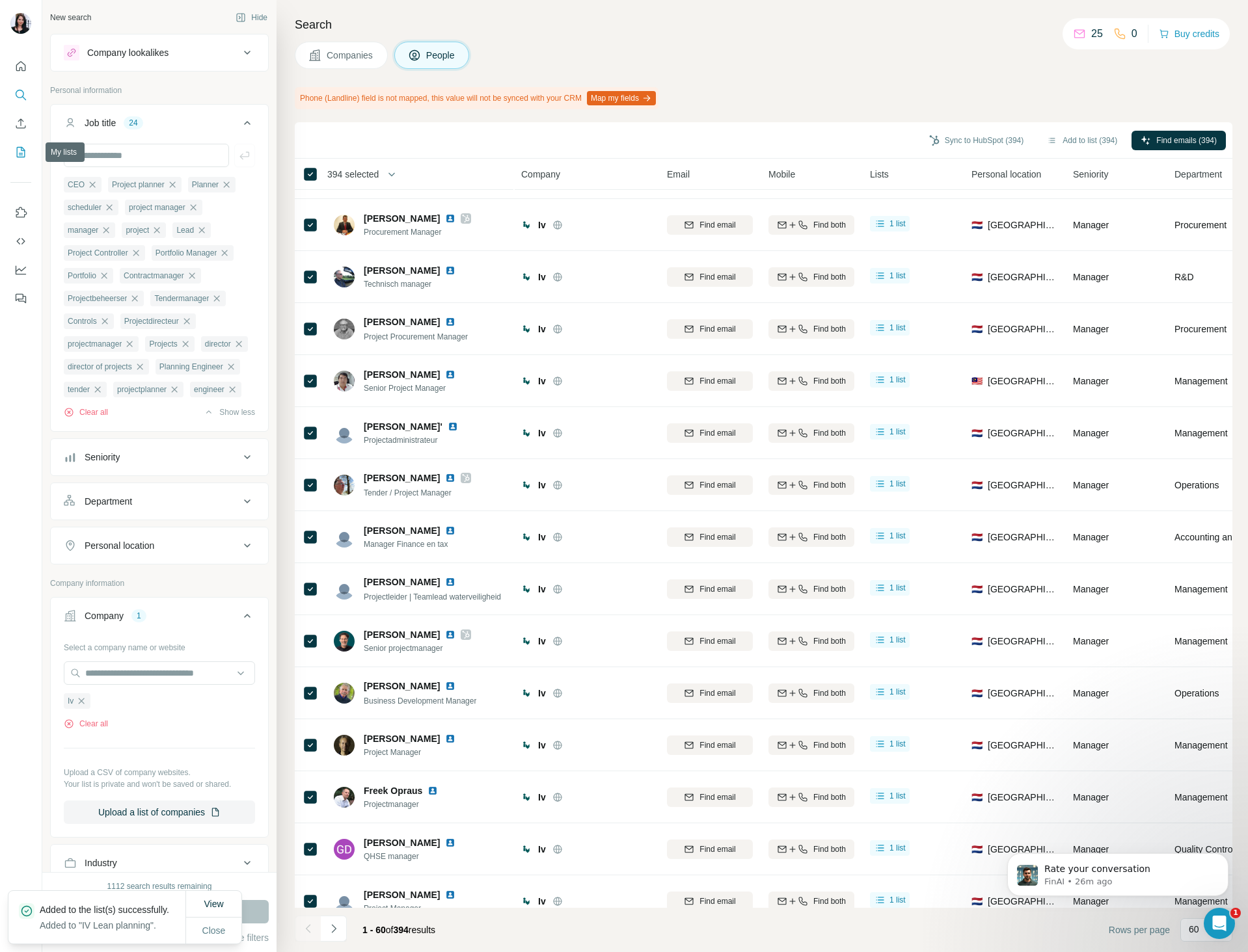
click at [21, 149] on icon "My lists" at bounding box center [21, 152] width 13 height 13
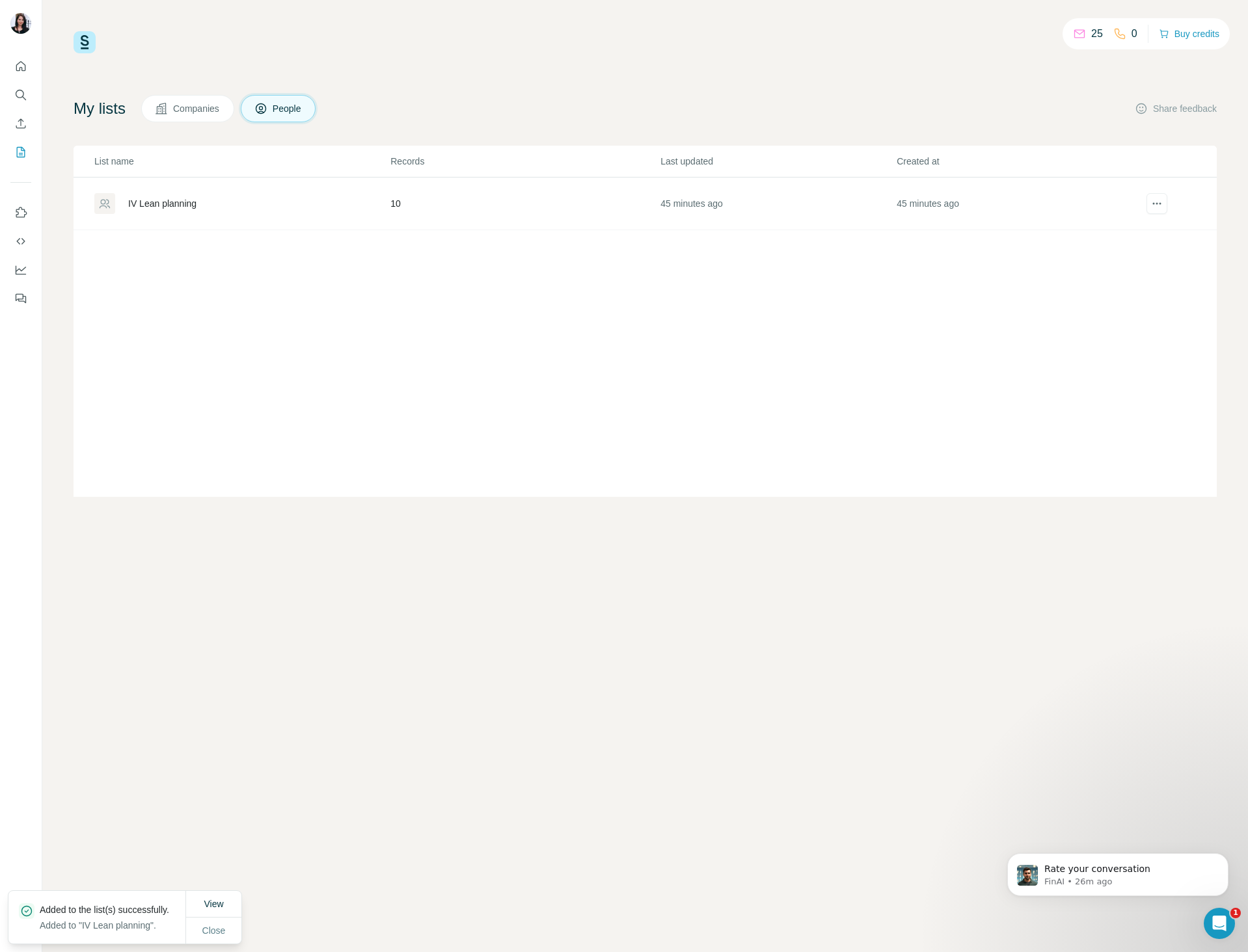
click at [753, 584] on div "25 0 Buy credits My lists Companies People Share feedback List name Records Las…" at bounding box center [644, 476] width 1205 height 952
click at [1160, 202] on icon "actions" at bounding box center [1157, 204] width 13 height 13
click at [726, 364] on div "List name Records Last updated Created at IV Lean planning 404 45 minutes ago 4…" at bounding box center [644, 321] width 1143 height 352
click at [164, 202] on div "IV Lean planning" at bounding box center [162, 204] width 68 height 13
